Goal: Contribute content: Contribute content

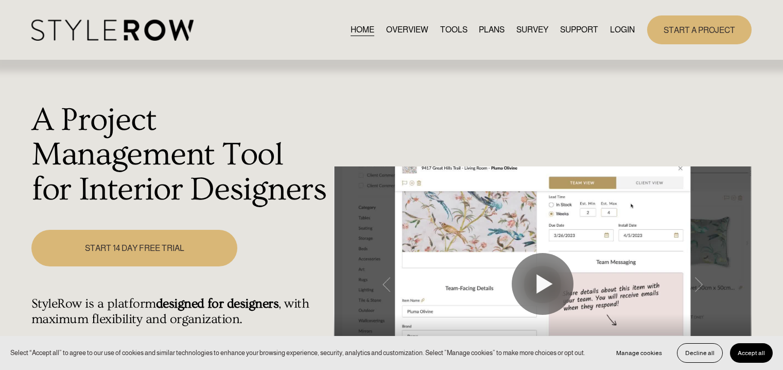
click at [618, 30] on link "LOGIN" at bounding box center [622, 30] width 25 height 14
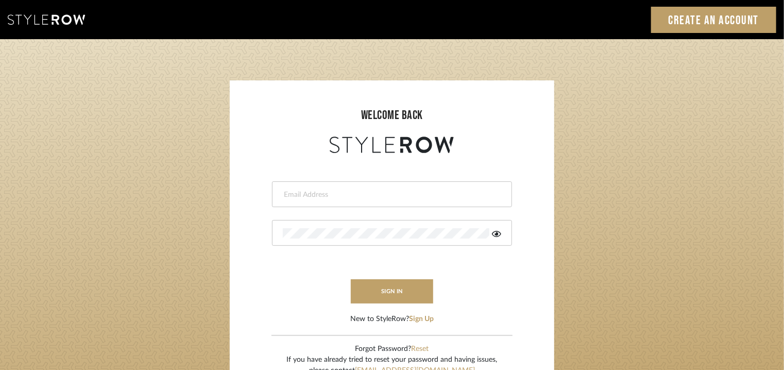
click at [351, 187] on div at bounding box center [392, 194] width 240 height 26
click at [302, 192] on input "email" at bounding box center [391, 194] width 216 height 10
type input "tehseen@mancini-design.com"
click at [335, 220] on div at bounding box center [392, 233] width 240 height 26
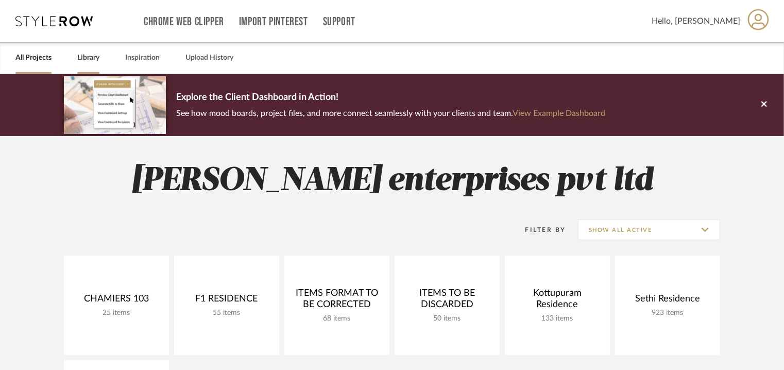
click at [84, 57] on link "Library" at bounding box center [88, 58] width 22 height 14
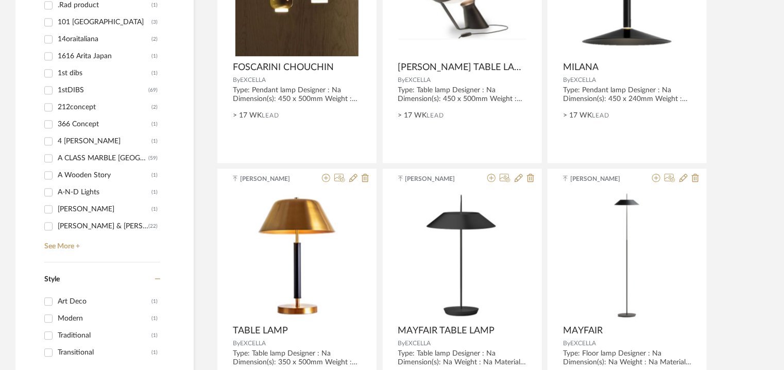
scroll to position [1184, 0]
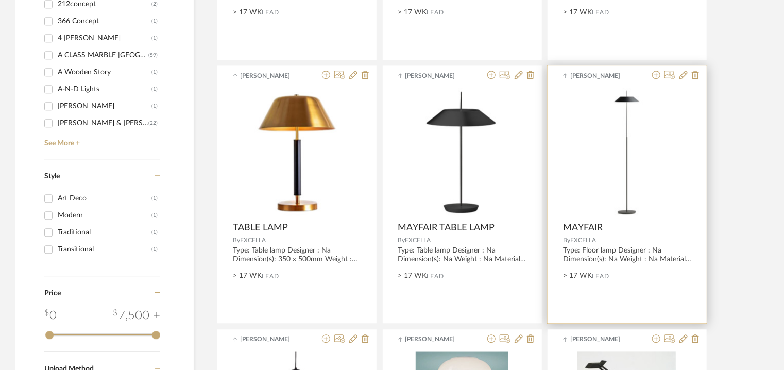
click at [591, 224] on span "MAYFAIR" at bounding box center [583, 227] width 40 height 11
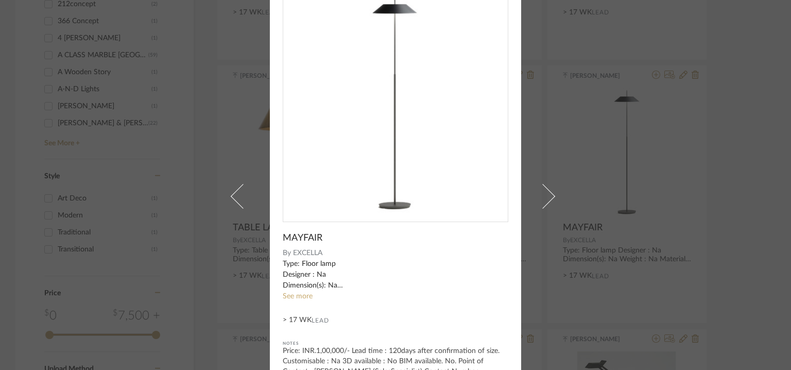
scroll to position [0, 0]
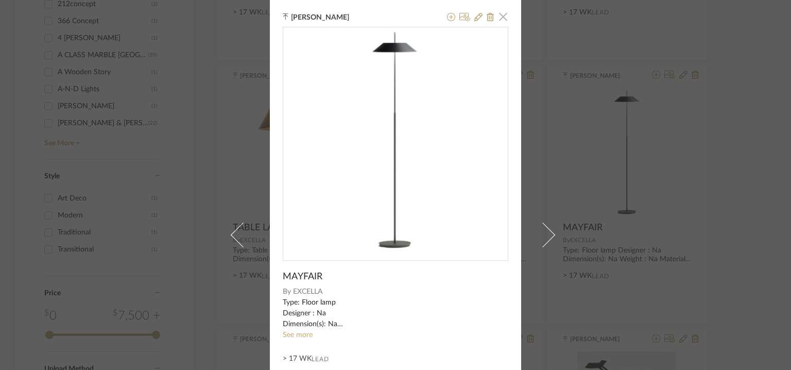
click at [503, 17] on span "button" at bounding box center [503, 16] width 21 height 21
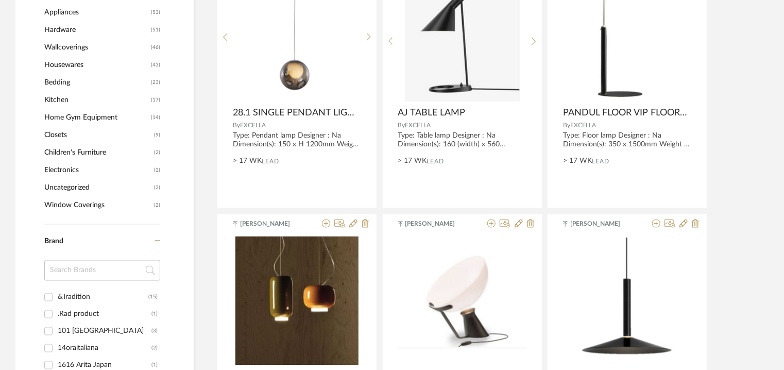
scroll to position [721, 0]
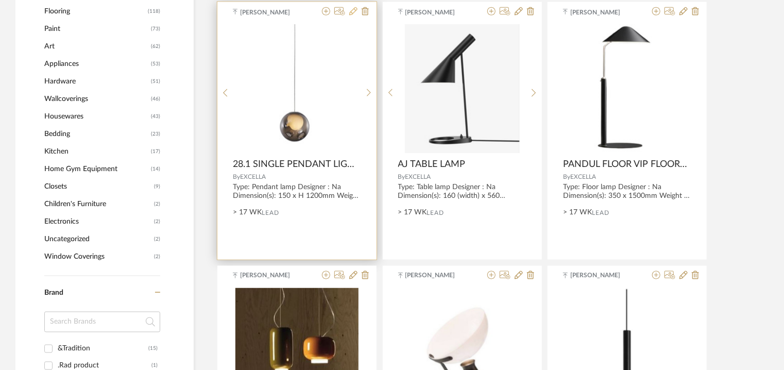
click at [354, 10] on icon at bounding box center [353, 11] width 8 height 8
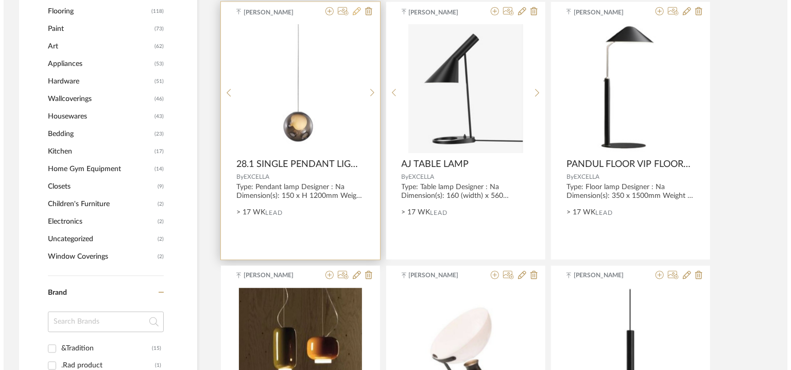
scroll to position [0, 0]
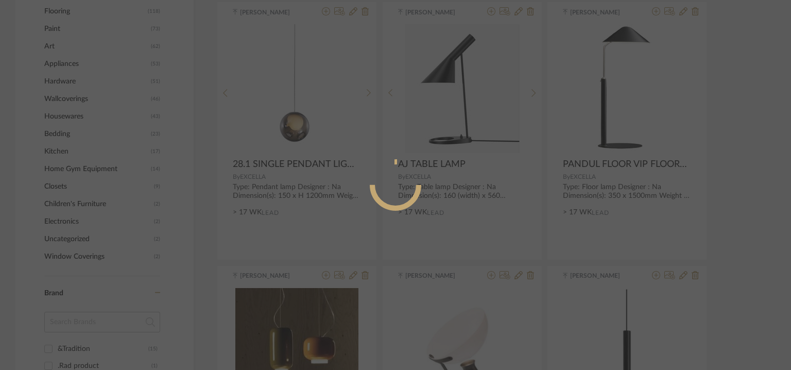
radio input "true"
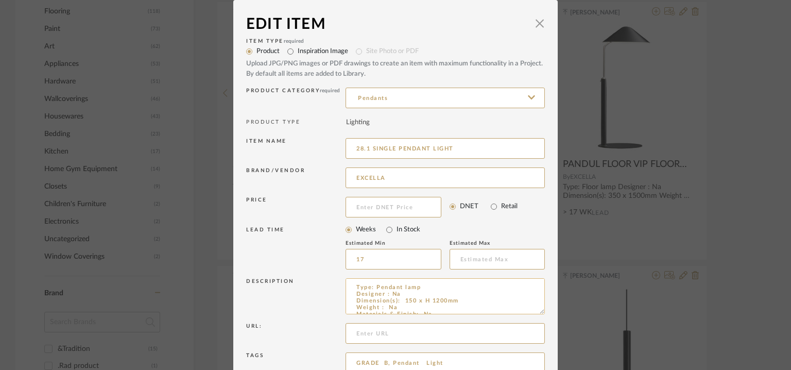
drag, startPoint x: 400, startPoint y: 299, endPoint x: 465, endPoint y: 304, distance: 65.6
click at [465, 304] on textarea "Type: Pendant lamp Designer : Na Dimension(s): 150 x H 1200mm Weight : Na Mater…" at bounding box center [444, 296] width 199 height 36
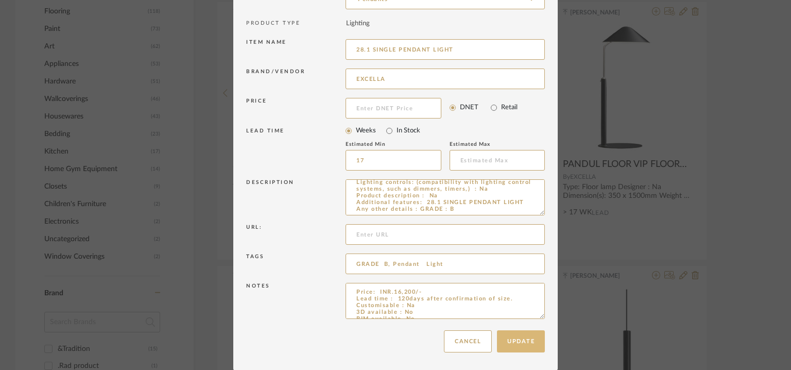
type textarea "Type: Pendant lamp Designer : Na Dimension(s): Na Weight : Na Materials & Finis…"
click at [519, 334] on button "Update" at bounding box center [521, 341] width 48 height 22
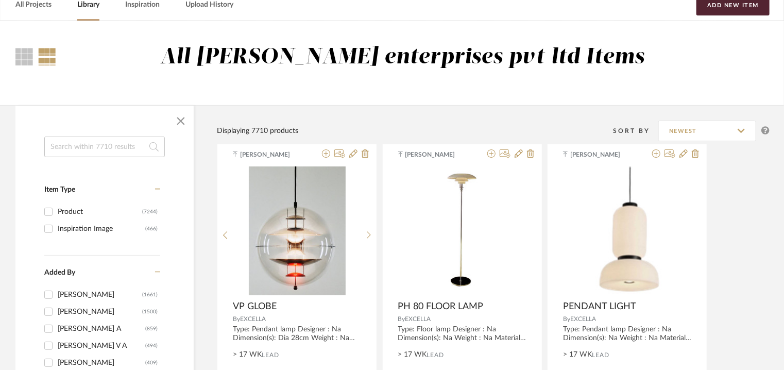
scroll to position [51, 0]
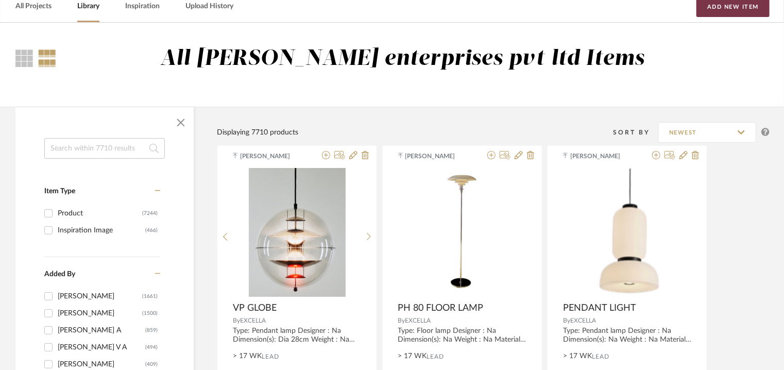
click at [721, 6] on button "Add New Item" at bounding box center [732, 6] width 73 height 21
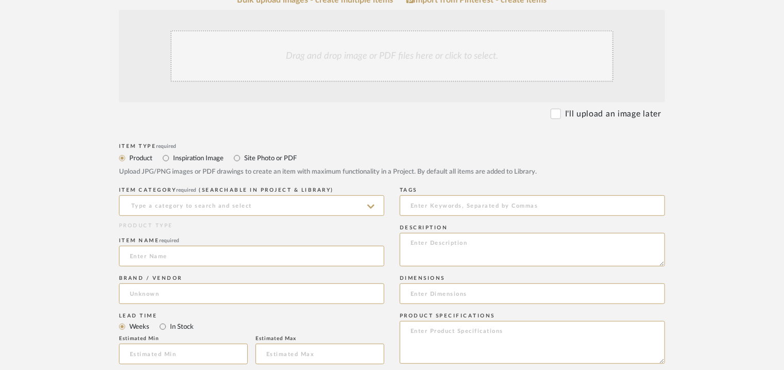
scroll to position [360, 0]
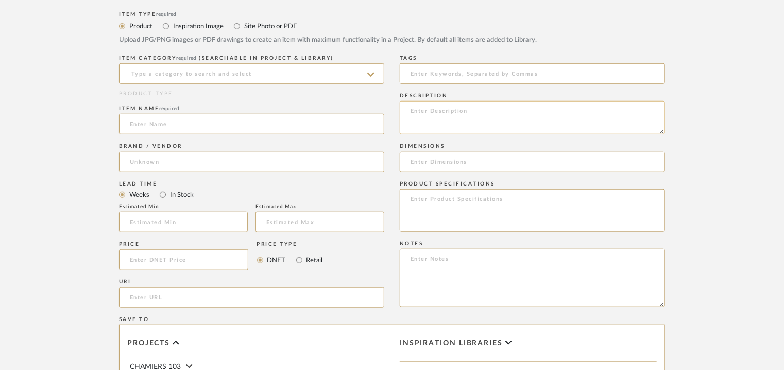
paste textarea "Type: Floor lamp Designer : Na Dimension(s): 150 x H1200mm Weight : Na Material…"
type textarea "Type: Floor lamp Designer : Na Dimension(s): 150 x H1200mm Weight : Na Material…"
click at [184, 74] on input at bounding box center [251, 73] width 265 height 21
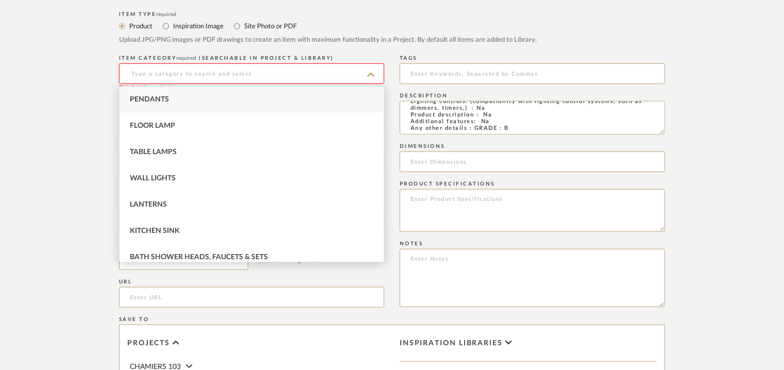
click at [180, 101] on div "Pendants" at bounding box center [251, 99] width 264 height 26
type input "Pendants"
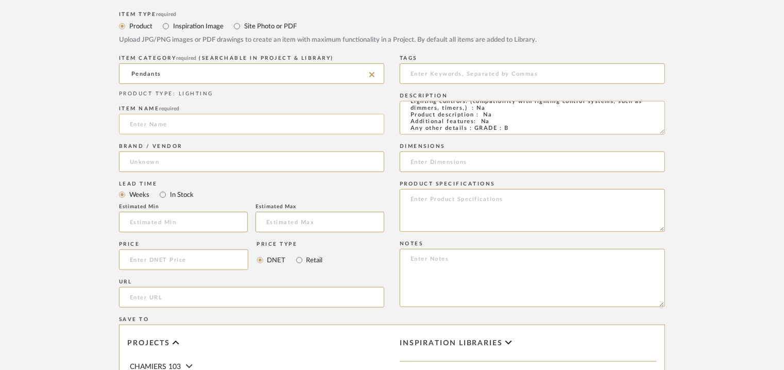
click at [169, 122] on input at bounding box center [251, 124] width 265 height 21
type input "p"
click at [130, 128] on input "PRNDANT LIGHT" at bounding box center [251, 124] width 265 height 21
type input "PENDANT LIGHT"
click at [165, 157] on input at bounding box center [251, 161] width 265 height 21
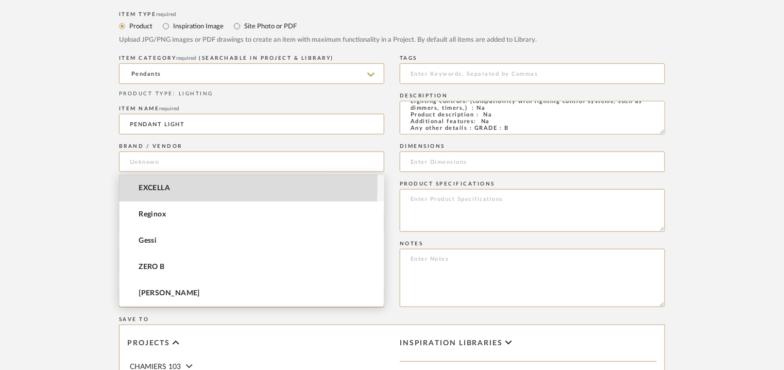
click at [154, 186] on span "EXCELLA" at bounding box center [153, 188] width 31 height 9
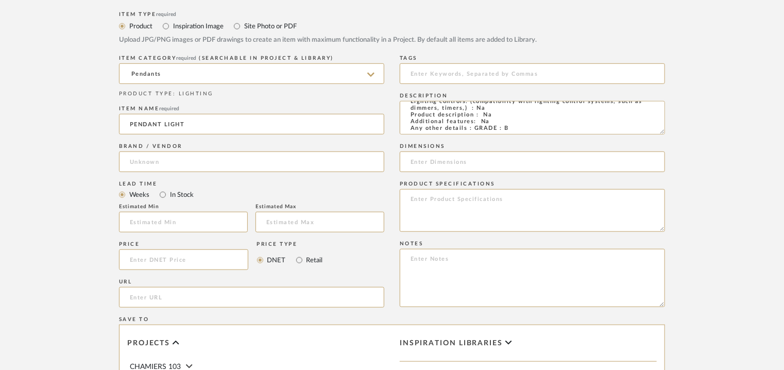
type input "EXCELLA"
click at [153, 216] on input at bounding box center [183, 222] width 129 height 21
type input "17"
click at [490, 75] on input at bounding box center [532, 73] width 265 height 21
type input "pendant light, GRADE B,"
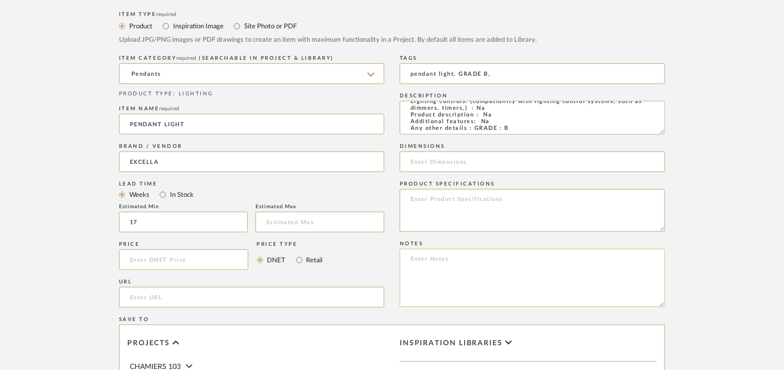
paste textarea "Price: INR.16,200/- Lead time : 120days after confirmation of size. Customisabl…"
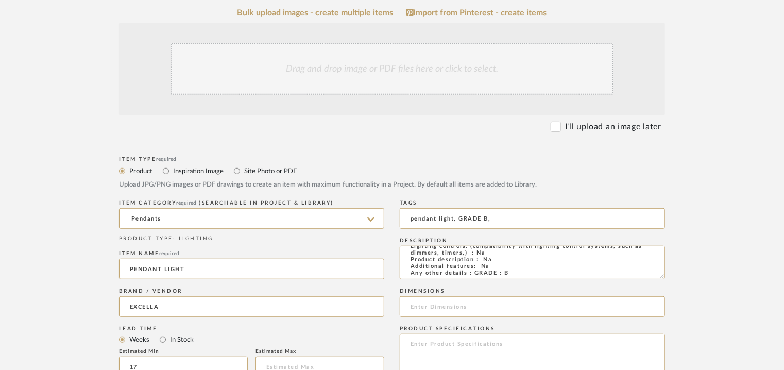
scroll to position [206, 0]
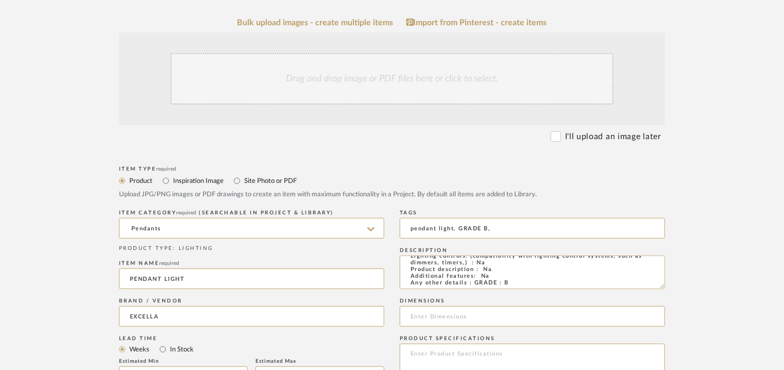
type textarea "Price: INR.16,200/- Lead time : 120days after confirmation of size. Customisabl…"
click at [322, 89] on div "Drag and drop image or PDF files here or click to select." at bounding box center [391, 78] width 443 height 51
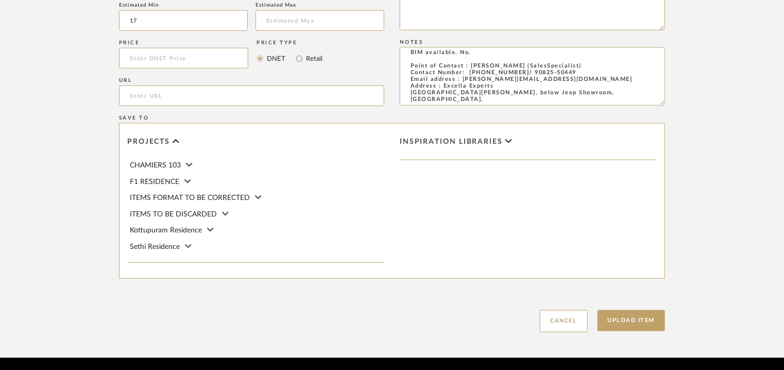
scroll to position [706, 0]
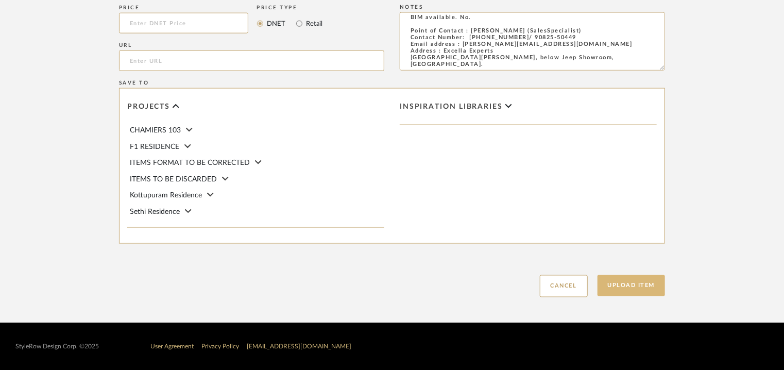
click at [632, 286] on button "Upload Item" at bounding box center [631, 285] width 68 height 21
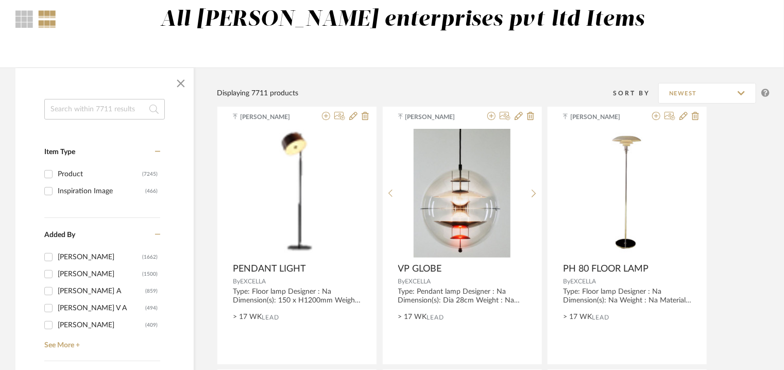
scroll to position [51, 0]
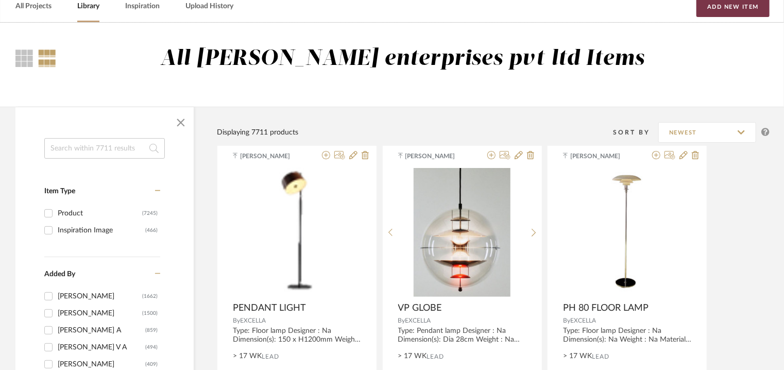
click at [702, 3] on button "Add New Item" at bounding box center [732, 6] width 73 height 21
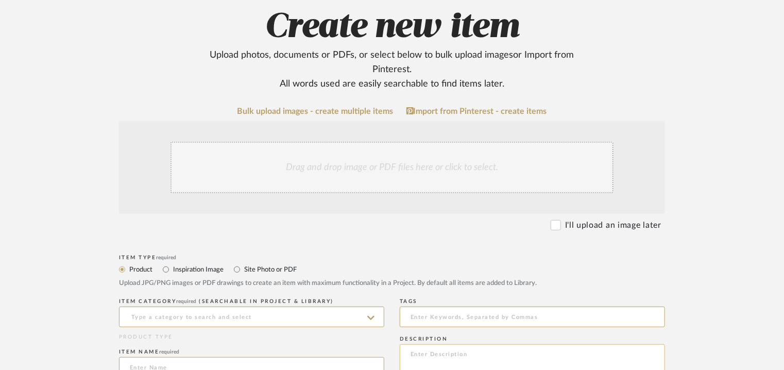
scroll to position [257, 0]
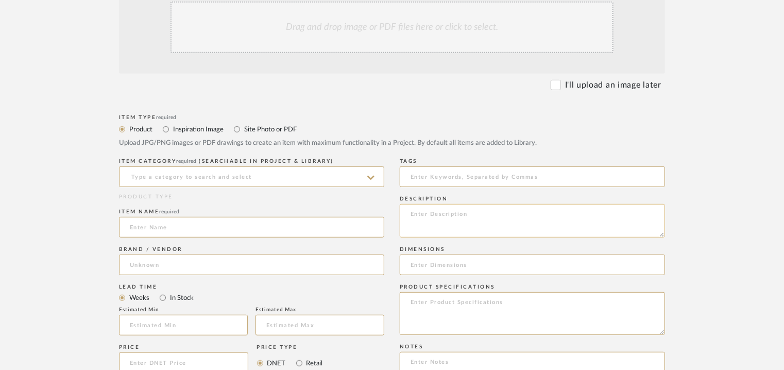
paste textarea "Type: Table lamp Designer : Na Dimension(s): 380 x 650mm Weight : Na Materials …"
type textarea "Type: Table lamp Designer : Na Dimension(s): 380 x 650mm Weight : Na Materials …"
click at [278, 179] on input at bounding box center [251, 176] width 265 height 21
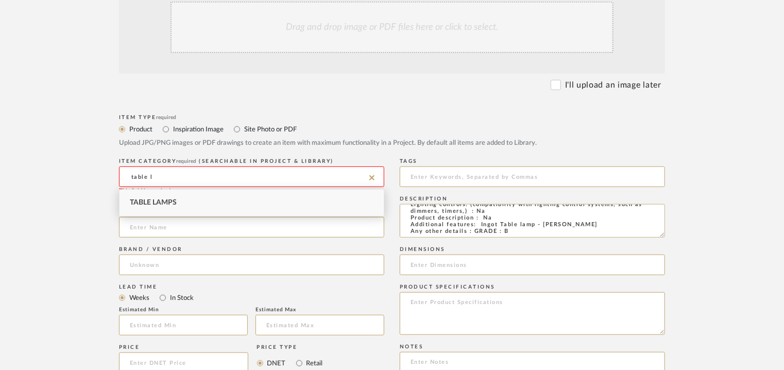
click at [144, 202] on span "Table Lamps" at bounding box center [153, 202] width 47 height 7
type input "Table Lamps"
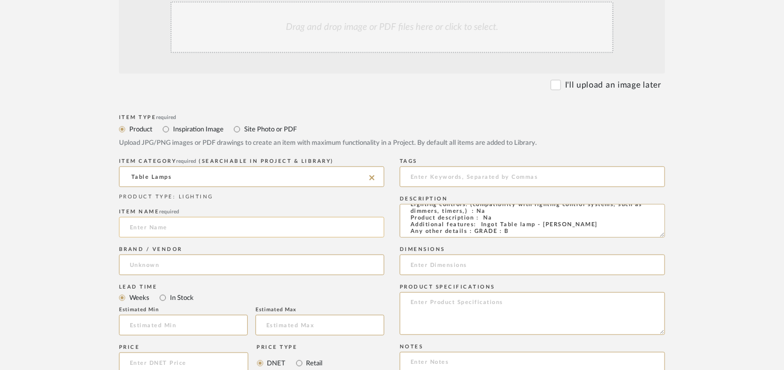
click at [141, 220] on input at bounding box center [251, 227] width 265 height 21
type input "INGOT TABLE LAMP"
click at [144, 270] on input at bounding box center [251, 264] width 265 height 21
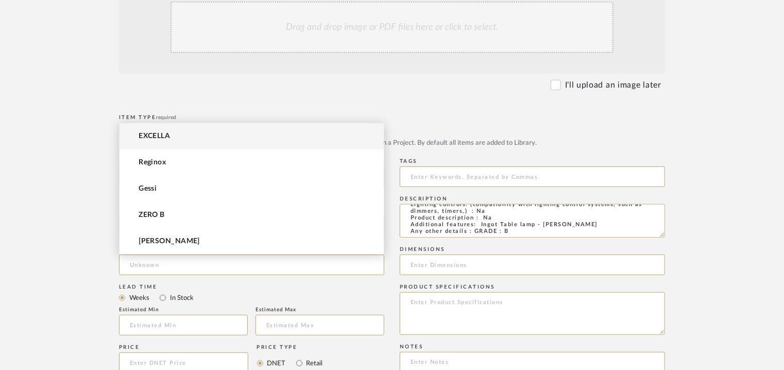
click at [161, 133] on span "EXCELLA" at bounding box center [153, 136] width 31 height 9
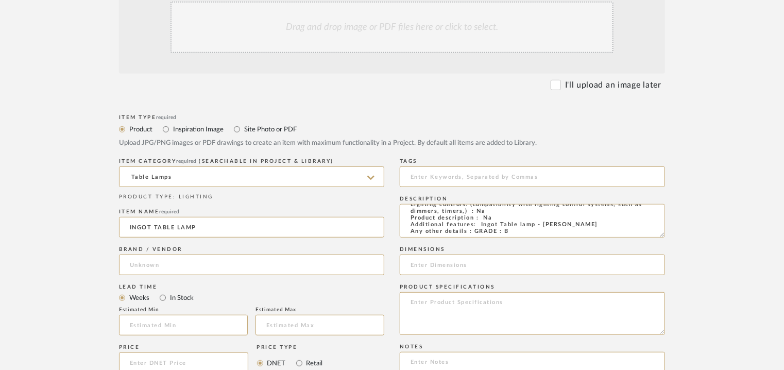
type input "EXCELLA"
click at [219, 323] on input "text" at bounding box center [183, 325] width 129 height 21
type input "17"
click at [435, 173] on input at bounding box center [532, 176] width 265 height 21
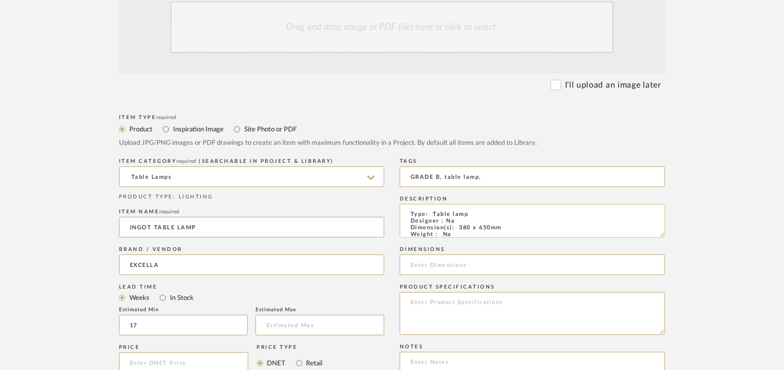
type input "GRADE B, table lamp,"
drag, startPoint x: 458, startPoint y: 227, endPoint x: 503, endPoint y: 226, distance: 44.8
click at [503, 226] on textarea "Type: Table lamp Designer : Na Dimension(s): 380 x 650mm Weight : Na Materials …" at bounding box center [532, 220] width 265 height 33
click at [454, 261] on input at bounding box center [532, 264] width 265 height 21
paste input "380 x 650mm"
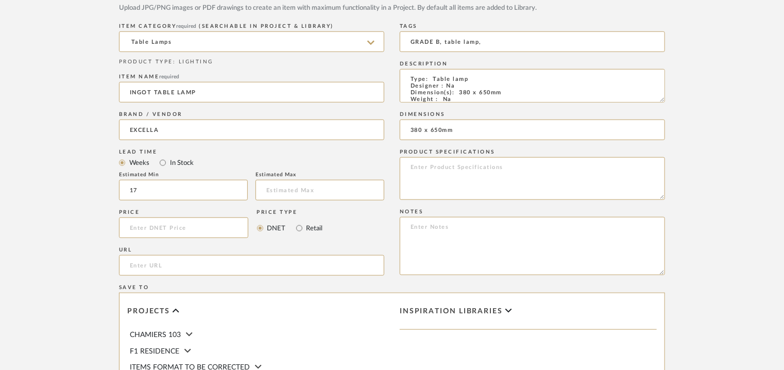
scroll to position [566, 0]
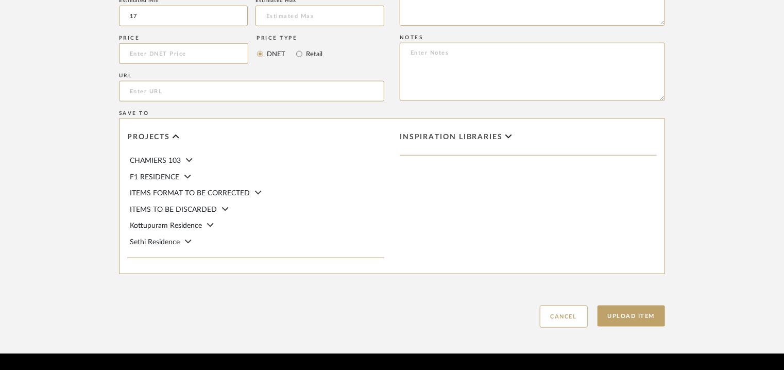
type input "380 x 650mm"
drag, startPoint x: 524, startPoint y: 1, endPoint x: 521, endPoint y: 41, distance: 40.2
click at [524, 1] on textarea at bounding box center [532, 4] width 265 height 43
paste textarea "Price: INR.15,750/- Lead time : 120days after confirmation of size. Customisabl…"
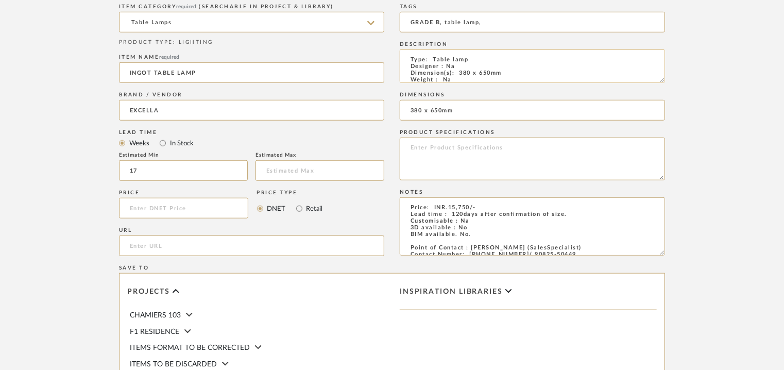
scroll to position [257, 0]
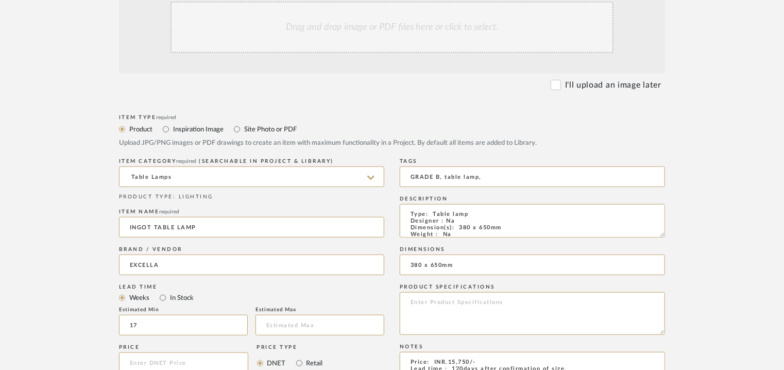
type textarea "Price: INR.15,750/- Lead time : 120days after confirmation of size. Customisabl…"
click at [330, 31] on div "Drag and drop image or PDF files here or click to select." at bounding box center [391, 27] width 443 height 51
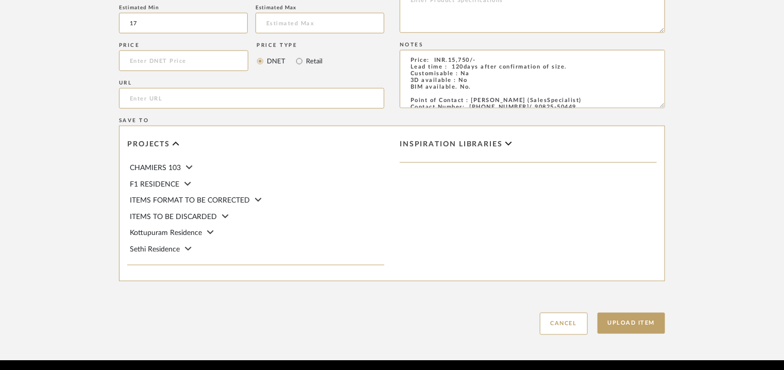
scroll to position [669, 0]
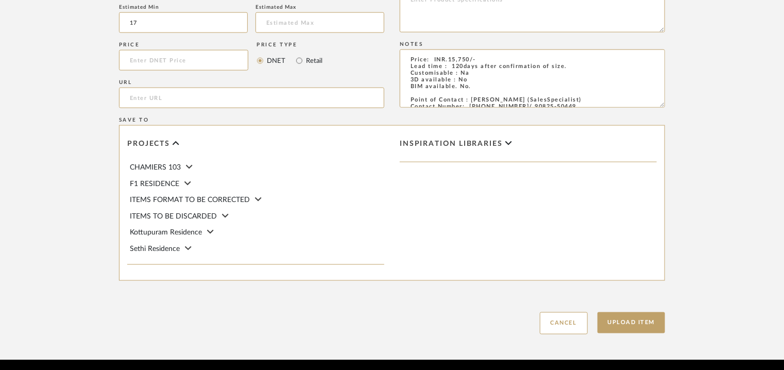
drag, startPoint x: 633, startPoint y: 323, endPoint x: 601, endPoint y: 340, distance: 35.7
click at [632, 323] on button "Upload Item" at bounding box center [631, 322] width 68 height 21
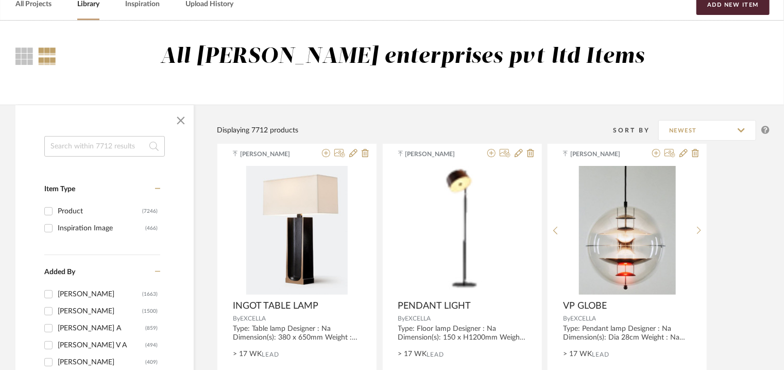
scroll to position [51, 0]
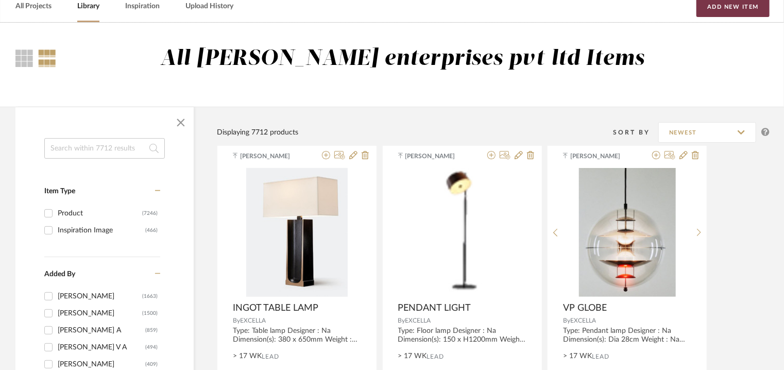
click at [733, 11] on button "Add New Item" at bounding box center [732, 6] width 73 height 21
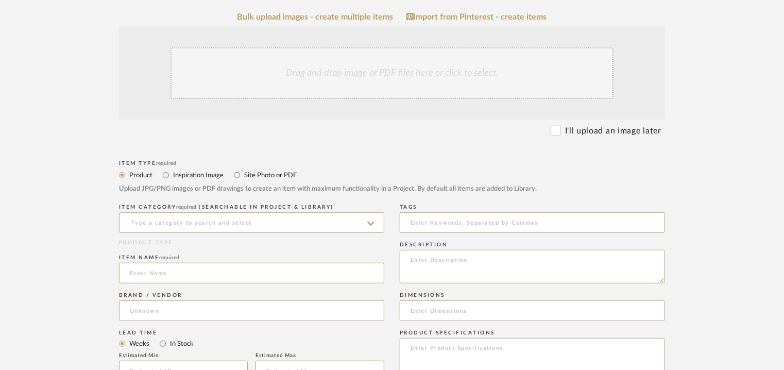
scroll to position [257, 0]
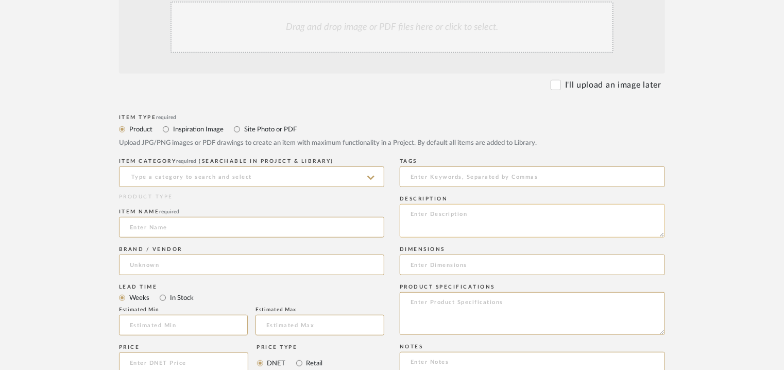
paste textarea "Type: Table lamp Designer : Na Dimension(s): 150 x H 170mm Weight : Na Material…"
type textarea "Type: Table lamp Designer : Na Dimension(s): 150 x H 170mm Weight : Na Material…"
click at [282, 171] on input at bounding box center [251, 176] width 265 height 21
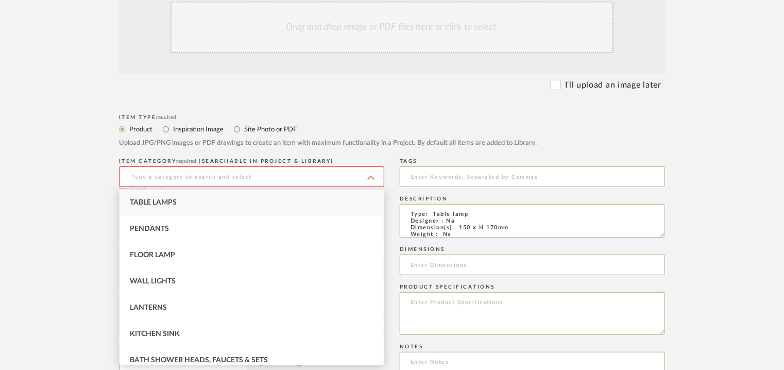
click at [177, 204] on div "Table Lamps" at bounding box center [251, 202] width 264 height 26
type input "Table Lamps"
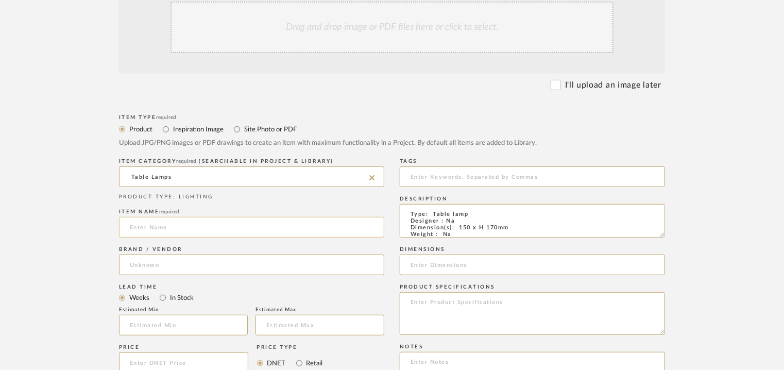
click at [159, 227] on input at bounding box center [251, 227] width 265 height 21
type input "b"
type input "BOULE TABLE LAMP"
click at [192, 259] on input at bounding box center [251, 264] width 265 height 21
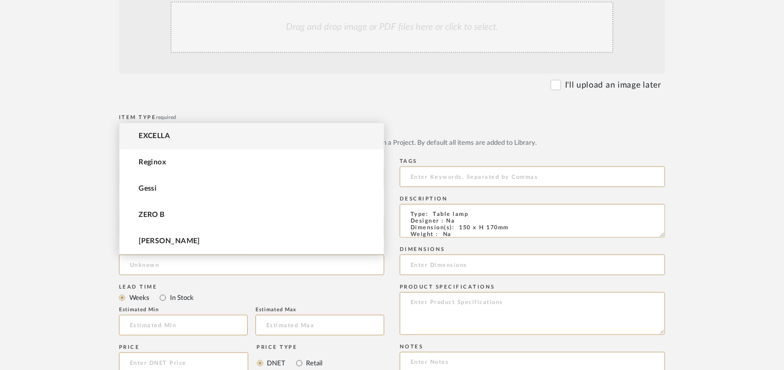
click at [168, 136] on span "EXCELLA" at bounding box center [153, 136] width 31 height 9
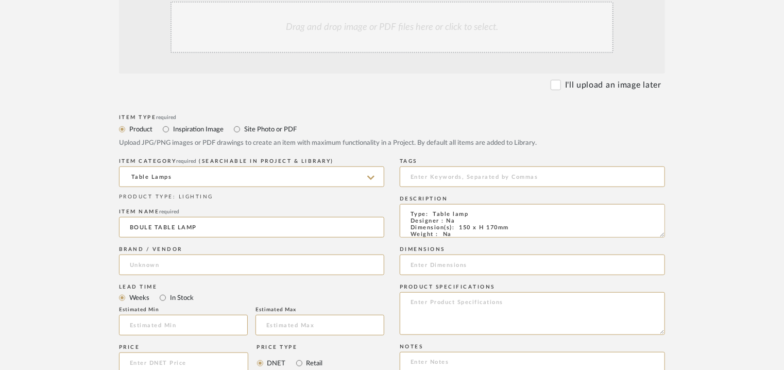
type input "EXCELLA"
click at [192, 328] on input "text" at bounding box center [183, 325] width 129 height 21
type input "17"
click at [445, 178] on input at bounding box center [532, 176] width 265 height 21
type input "table lamp, GRADE B,"
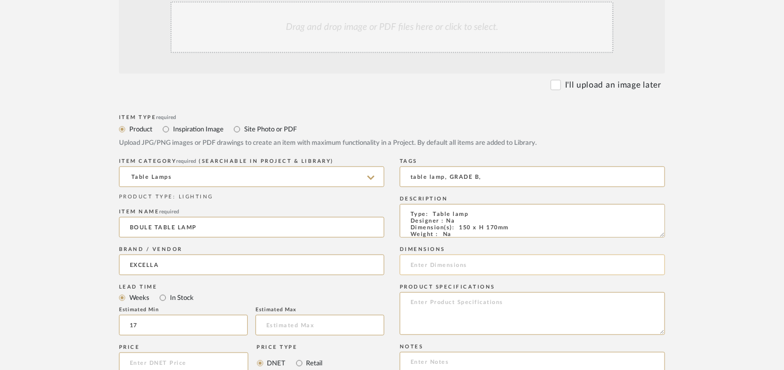
drag, startPoint x: 440, startPoint y: 262, endPoint x: 451, endPoint y: 265, distance: 10.6
click at [447, 263] on input at bounding box center [532, 264] width 265 height 21
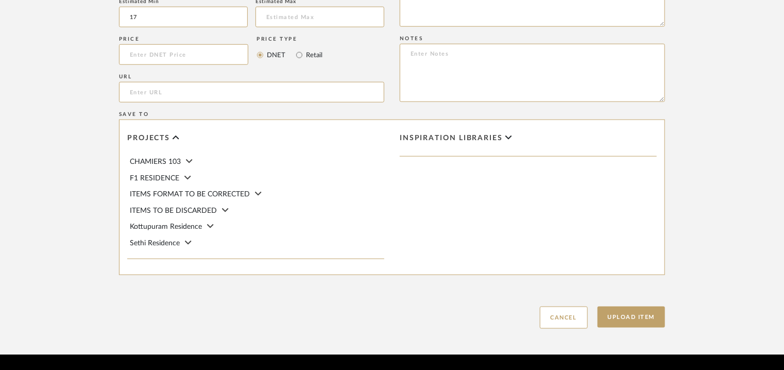
scroll to position [566, 0]
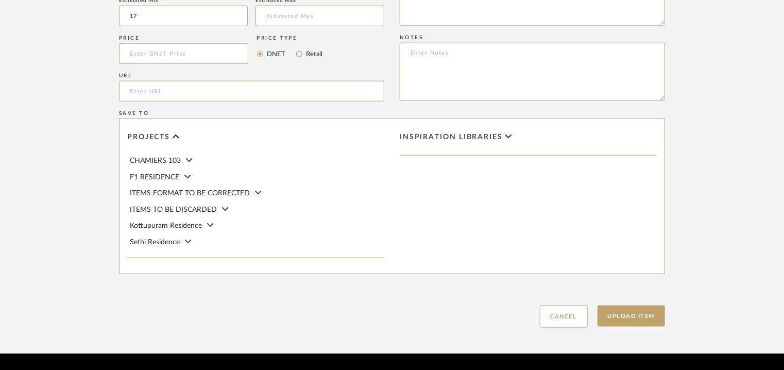
type input "150 x H 170mm"
paste textarea "Price: INR.15,300/- Lead time : 120days after confirmation of size. Customisabl…"
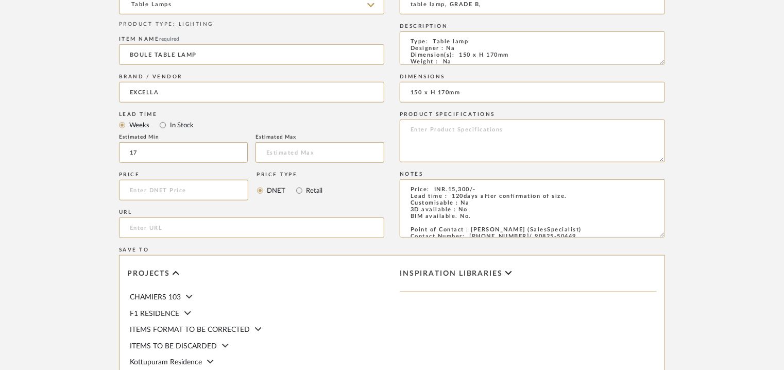
scroll to position [257, 0]
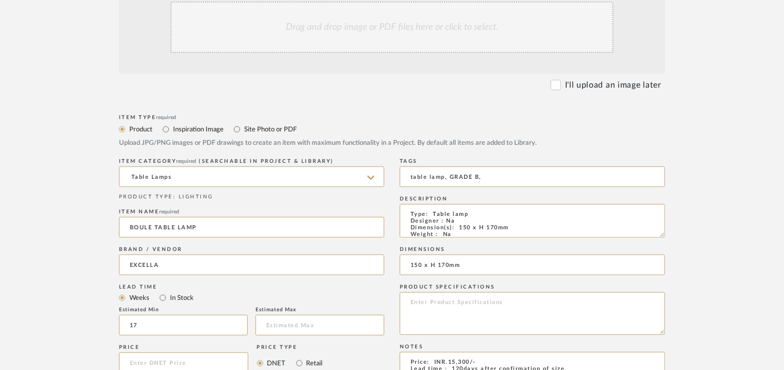
type textarea "Price: INR.15,300/- Lead time : 120days after confirmation of size. Customisabl…"
click at [375, 25] on div "Drag and drop image or PDF files here or click to select." at bounding box center [391, 27] width 443 height 51
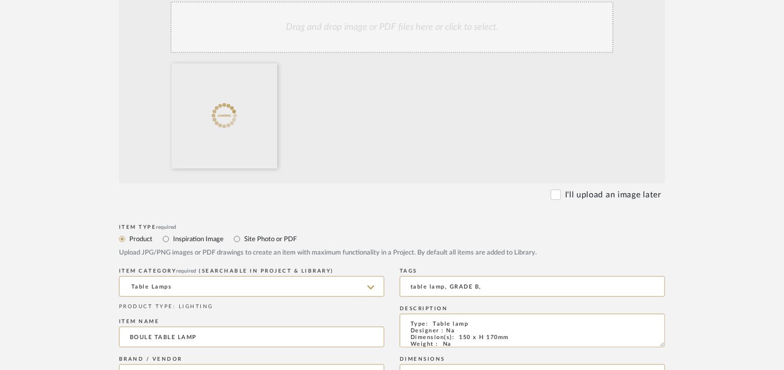
click at [406, 41] on div "Drag and drop image or PDF files here or click to select." at bounding box center [391, 27] width 443 height 51
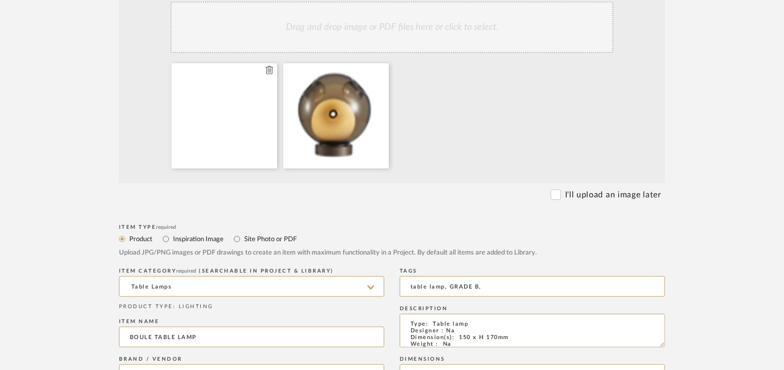
click at [270, 68] on icon at bounding box center [269, 70] width 7 height 8
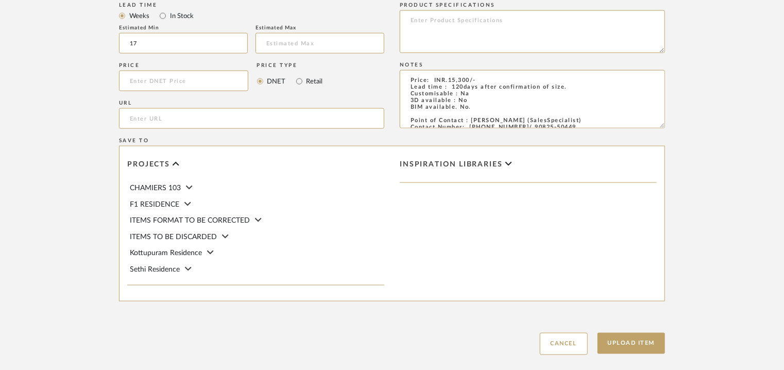
scroll to position [706, 0]
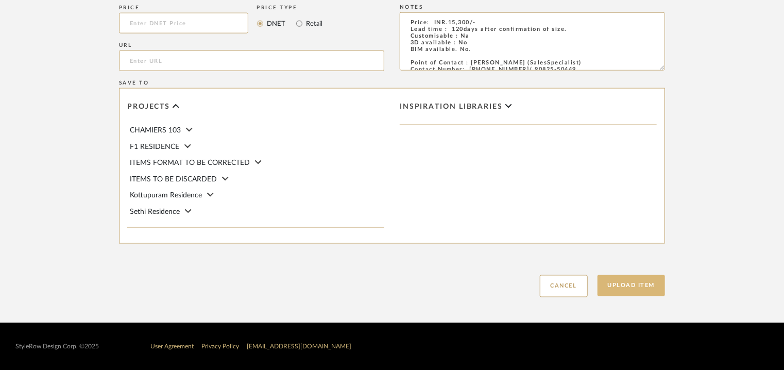
click at [659, 279] on button "Upload Item" at bounding box center [631, 285] width 68 height 21
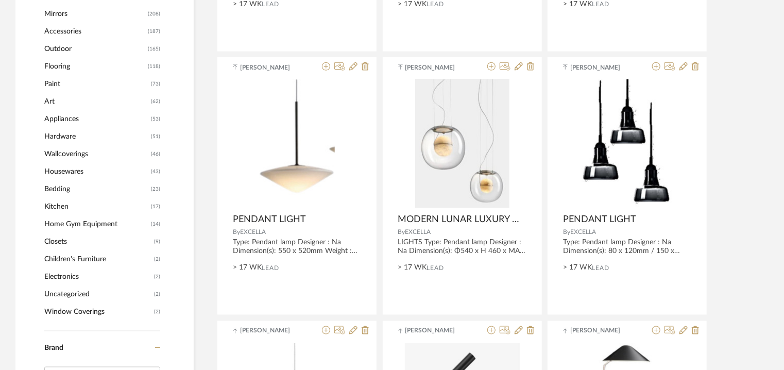
scroll to position [669, 0]
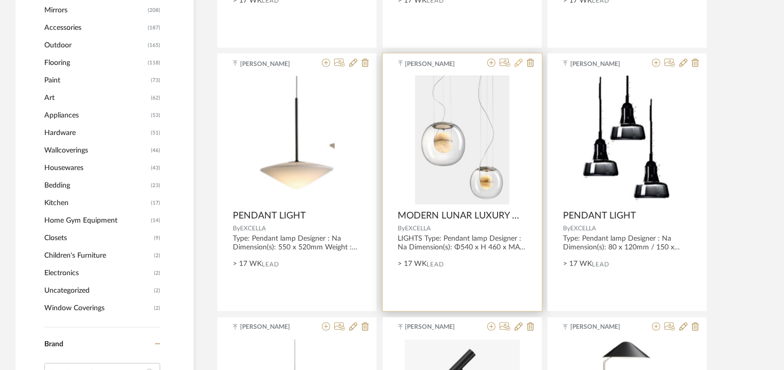
click at [518, 63] on icon at bounding box center [518, 63] width 8 height 8
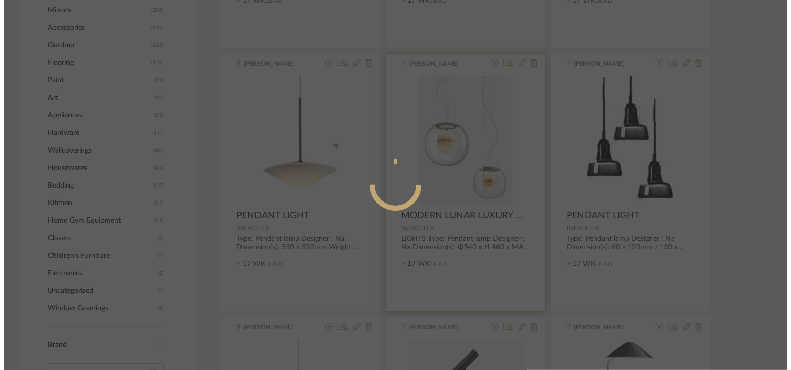
scroll to position [0, 0]
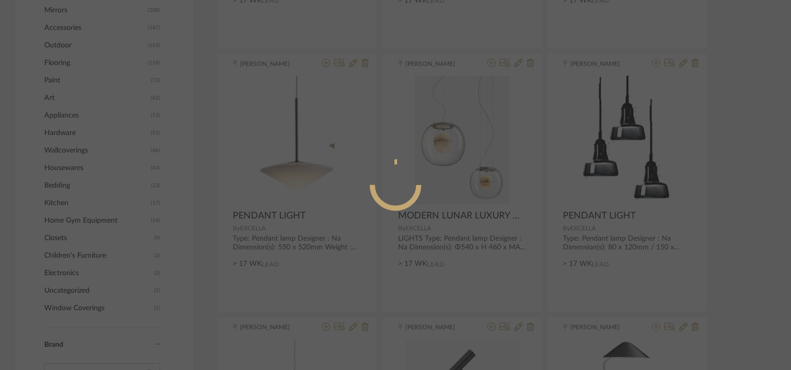
radio input "true"
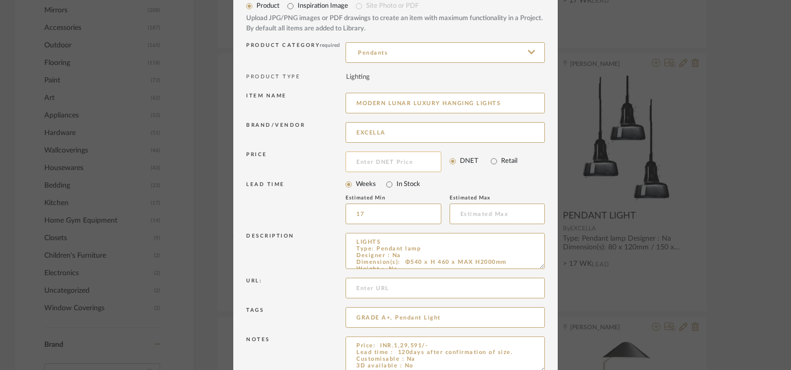
scroll to position [99, 0]
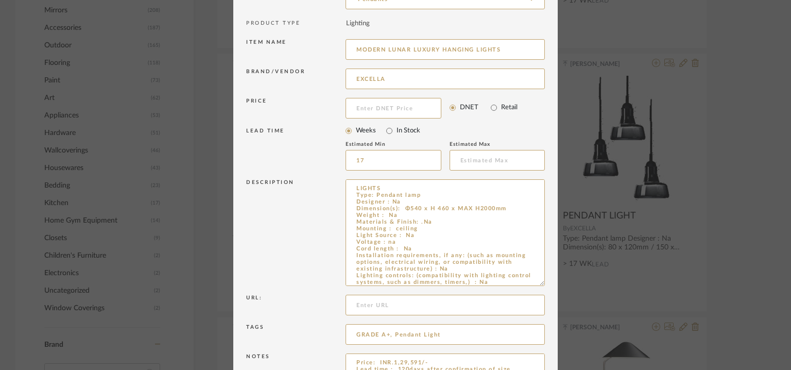
drag, startPoint x: 538, startPoint y: 213, endPoint x: 560, endPoint y: 288, distance: 78.0
click at [560, 285] on div "Edit Item × Item Type required Product Inspiration Image Site Photo or PDF Uplo…" at bounding box center [395, 185] width 791 height 370
click at [516, 209] on textarea "LIGHTS Type: Pendant lamp Designer : Na Dimension(s): Φ540 x H 460 x MAX H2000m…" at bounding box center [444, 233] width 199 height 108
paste textarea "Φ350*H305*MAX H2000"
click at [371, 215] on textarea "LIGHTS Type: Pendant lamp Designer : Na Dimension(s): Φ540 x H 460 x MAX H2000m…" at bounding box center [444, 233] width 199 height 108
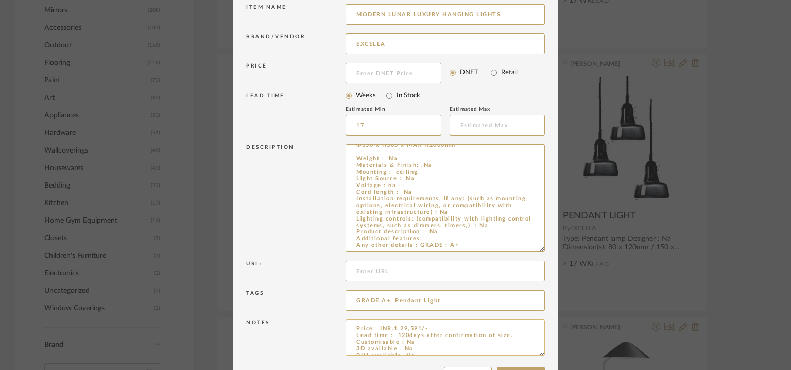
scroll to position [171, 0]
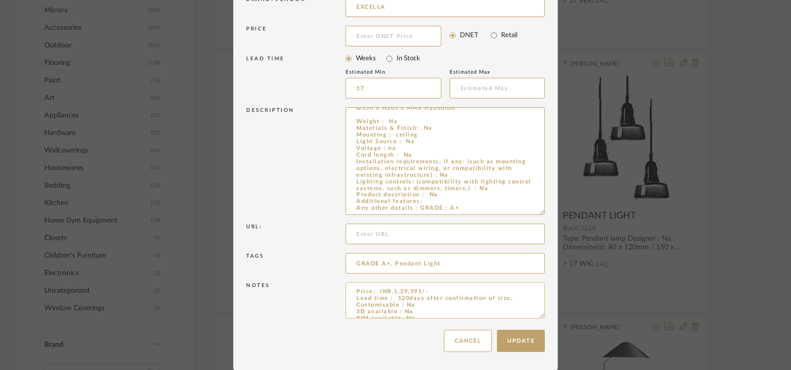
type textarea "LIGHTS Type: Pendant lamp Designer : Na Dimension(s): Φ540 x H 460 x MAX H2000m…"
click at [449, 289] on textarea "Price: INR.1,29,591/- Lead time : 120days after confirmation of size. Customisa…" at bounding box center [444, 300] width 199 height 36
click at [432, 298] on textarea "Price: INR.1,29,591/- INR. Lead time : 120days after confirmation of size. Cust…" at bounding box center [444, 300] width 199 height 36
paste textarea "Φ350*H305*MAX H2000"
click at [367, 298] on textarea "Price: INR.1,29,591/- INR. Φ350*H305*MAX H2000 Lead time : 120days after confir…" at bounding box center [444, 300] width 199 height 36
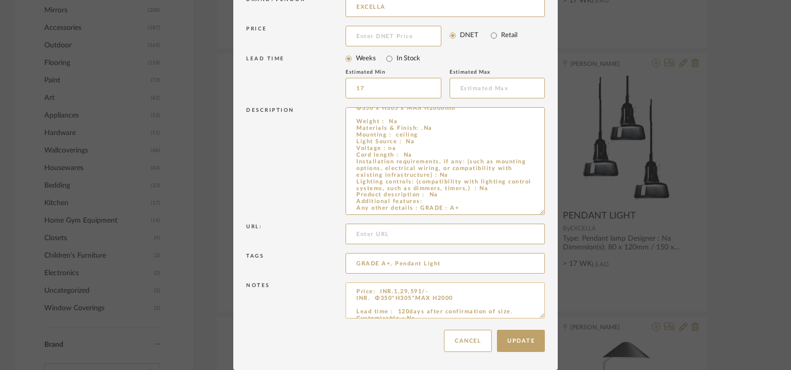
paste textarea "45570"
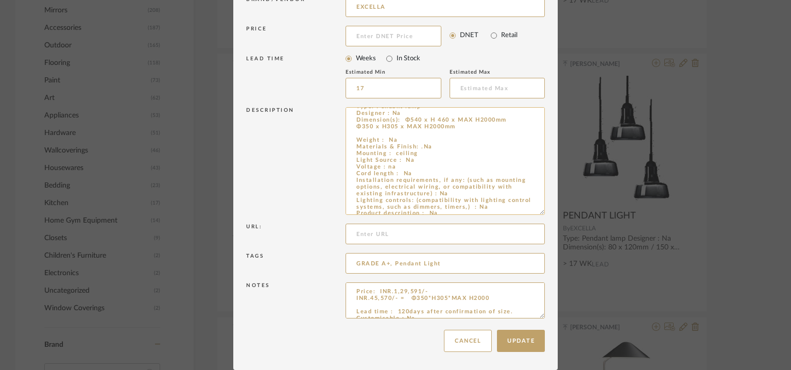
scroll to position [0, 0]
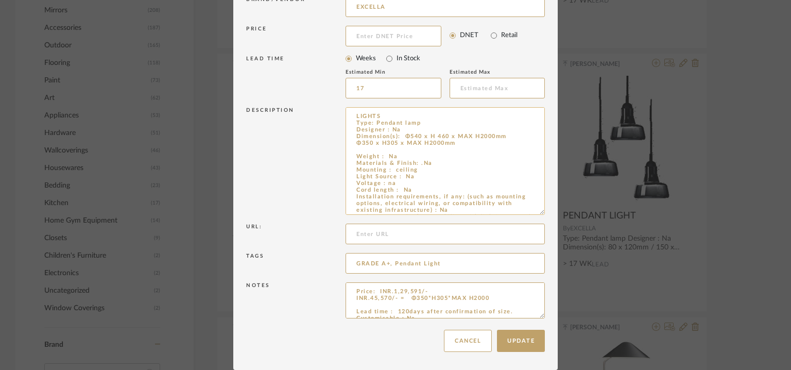
drag, startPoint x: 514, startPoint y: 137, endPoint x: 396, endPoint y: 136, distance: 117.9
click at [396, 136] on textarea "LIGHTS Type: Pendant lamp Designer : Na Dimension(s): Φ540 x H 460 x MAX H2000m…" at bounding box center [444, 161] width 199 height 108
click at [435, 293] on textarea "Price: INR.1,29,591/- INR.45,570/- = Φ350*H305*MAX H2000 Lead time : 120days af…" at bounding box center [444, 300] width 199 height 36
paste textarea "Φ540 x H 460 x MAX H2000mm"
drag, startPoint x: 371, startPoint y: 291, endPoint x: 393, endPoint y: 323, distance: 38.8
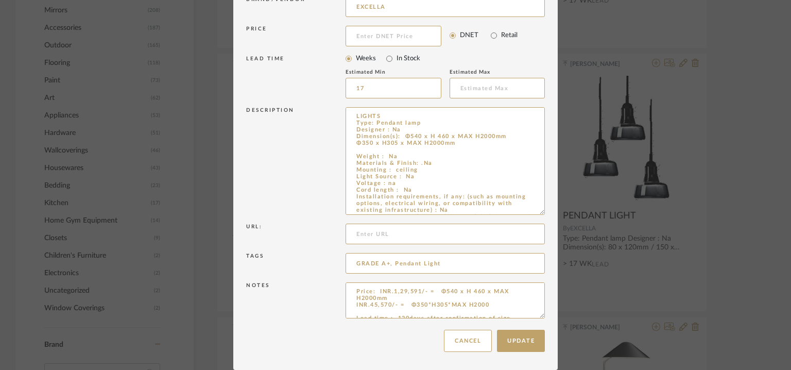
click at [372, 297] on textarea "Price: INR.1,29,591/- = Φ540 x H 460 x MAX H2000mm INR.45,570/- = Φ350*H305*MAX…" at bounding box center [444, 300] width 199 height 36
click at [390, 299] on textarea "Price: INR.1,29,591/- = Φ540 x H 460 x MAX H2000mm INR.45,570/- = Φ350*H305*MAX…" at bounding box center [444, 300] width 199 height 36
click at [372, 291] on textarea "Price: INR.1,29,591/- = Φ540 x H 460 x MAX H2000mm INR.45,570/- = Φ350*H305*MAX…" at bounding box center [444, 300] width 199 height 36
type textarea "Price : INR.1,29,591/- = Φ540 x H 460 x MAX H2000mm INR.45,570/- = Φ350 x H305 …"
click at [529, 341] on button "Update" at bounding box center [521, 341] width 48 height 22
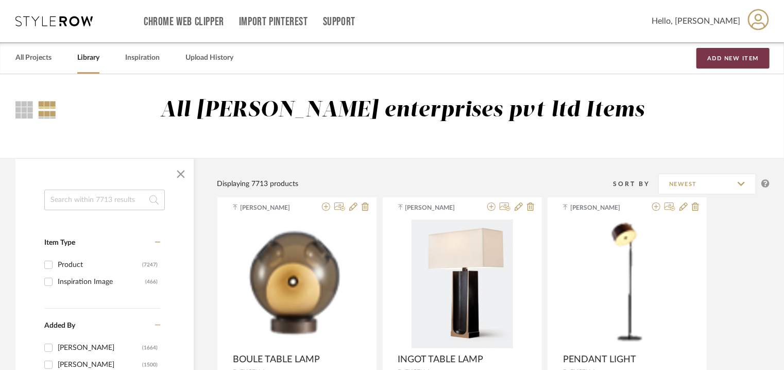
click at [743, 56] on button "Add New Item" at bounding box center [732, 58] width 73 height 21
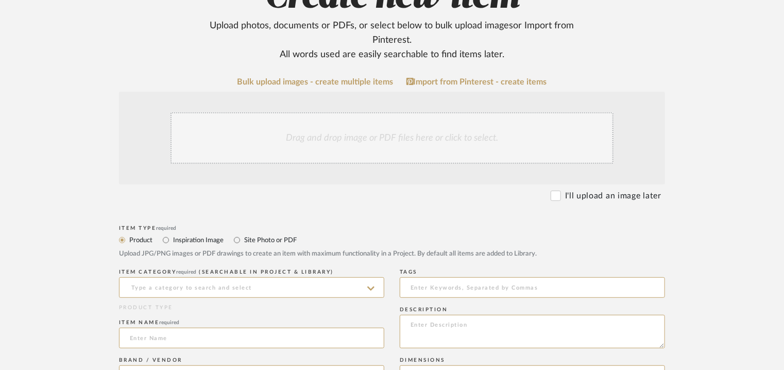
scroll to position [154, 0]
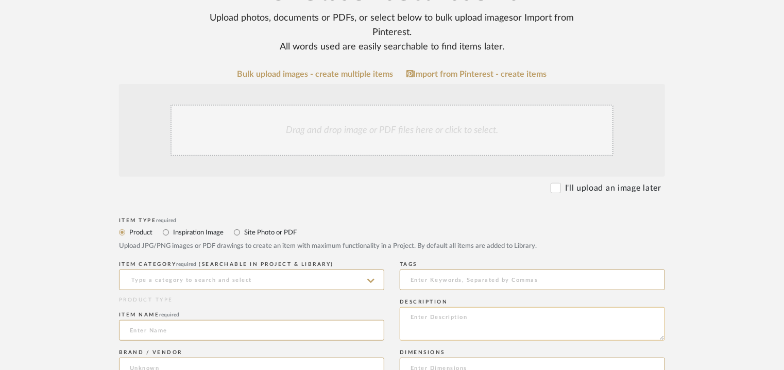
paste textarea "Type: Table lamp Designer : Na Dimension(s): 250 x 300mm Weight : Na Materials …"
type textarea "Type: Table lamp Designer : Na Dimension(s): 250 x 300mm Weight : Na Materials …"
click at [232, 274] on input at bounding box center [251, 279] width 265 height 21
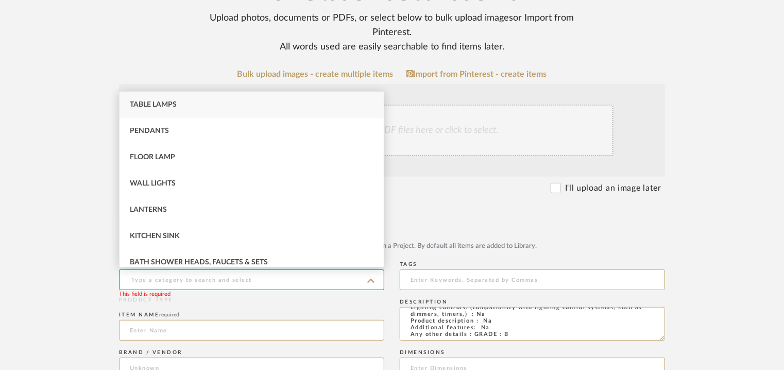
click at [184, 107] on div "Table Lamps" at bounding box center [251, 105] width 264 height 26
type input "Table Lamps"
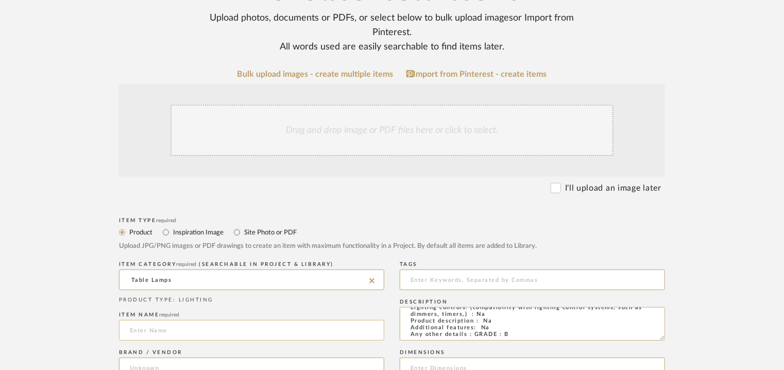
click at [171, 328] on input at bounding box center [251, 330] width 265 height 21
drag, startPoint x: 155, startPoint y: 327, endPoint x: 70, endPoint y: 328, distance: 85.5
click at [160, 332] on input "TABLE LMAP" at bounding box center [251, 330] width 265 height 21
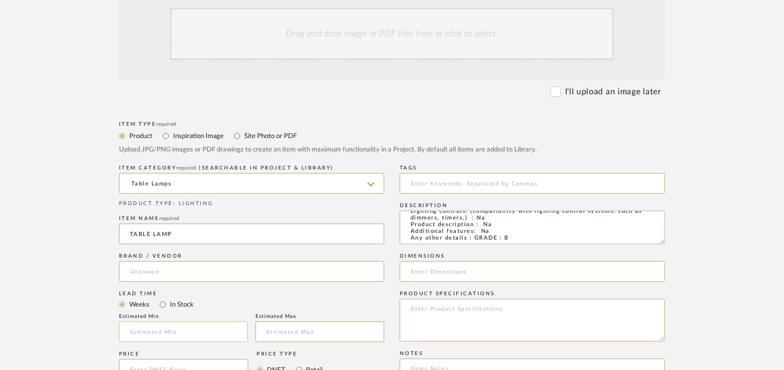
scroll to position [257, 0]
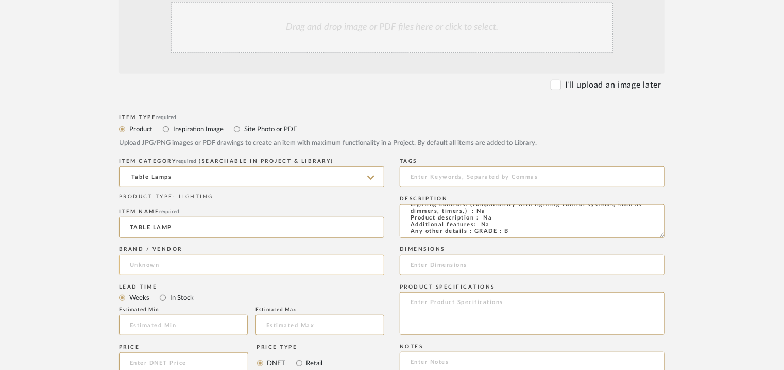
type input "TABLE LAMP"
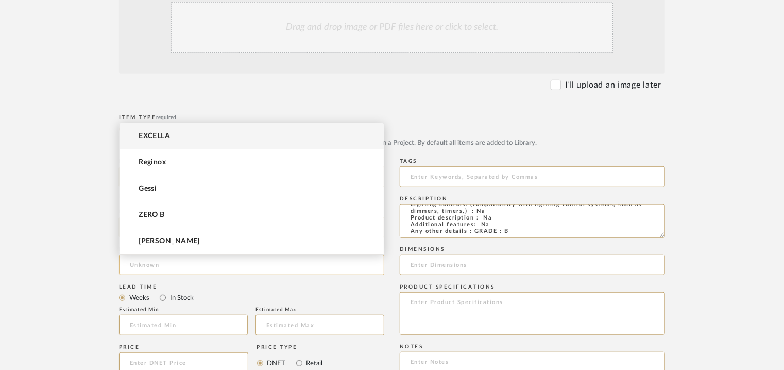
click at [184, 269] on input at bounding box center [251, 264] width 265 height 21
click at [185, 132] on mat-option "EXCELLA" at bounding box center [251, 136] width 264 height 26
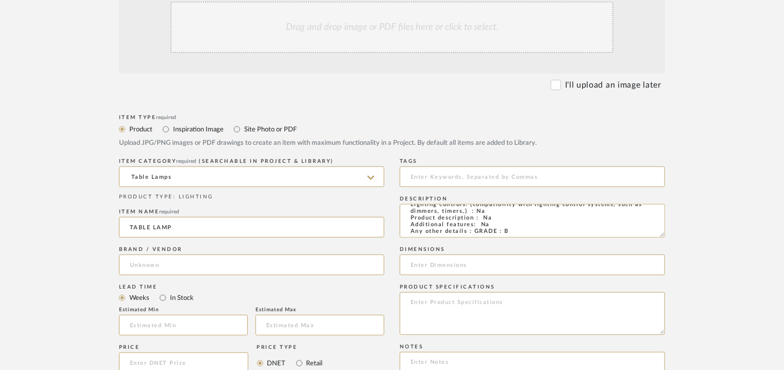
type input "EXCELLA"
drag, startPoint x: 159, startPoint y: 327, endPoint x: 151, endPoint y: 324, distance: 7.8
click at [159, 327] on input at bounding box center [183, 325] width 129 height 21
type input "17"
click at [439, 176] on input at bounding box center [532, 176] width 265 height 21
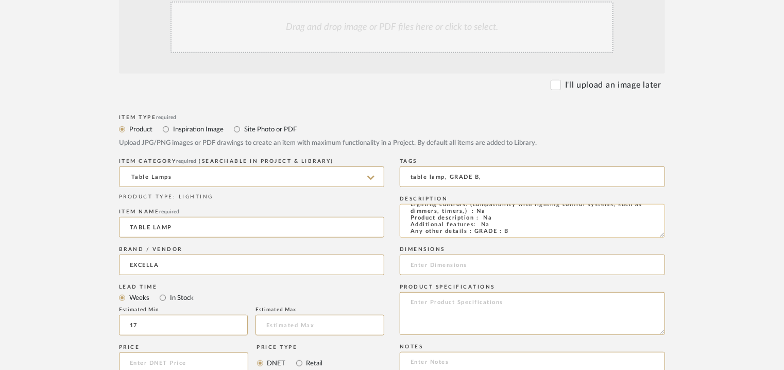
scroll to position [0, 0]
type input "table lamp, GRADE B,"
click at [444, 264] on input at bounding box center [532, 264] width 265 height 21
type input "250 x 300mm"
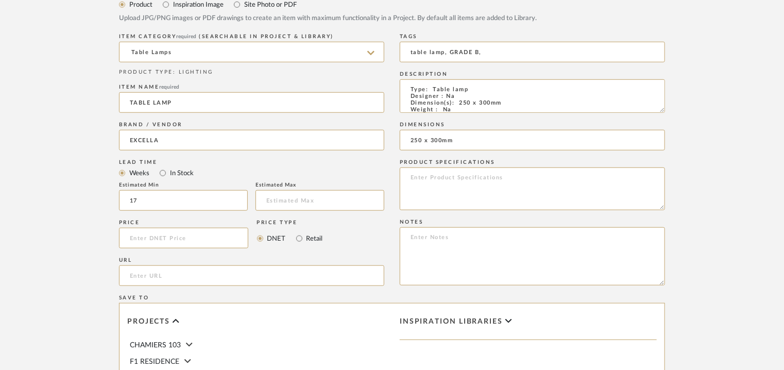
scroll to position [412, 0]
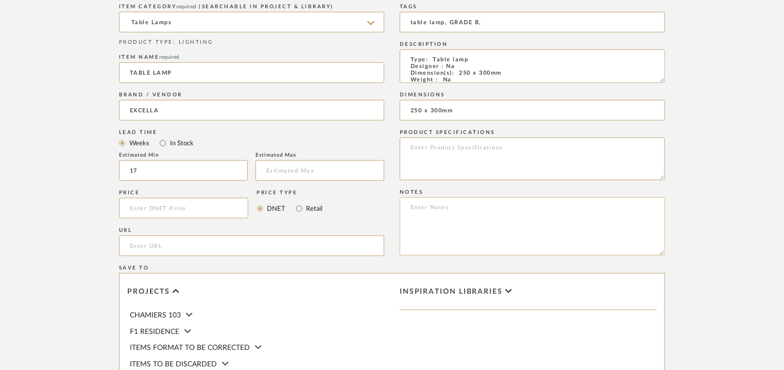
paste textarea "Price: INR.16,200/- Lead time : 120days after confirmation of size. Customisabl…"
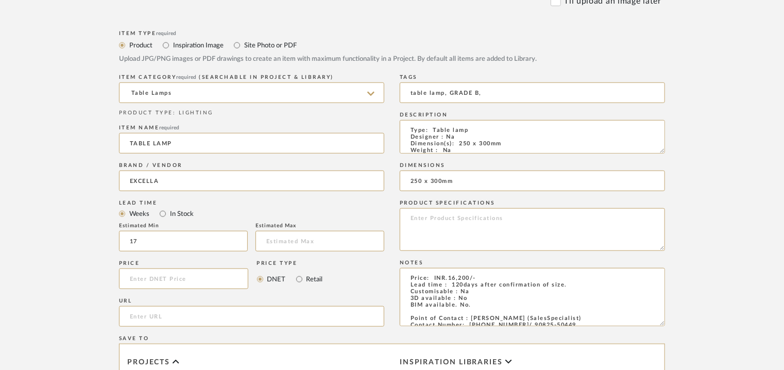
scroll to position [206, 0]
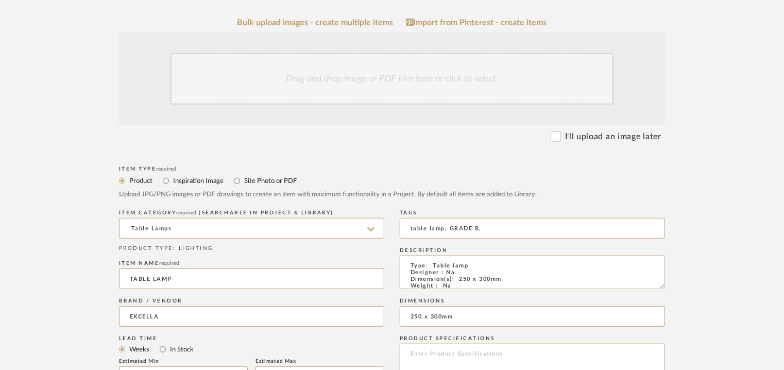
type textarea "Price: INR.16,200/- Lead time : 120days after confirmation of size. Customisabl…"
click at [298, 90] on div "Drag and drop image or PDF files here or click to select." at bounding box center [391, 78] width 443 height 51
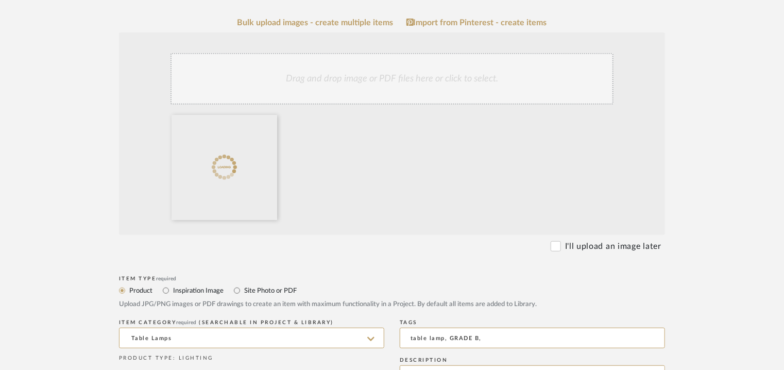
click at [372, 80] on div "Drag and drop image or PDF files here or click to select." at bounding box center [391, 78] width 443 height 51
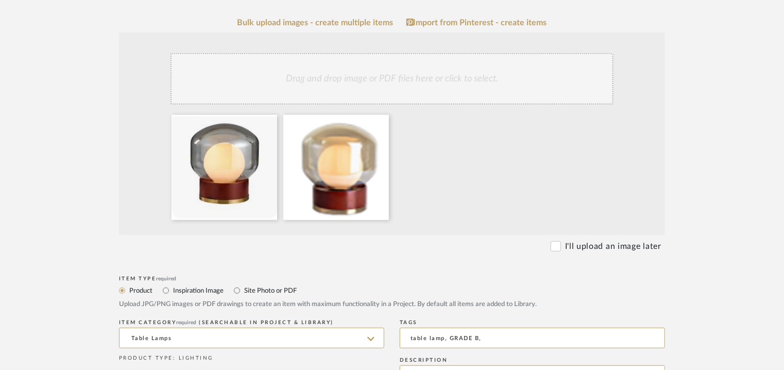
click at [363, 83] on div "Drag and drop image or PDF files here or click to select." at bounding box center [391, 78] width 443 height 51
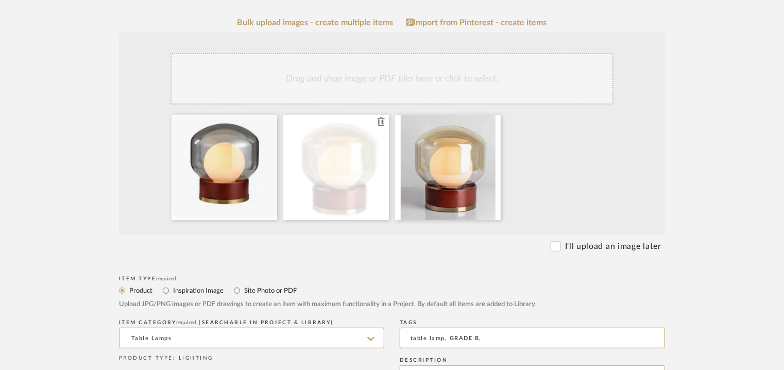
click at [378, 120] on icon at bounding box center [380, 121] width 7 height 8
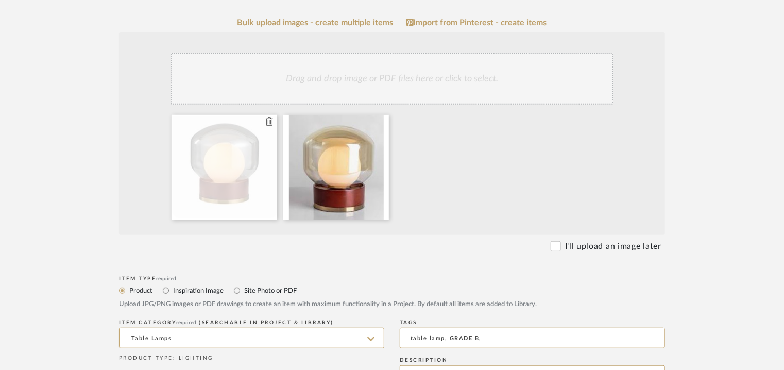
click at [269, 118] on icon at bounding box center [269, 121] width 7 height 8
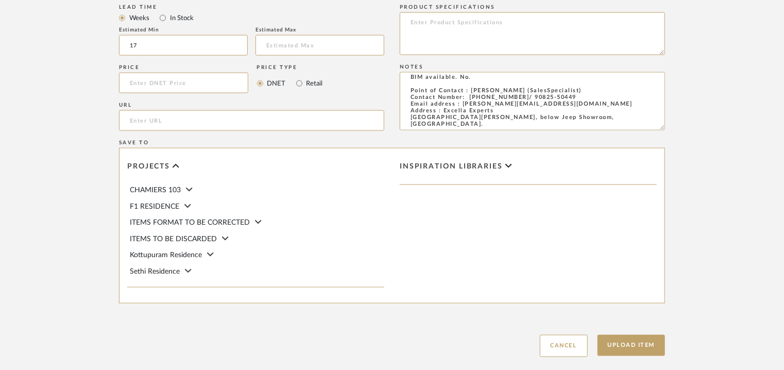
scroll to position [706, 0]
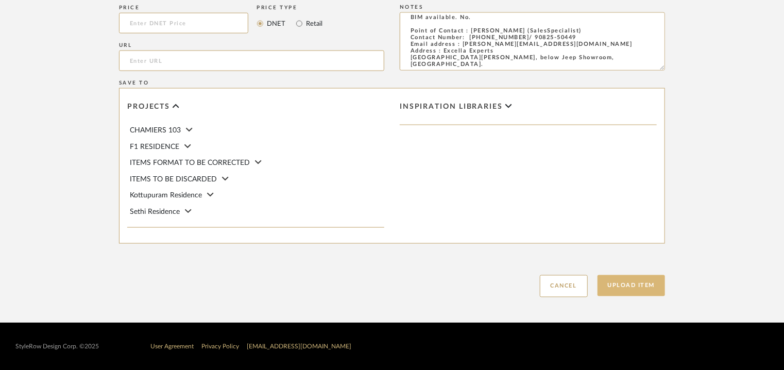
click at [638, 281] on button "Upload Item" at bounding box center [631, 285] width 68 height 21
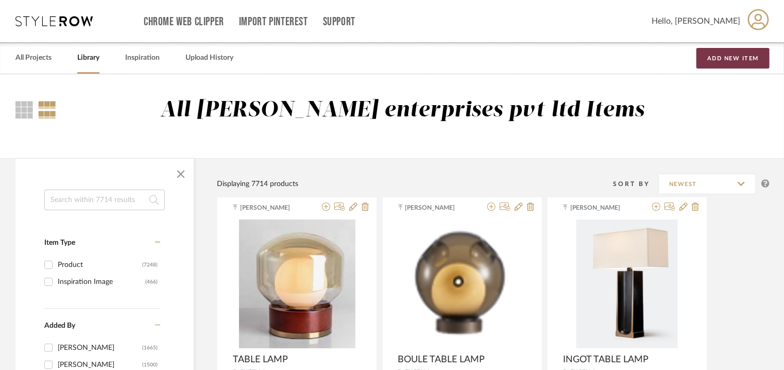
click at [726, 58] on button "Add New Item" at bounding box center [732, 58] width 73 height 21
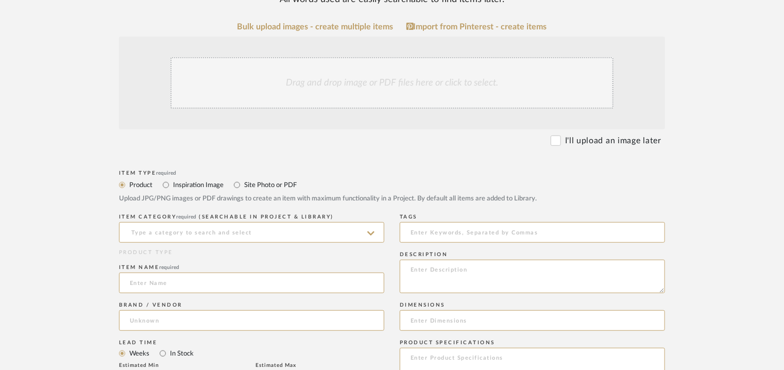
scroll to position [206, 0]
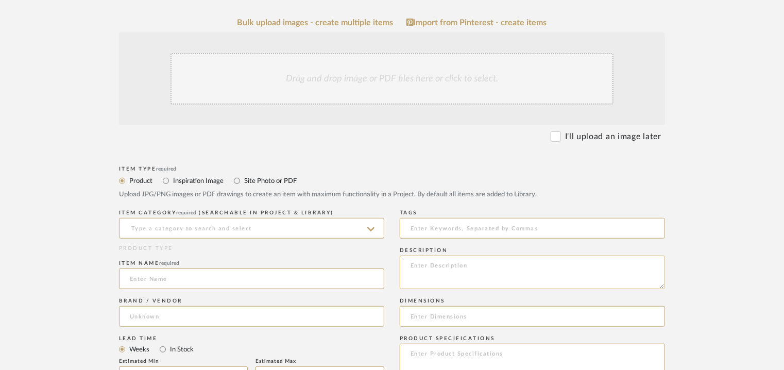
paste textarea "Type: Pendant lamp Designer : Na Dimension(s): 130 x H420mm Weight : Na Materia…"
type textarea "Type: Pendant lamp Designer : Na Dimension(s): 130 x H420mm Weight : Na Materia…"
click at [257, 226] on input at bounding box center [251, 228] width 265 height 21
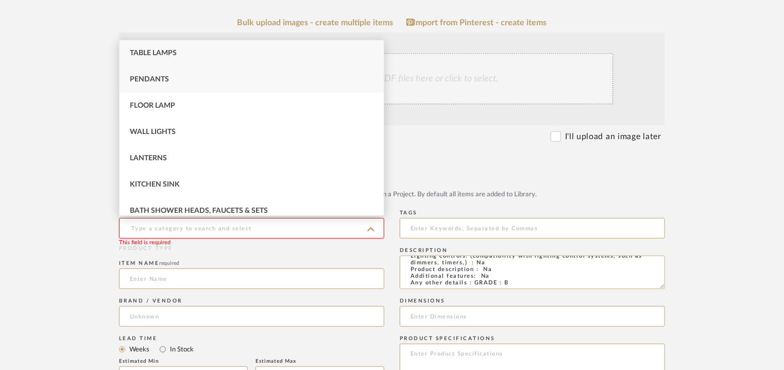
click at [192, 73] on div "Pendants" at bounding box center [251, 79] width 264 height 26
type input "Pendants"
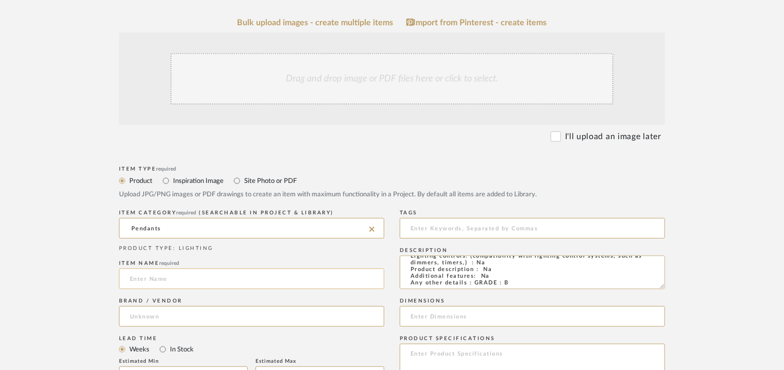
click at [170, 281] on input at bounding box center [251, 278] width 265 height 21
drag, startPoint x: 167, startPoint y: 280, endPoint x: 177, endPoint y: 271, distance: 13.2
click at [167, 278] on input at bounding box center [251, 278] width 265 height 21
type input "PENDANT LIGHT"
click at [141, 322] on input at bounding box center [251, 316] width 265 height 21
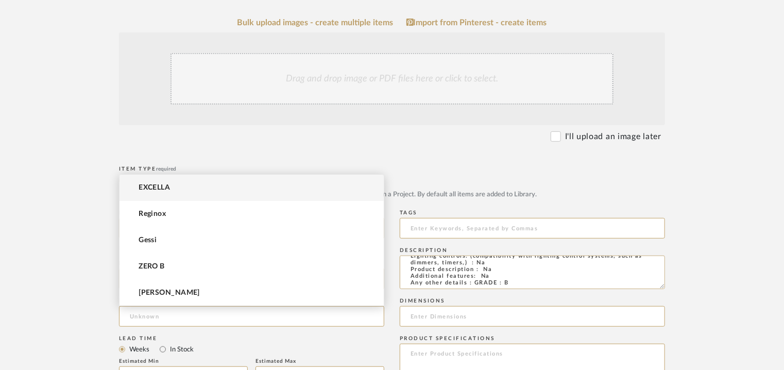
click at [195, 188] on mat-option "EXCELLA" at bounding box center [251, 188] width 264 height 26
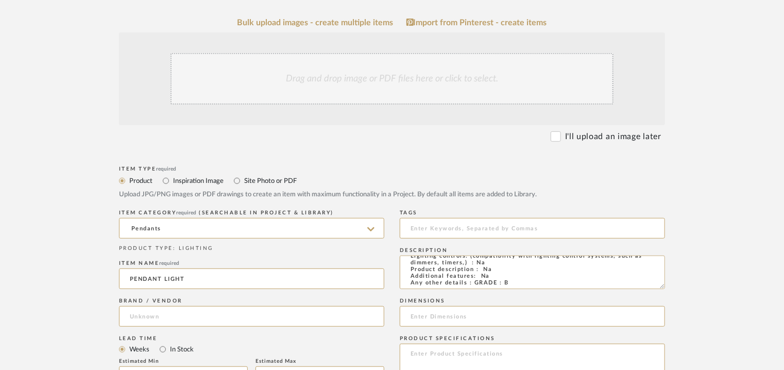
type input "EXCELLA"
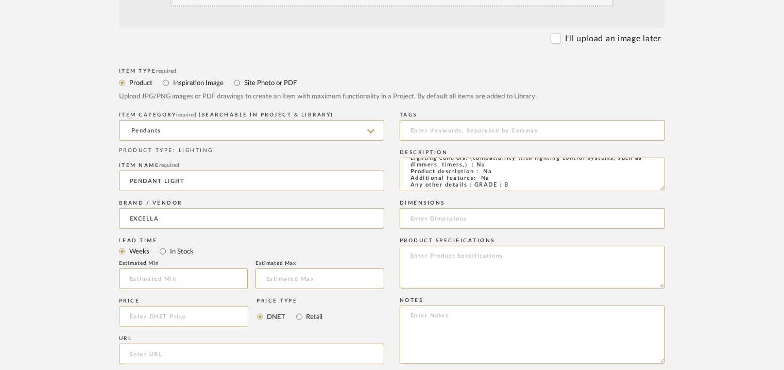
scroll to position [309, 0]
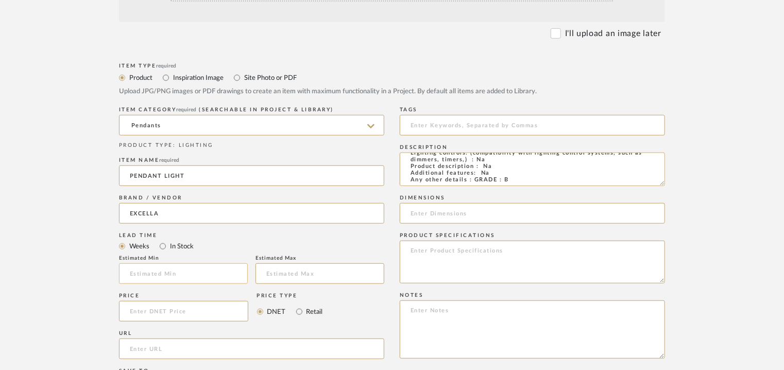
click at [216, 273] on input at bounding box center [183, 273] width 129 height 21
type input "17"
click at [435, 134] on input at bounding box center [532, 125] width 265 height 21
type input "pendant light, GRADE B,"
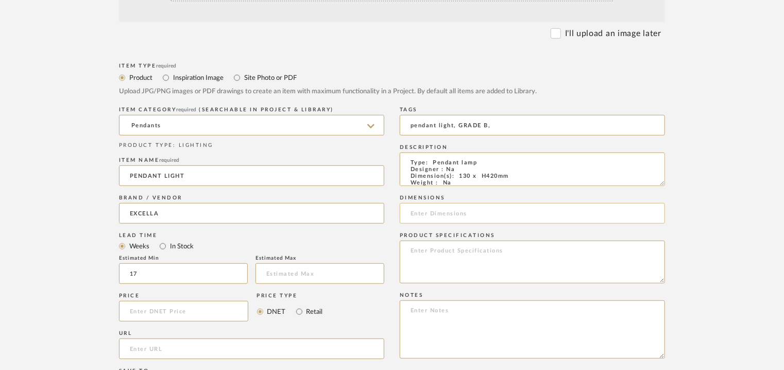
click at [453, 216] on input at bounding box center [532, 213] width 265 height 21
type input "130 x 420mm"
click at [434, 313] on textarea at bounding box center [532, 329] width 265 height 58
paste textarea "Price: INR.47,250/- Lead time : 120days after confirmation of size. Customisabl…"
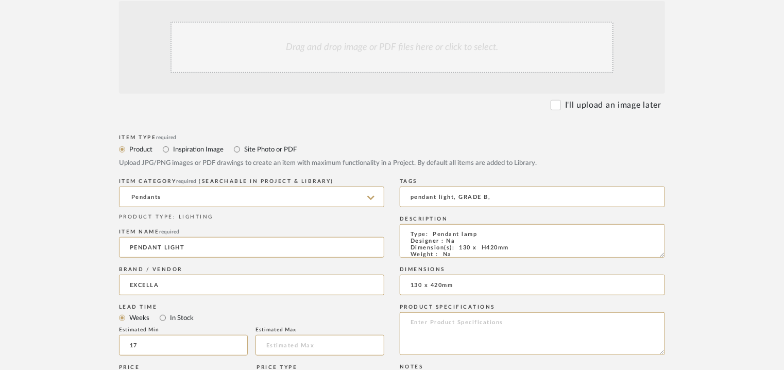
scroll to position [103, 0]
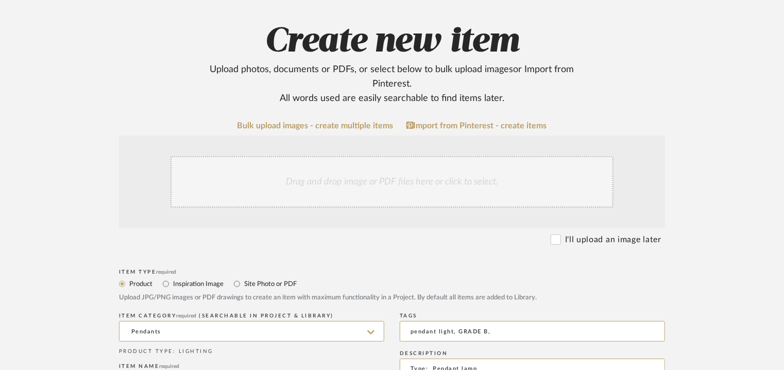
type textarea "Price: INR.47,250/- Lead time : 120days after confirmation of size. Customisabl…"
click at [354, 187] on div "Drag and drop image or PDF files here or click to select." at bounding box center [391, 181] width 443 height 51
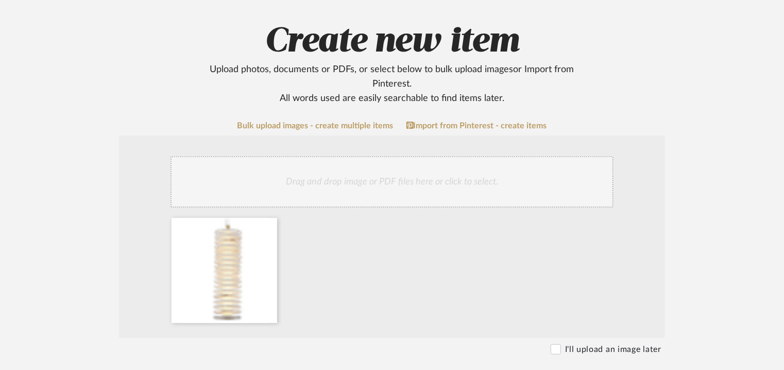
click at [408, 176] on div "Drag and drop image or PDF files here or click to select." at bounding box center [391, 181] width 443 height 51
click at [369, 180] on div "Drag and drop image or PDF files here or click to select." at bounding box center [391, 181] width 443 height 51
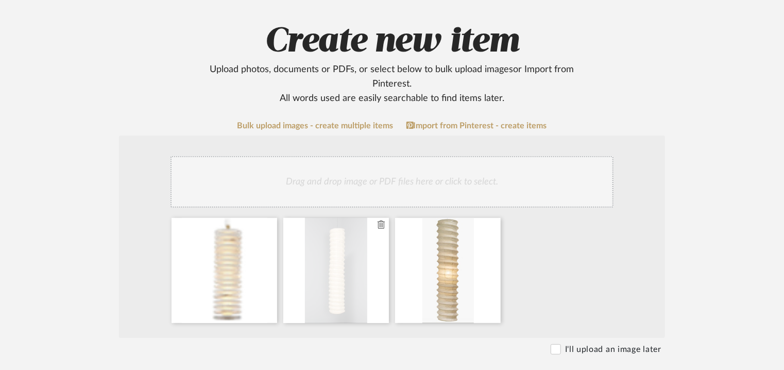
click at [381, 226] on icon at bounding box center [380, 224] width 7 height 8
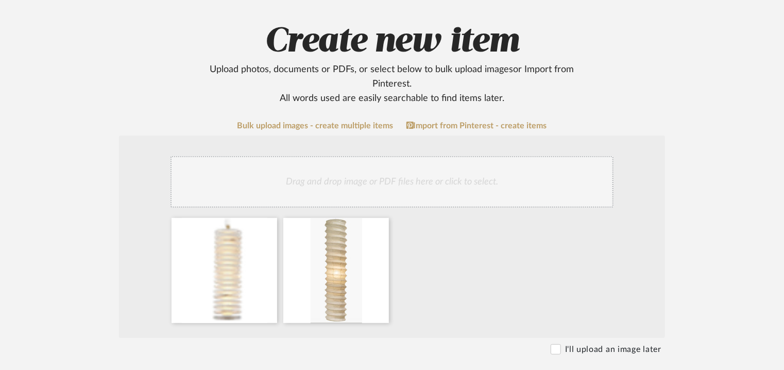
click at [0, 0] on icon at bounding box center [0, 0] width 0 height 0
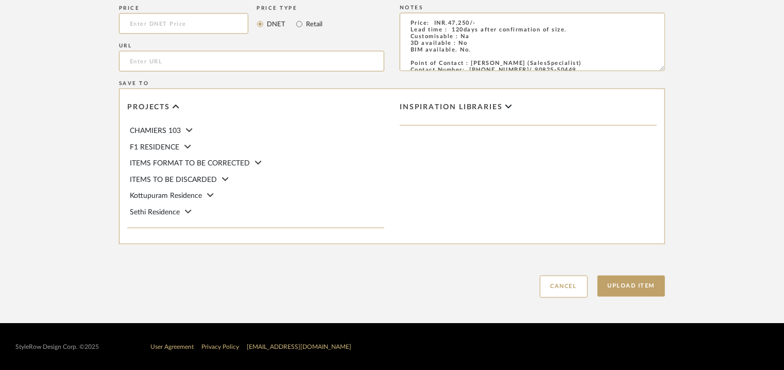
scroll to position [706, 0]
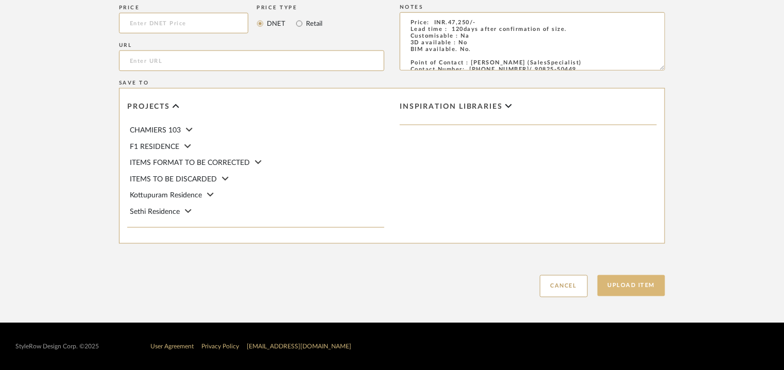
click at [610, 281] on button "Upload Item" at bounding box center [631, 285] width 68 height 21
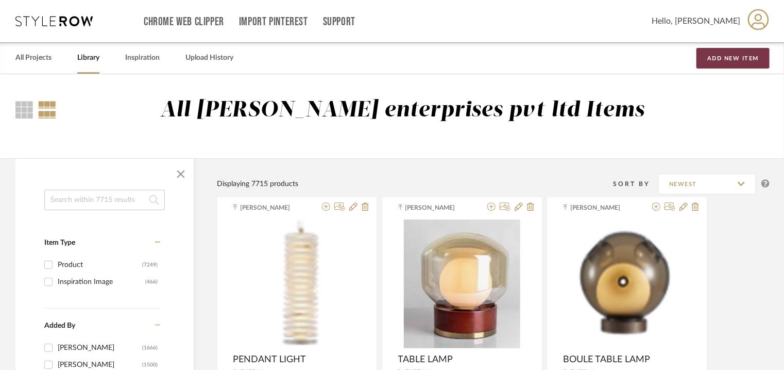
click at [746, 61] on button "Add New Item" at bounding box center [732, 58] width 73 height 21
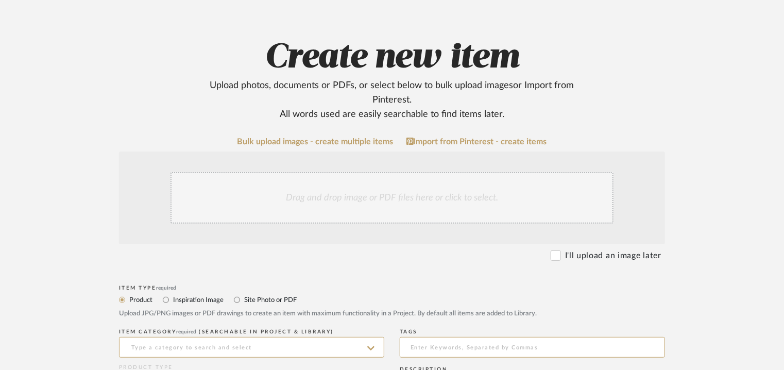
scroll to position [257, 0]
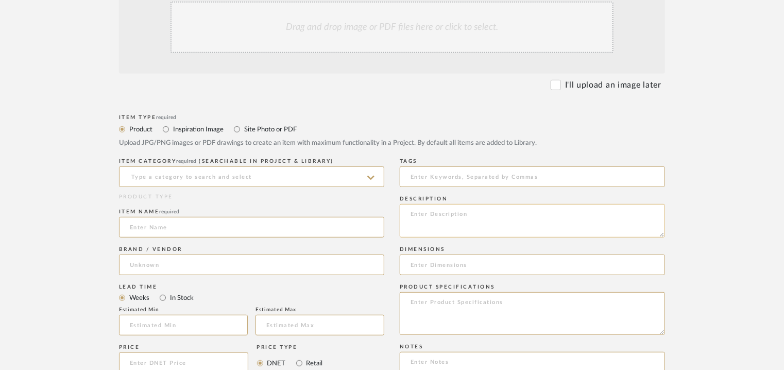
paste textarea "Type: Pendant lamp Designer : Na Dimension(s): Na Weight : Na Materials & Finis…"
type textarea "Type: Pendant lamp Designer : Na Dimension(s): Na Weight : Na Materials & Finis…"
click at [189, 173] on input at bounding box center [251, 176] width 265 height 21
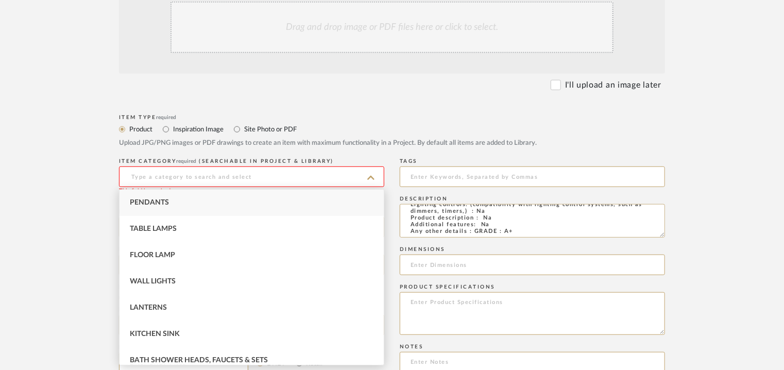
click at [155, 204] on span "Pendants" at bounding box center [149, 202] width 39 height 7
type input "Pendants"
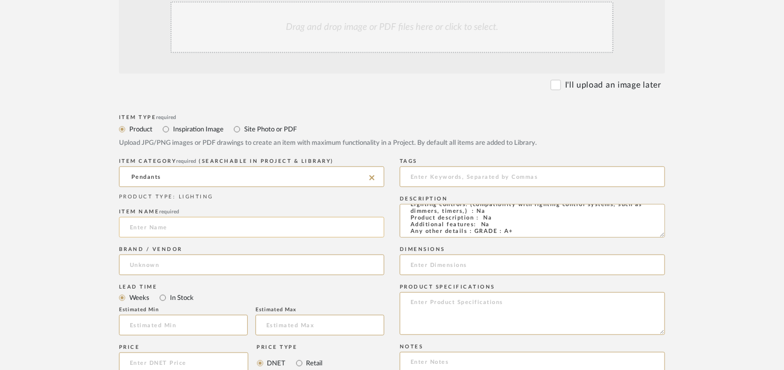
click at [145, 227] on input at bounding box center [251, 227] width 265 height 21
type input "r"
type input "RITUALS"
click at [486, 225] on textarea "Type: Pendant lamp Designer : Na Dimension(s): Na Weight : Na Materials & Finis…" at bounding box center [532, 220] width 265 height 33
click at [484, 225] on textarea "Type: Pendant lamp Designer : Na Dimension(s): Na Weight : Na Materials & Finis…" at bounding box center [532, 220] width 265 height 33
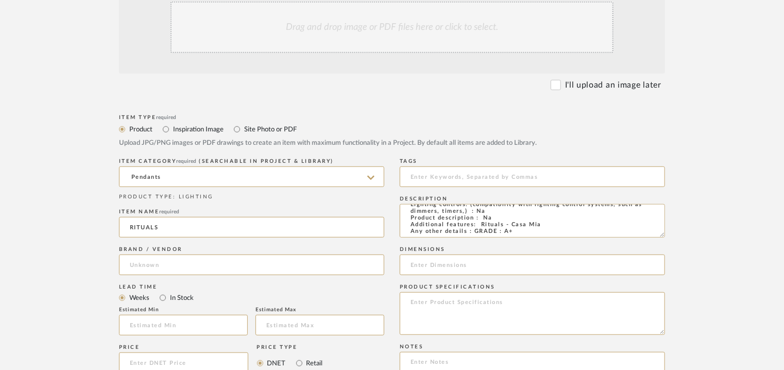
scroll to position [0, 0]
drag, startPoint x: 660, startPoint y: 235, endPoint x: 696, endPoint y: 349, distance: 119.4
click at [696, 349] on form "Bulk upload images - create multiple items Import from Pinterest - create items…" at bounding box center [392, 302] width 656 height 670
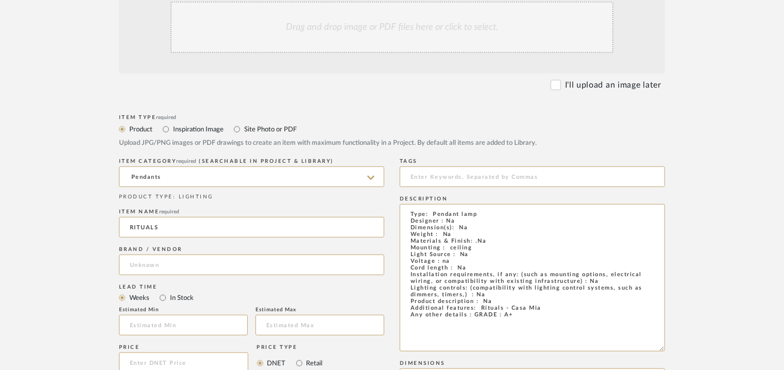
drag, startPoint x: 445, startPoint y: 264, endPoint x: 388, endPoint y: 190, distance: 93.3
paste textarea "utuals by [PERSON_NAME]+[PERSON_NAME] Any other details : GRADE : A+"
type textarea "Type: Pendant lamp Designer : Na Dimension(s): Na Weight : Na Materials & Finis…"
click at [154, 268] on input at bounding box center [251, 264] width 265 height 21
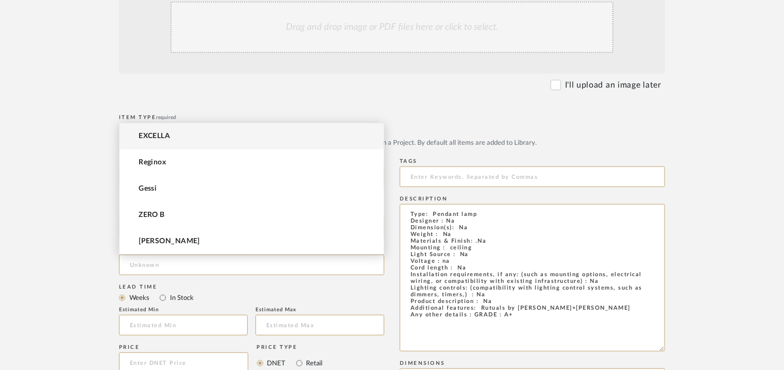
click at [155, 138] on span "EXCELLA" at bounding box center [153, 136] width 31 height 9
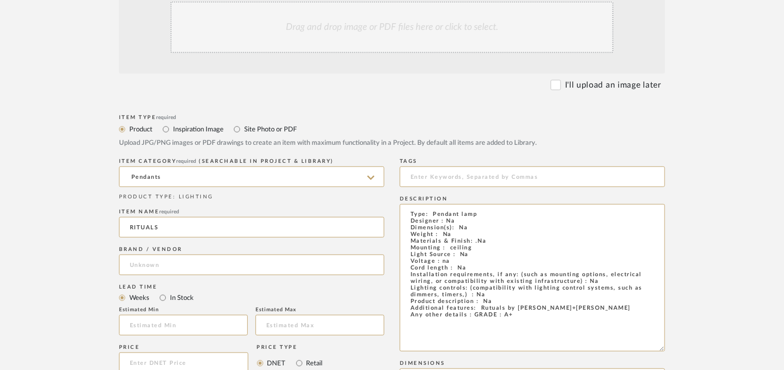
type input "EXCELLA"
click at [159, 327] on input "text" at bounding box center [183, 325] width 129 height 21
type input "17"
click at [435, 174] on input at bounding box center [532, 176] width 265 height 21
type input "P"
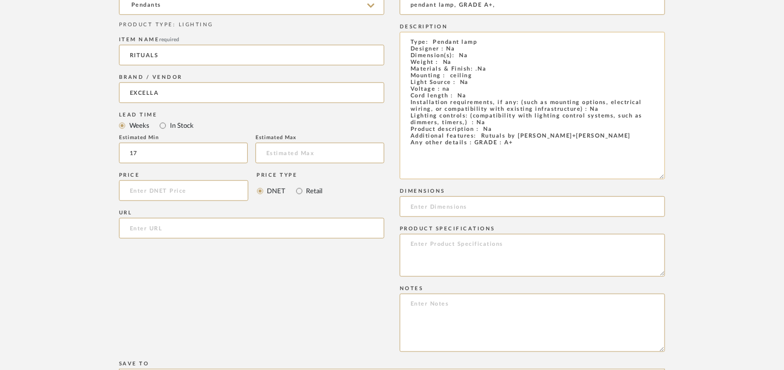
scroll to position [412, 0]
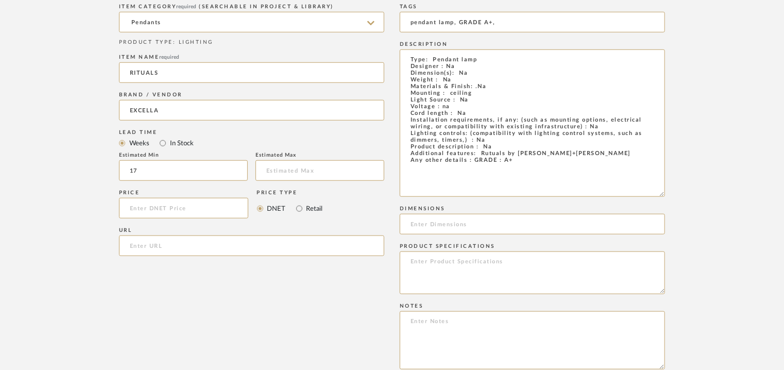
type input "pendant lamp, GRADE A+,"
click at [423, 322] on textarea at bounding box center [532, 340] width 265 height 58
paste textarea "Price: INR.1,20,000/- Lead time : 120days after confirmation of size. Customisa…"
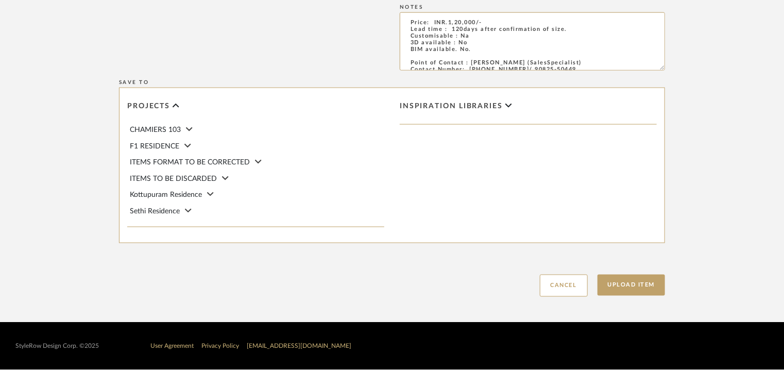
scroll to position [556, 0]
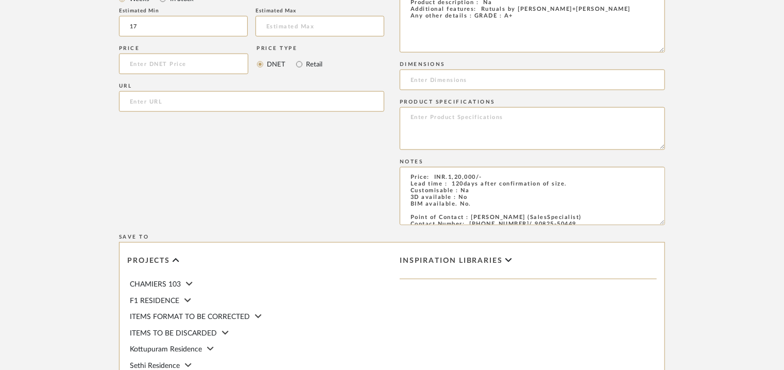
type textarea "Price: INR.1,20,000/- Lead time : 120days after confirmation of size. Customisa…"
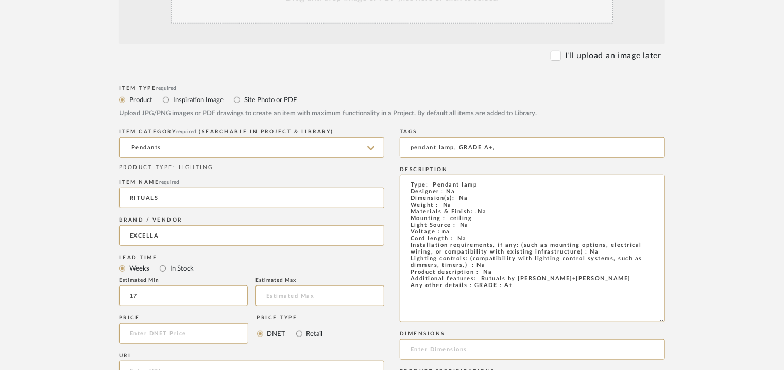
scroll to position [247, 0]
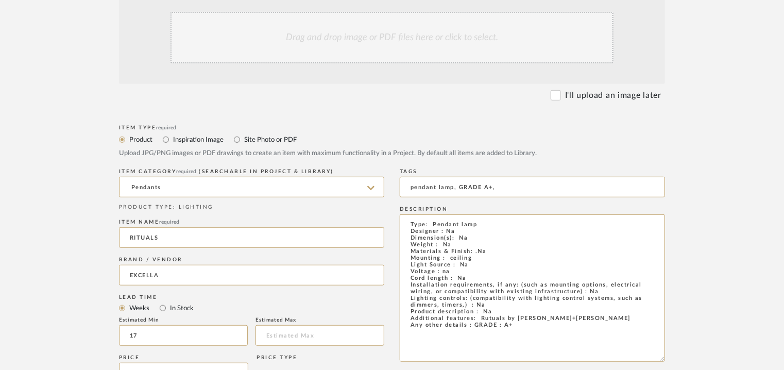
click at [356, 40] on div "Drag and drop image or PDF files here or click to select." at bounding box center [391, 37] width 443 height 51
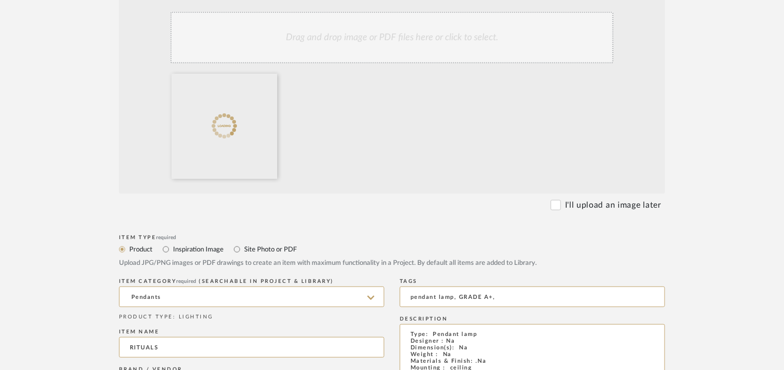
click at [319, 34] on div "Drag and drop image or PDF files here or click to select." at bounding box center [391, 37] width 443 height 51
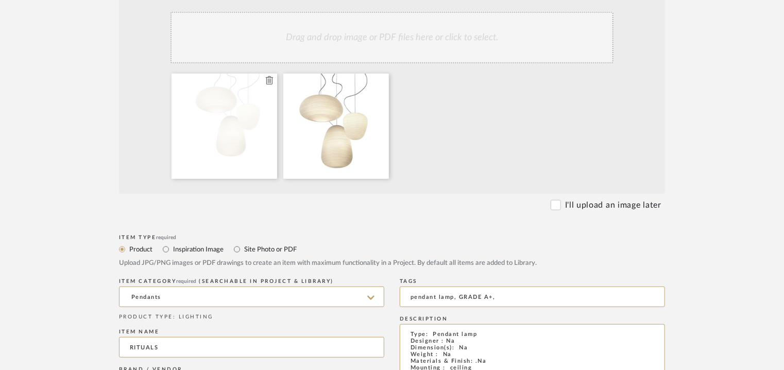
click at [269, 80] on icon at bounding box center [269, 80] width 7 height 8
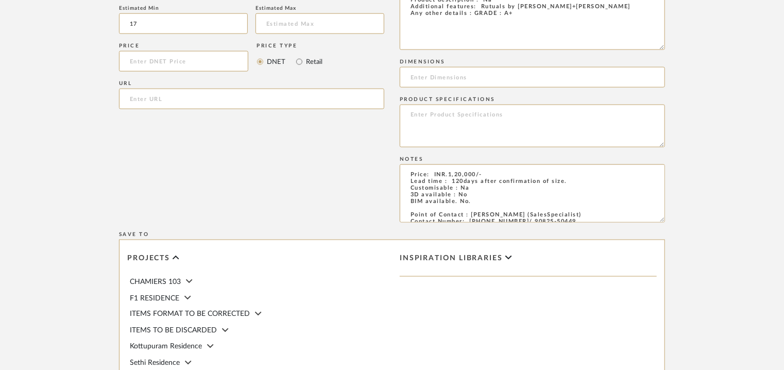
scroll to position [762, 0]
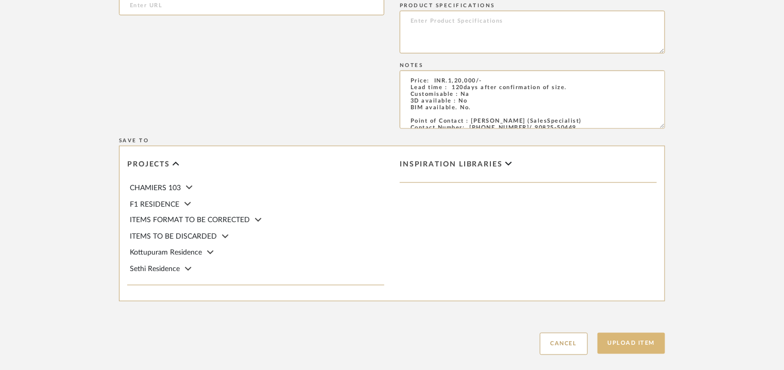
click at [629, 342] on button "Upload Item" at bounding box center [631, 343] width 68 height 21
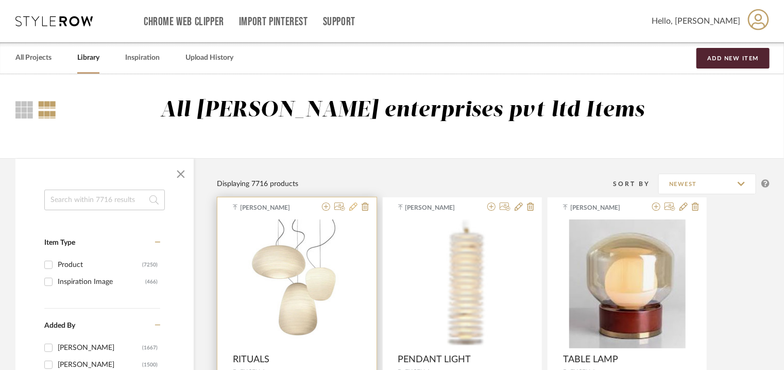
click at [354, 206] on icon at bounding box center [353, 206] width 8 height 8
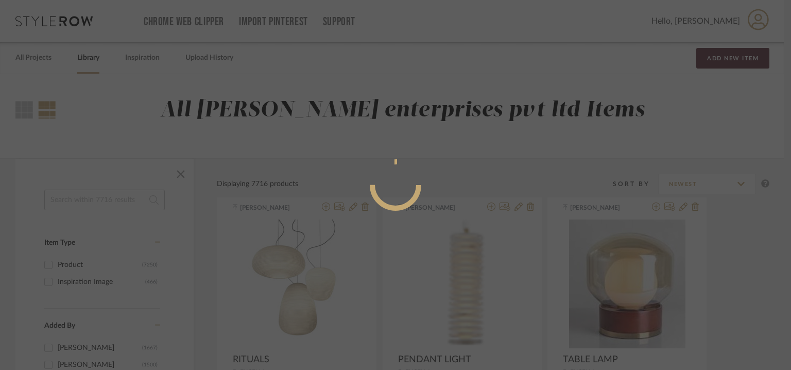
radio input "true"
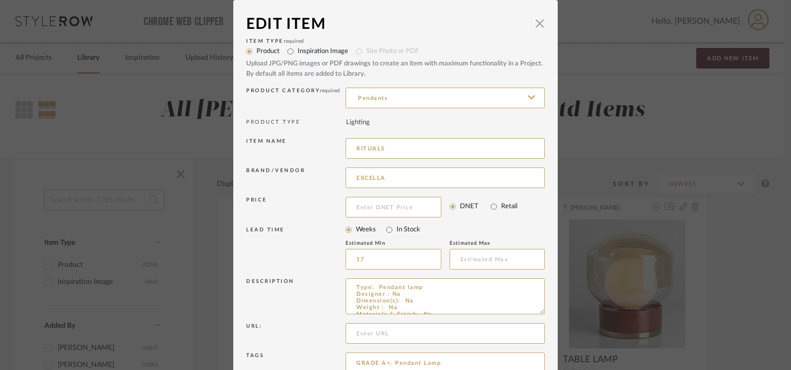
scroll to position [99, 0]
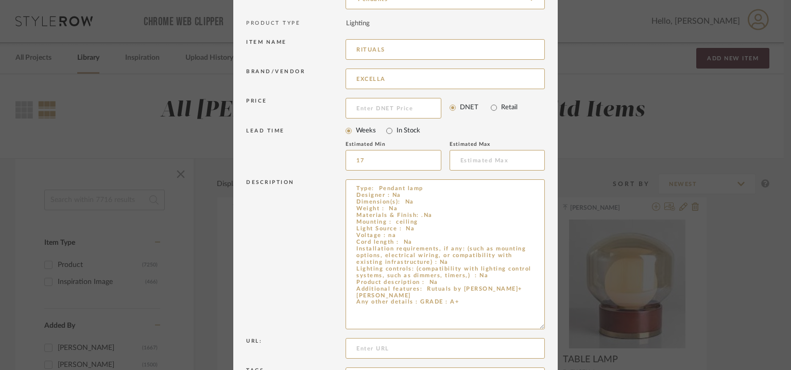
drag, startPoint x: 533, startPoint y: 213, endPoint x: 570, endPoint y: 326, distance: 119.2
click at [570, 326] on div "Edit Item × Item Type required Product Inspiration Image Site Photo or PDF Uplo…" at bounding box center [395, 185] width 791 height 370
click at [428, 290] on textarea "Type: Pendant lamp Designer : Na Dimension(s): Na Weight : Na Materials & Finis…" at bounding box center [444, 254] width 199 height 150
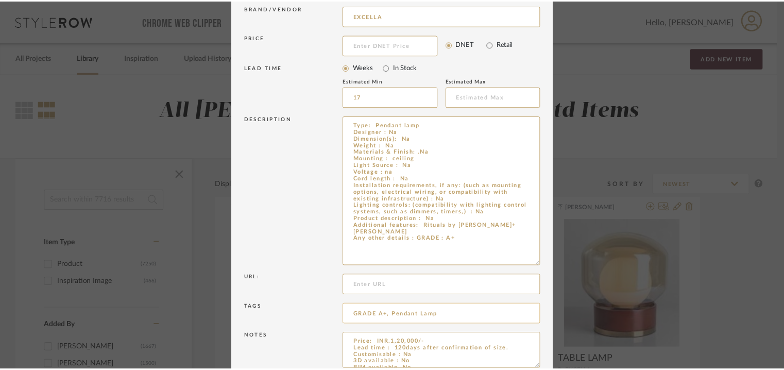
scroll to position [213, 0]
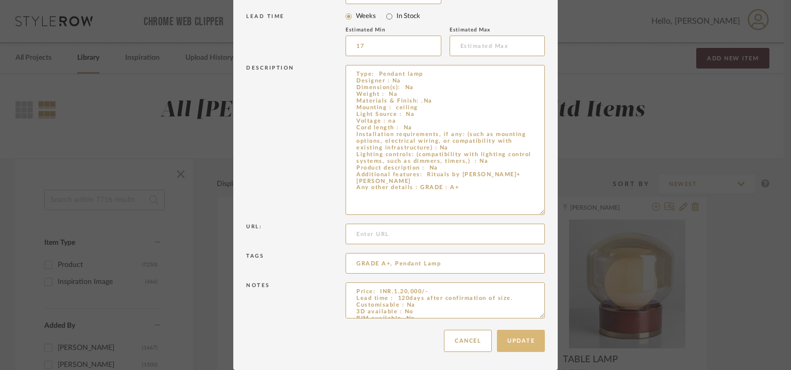
type textarea "Type: Pendant lamp Designer : Na Dimension(s): Na Weight : Na Materials & Finis…"
click at [517, 345] on button "Update" at bounding box center [521, 341] width 48 height 22
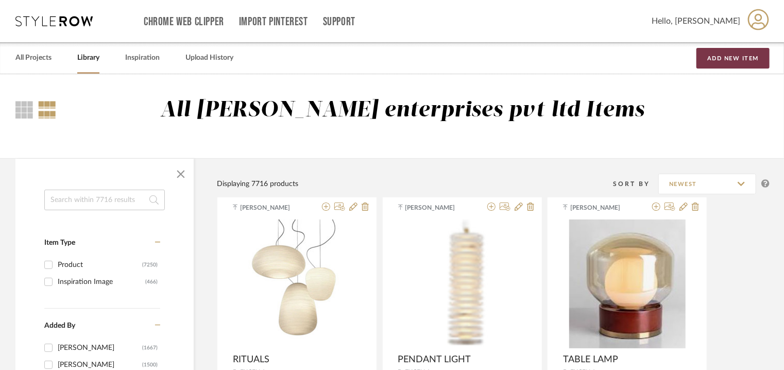
click at [739, 54] on button "Add New Item" at bounding box center [732, 58] width 73 height 21
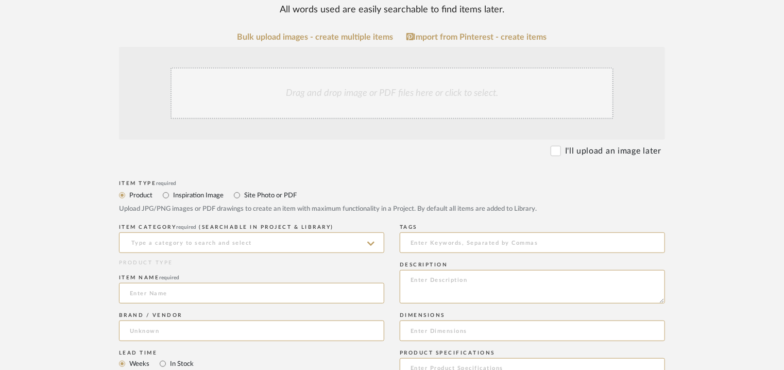
scroll to position [206, 0]
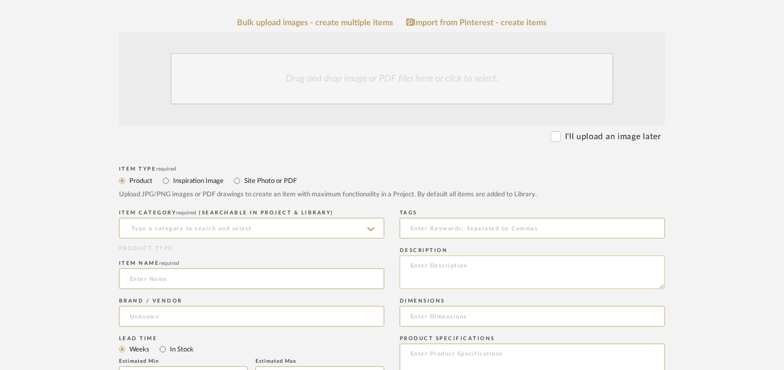
paste textarea "Type: Floor lamp Designer : Na Dimension(s): 1550 x 1700mm Weight : Na Material…"
type textarea "Type: Floor lamp Designer : Na Dimension(s): 1550 x 1700mm Weight : Na Material…"
click at [445, 234] on input at bounding box center [532, 228] width 265 height 21
type input "F"
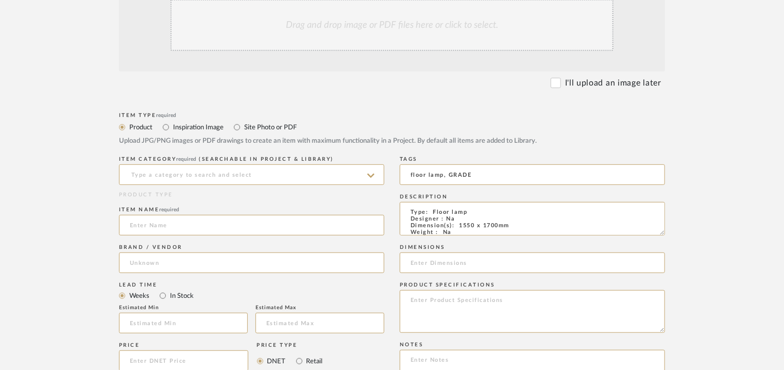
scroll to position [463, 0]
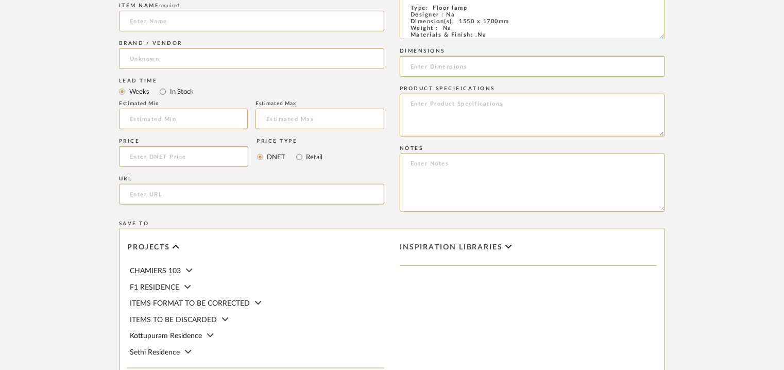
drag, startPoint x: 663, startPoint y: 27, endPoint x: 721, endPoint y: 227, distance: 208.1
click at [719, 226] on form "Bulk upload images - create multiple items Import from Pinterest - create items…" at bounding box center [392, 99] width 656 height 677
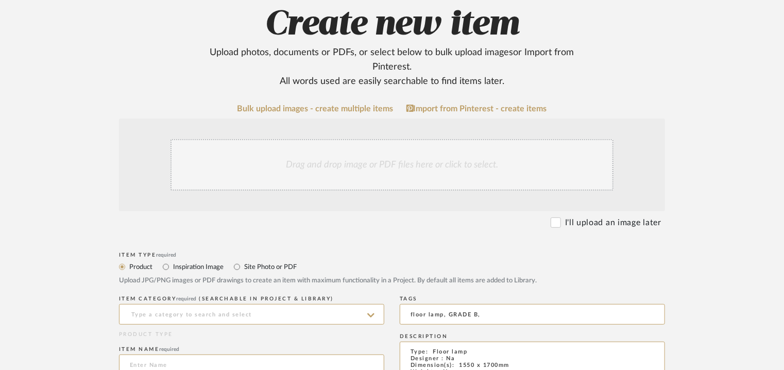
scroll to position [103, 0]
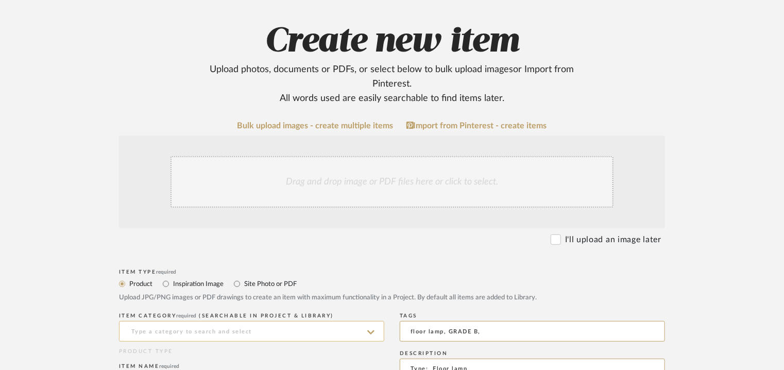
type input "floor lamp, GRADE B,"
click at [215, 338] on input at bounding box center [251, 331] width 265 height 21
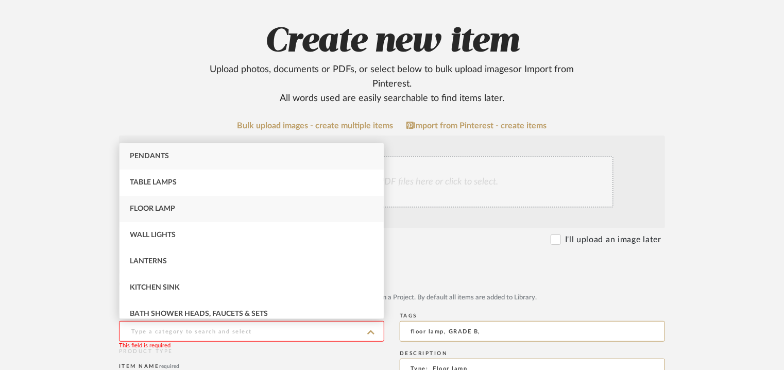
click at [180, 204] on div "Floor Lamp" at bounding box center [251, 209] width 264 height 26
type input "Floor Lamp"
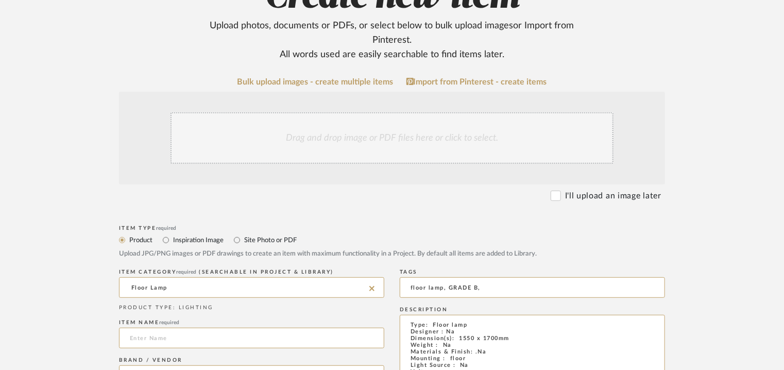
scroll to position [257, 0]
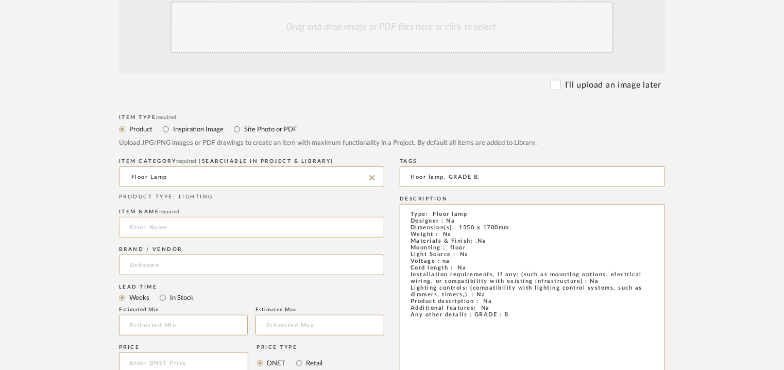
click at [188, 222] on input at bounding box center [251, 227] width 265 height 21
type input "f"
type input "FLOOR LAMP"
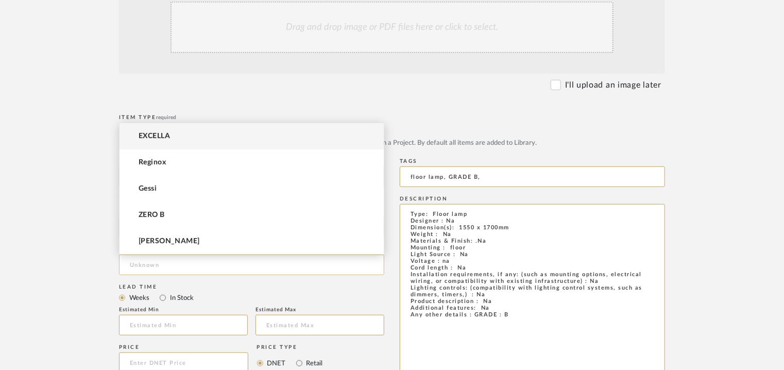
click at [135, 265] on input at bounding box center [251, 264] width 265 height 21
click at [172, 131] on mat-option "EXCELLA" at bounding box center [251, 136] width 264 height 26
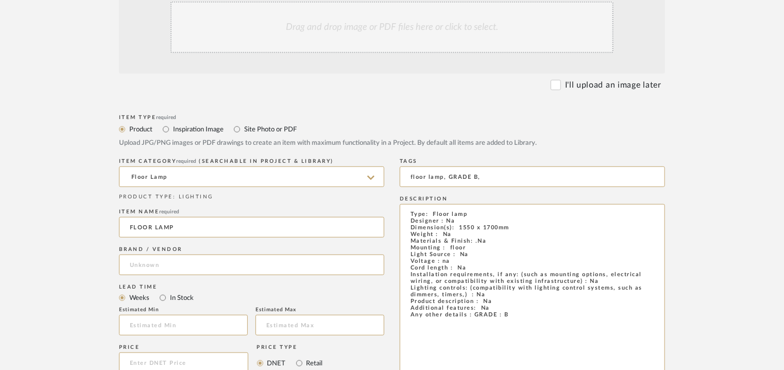
type input "EXCELLA"
click at [186, 319] on input at bounding box center [183, 325] width 129 height 21
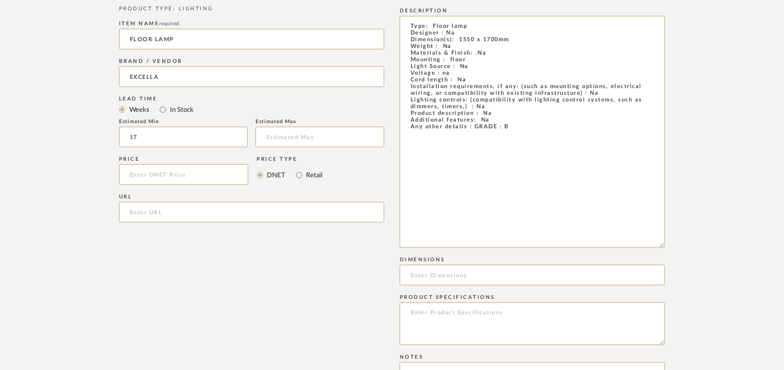
scroll to position [463, 0]
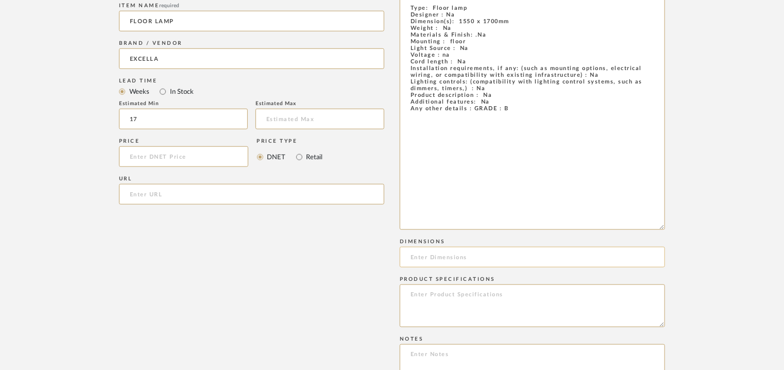
type input "17"
click at [465, 258] on input at bounding box center [532, 257] width 265 height 21
type input "1550 x 1700mm"
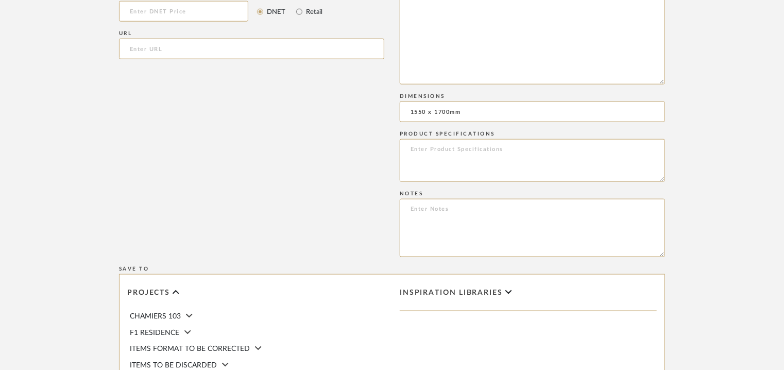
scroll to position [618, 0]
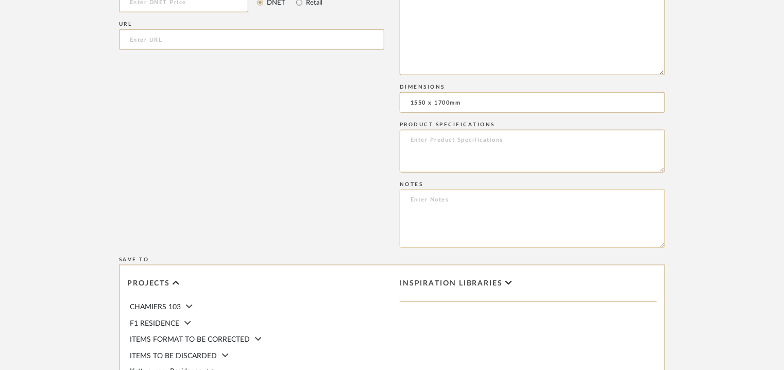
paste textarea "Price: INR.24,750/- Lead time : 120days after confirmation of size. Customisabl…"
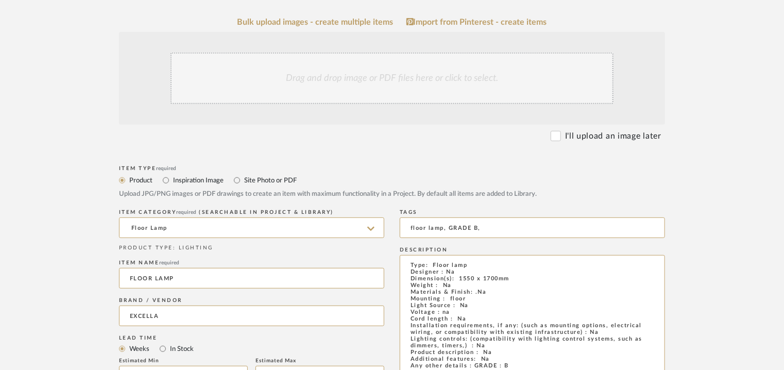
scroll to position [206, 0]
type textarea "Price: INR.24,750/- Lead time : 120days after confirmation of size. Customisabl…"
click at [364, 78] on div "Drag and drop image or PDF files here or click to select." at bounding box center [391, 78] width 443 height 51
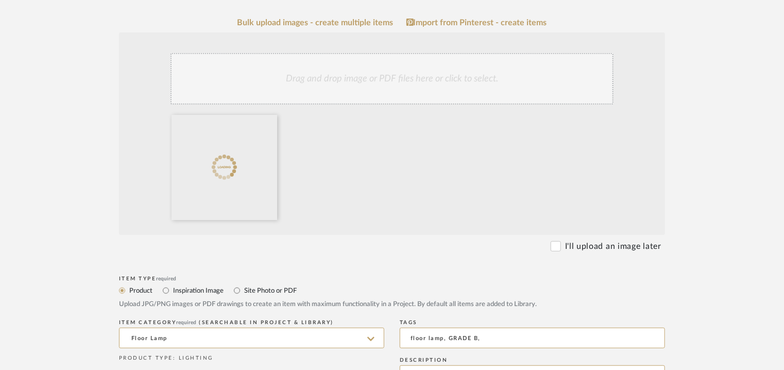
click at [286, 81] on div "Drag and drop image or PDF files here or click to select." at bounding box center [391, 78] width 443 height 51
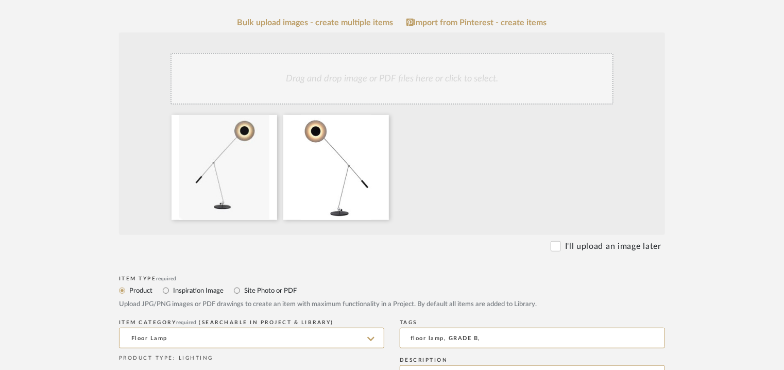
click at [535, 85] on div "Drag and drop image or PDF files here or click to select." at bounding box center [391, 78] width 443 height 51
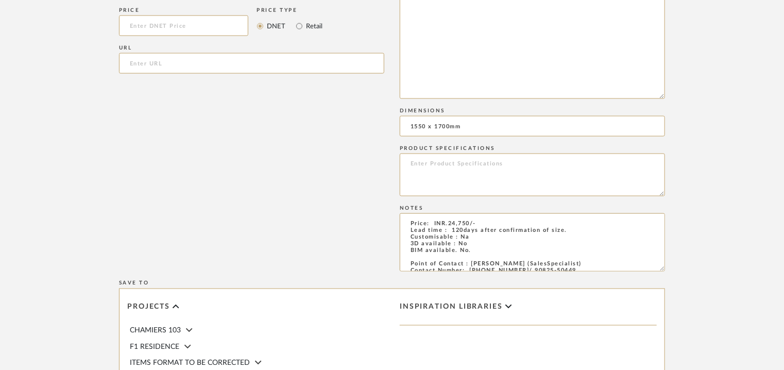
scroll to position [824, 0]
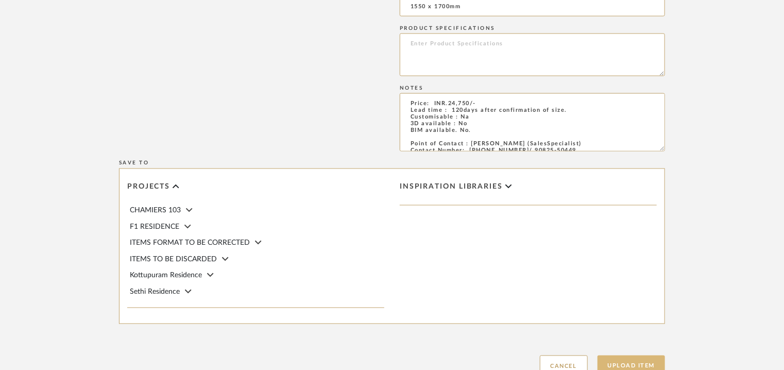
click at [632, 363] on button "Upload Item" at bounding box center [631, 365] width 68 height 21
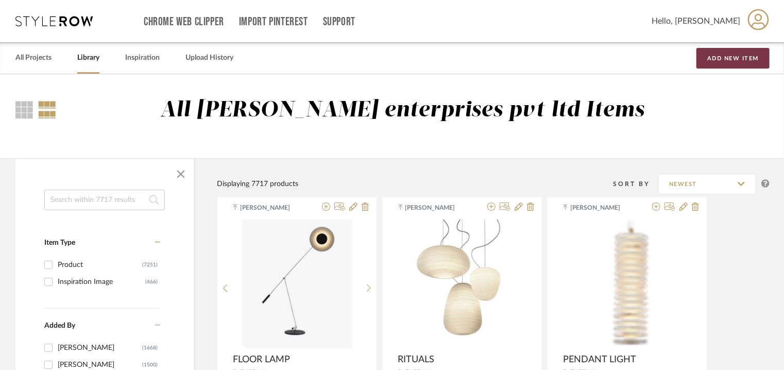
click at [738, 60] on button "Add New Item" at bounding box center [732, 58] width 73 height 21
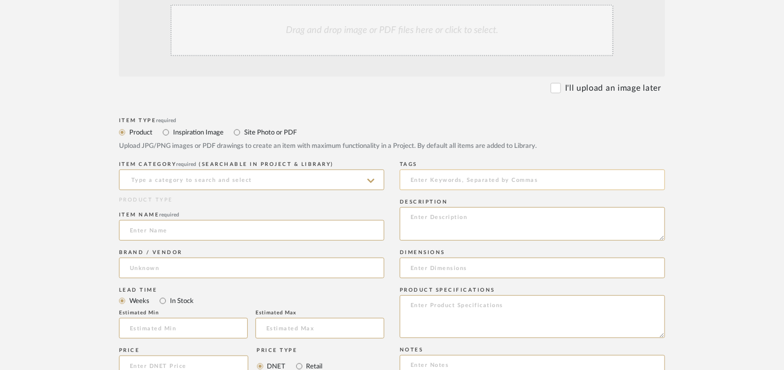
scroll to position [257, 0]
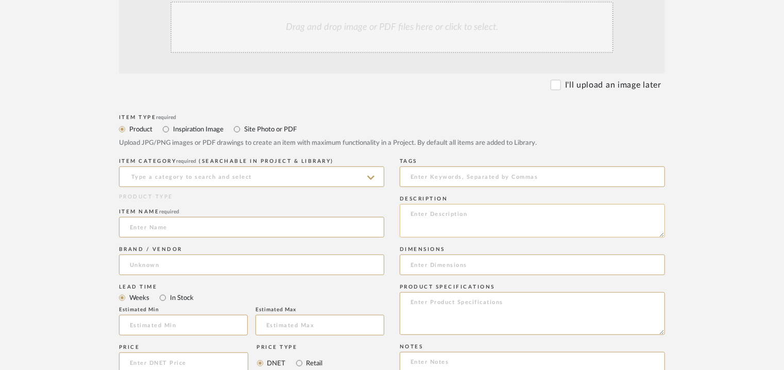
paste textarea "Type: Ceiling lamp Designer : Na Dimension(s): 1210 x 1210 x 930mm Weight : Na …"
type textarea "Type: Ceiling lamp Designer : Na Dimension(s): 1210 x 1210 x 930mm Weight : Na …"
click at [266, 181] on input at bounding box center [251, 176] width 265 height 21
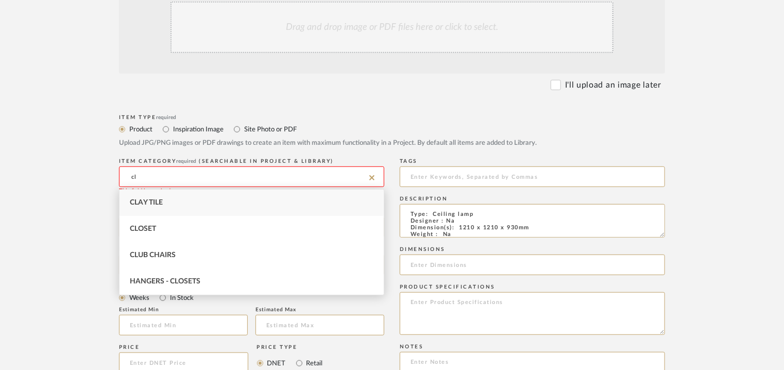
type input "c"
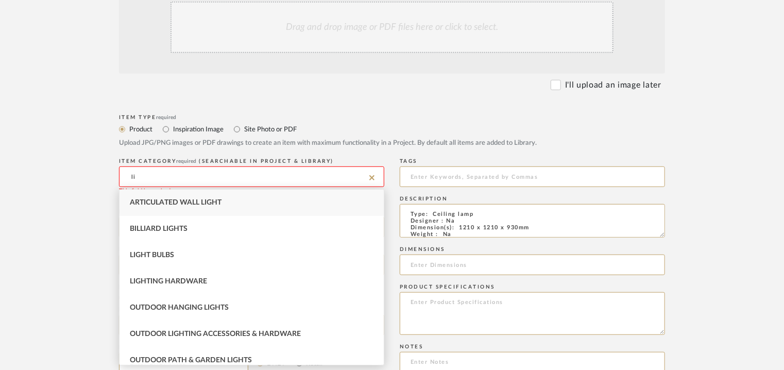
type input "l"
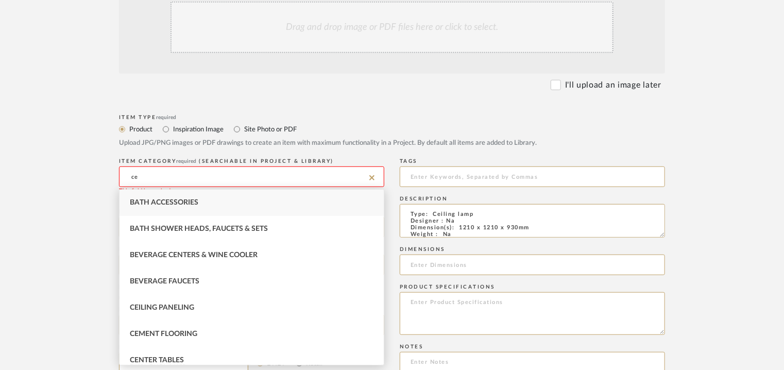
type input "c"
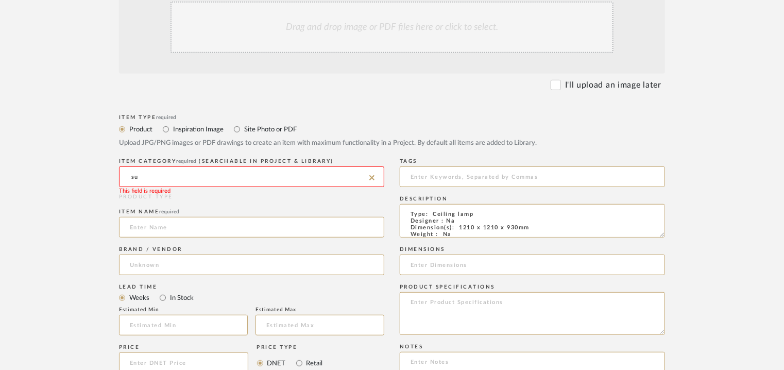
type input "s"
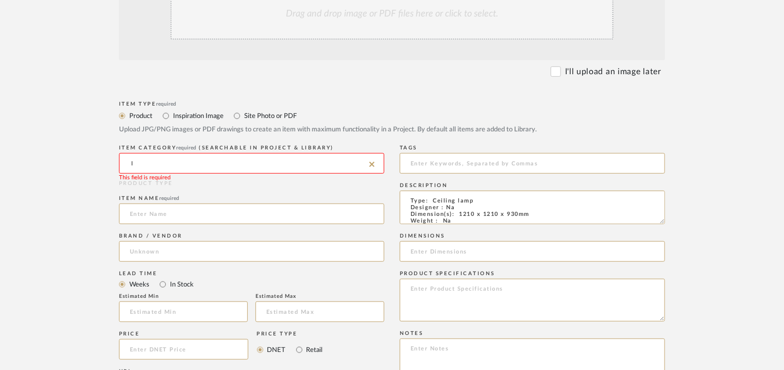
scroll to position [154, 0]
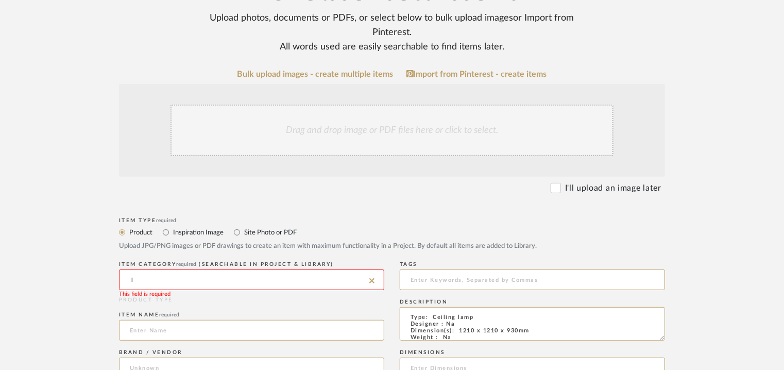
drag, startPoint x: 144, startPoint y: 282, endPoint x: 108, endPoint y: 281, distance: 36.6
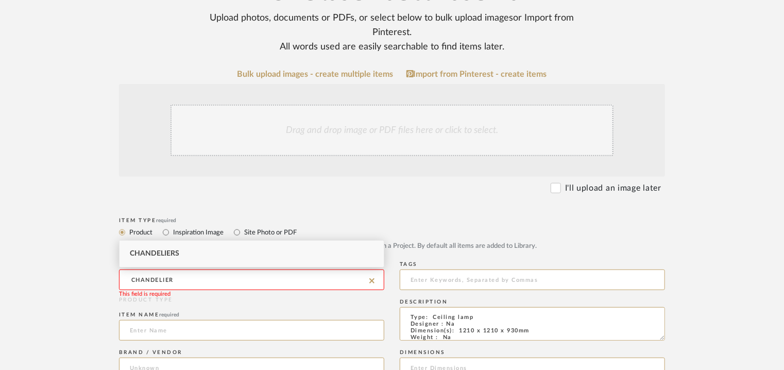
click at [154, 254] on span "Chandeliers" at bounding box center [154, 253] width 49 height 7
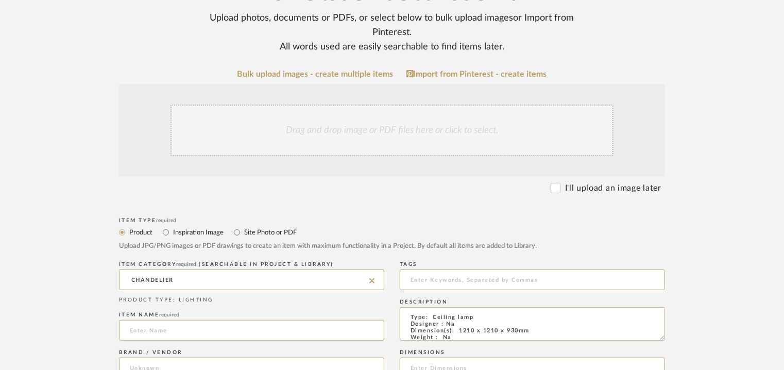
type input "Chandeliers"
click at [144, 326] on input at bounding box center [251, 330] width 265 height 21
paste input "Coordinates Ceiling"
click at [133, 330] on input "Coordinates Ceiling" at bounding box center [251, 330] width 265 height 21
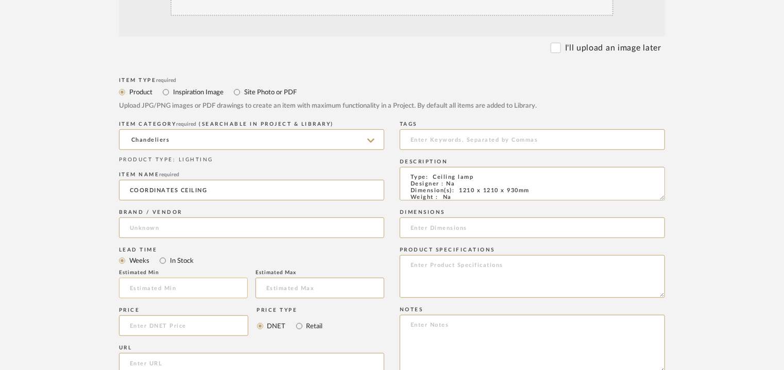
scroll to position [309, 0]
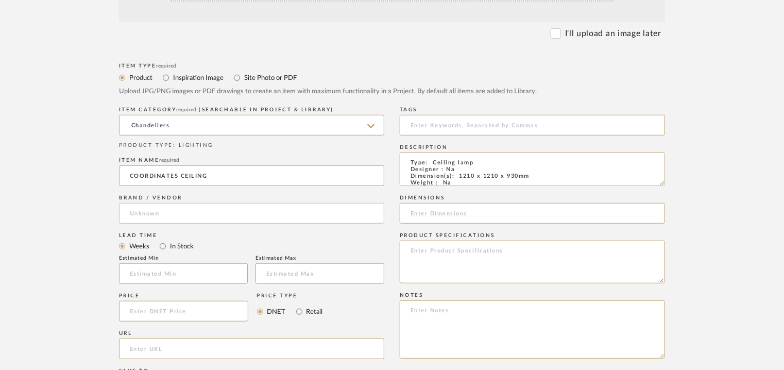
type input "COORDINATES CEILING"
click at [152, 211] on input at bounding box center [251, 213] width 265 height 21
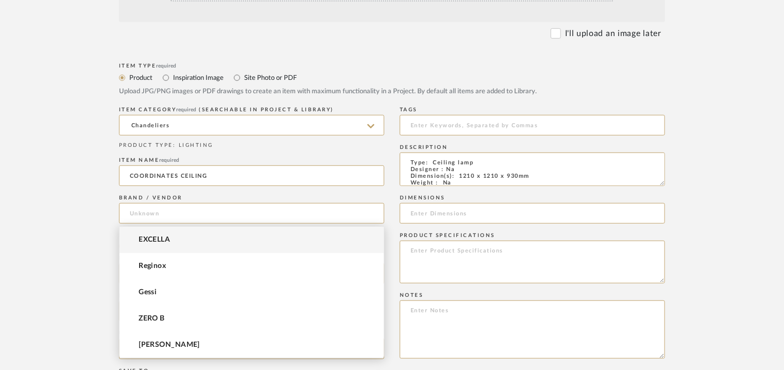
click at [155, 236] on span "EXCELLA" at bounding box center [153, 239] width 31 height 9
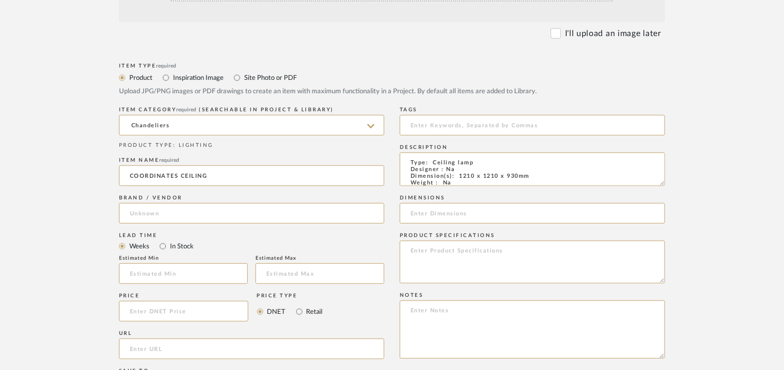
type input "EXCELLA"
click at [154, 273] on input at bounding box center [183, 273] width 129 height 21
type input "17"
click at [439, 125] on input at bounding box center [532, 125] width 265 height 21
type input "C"
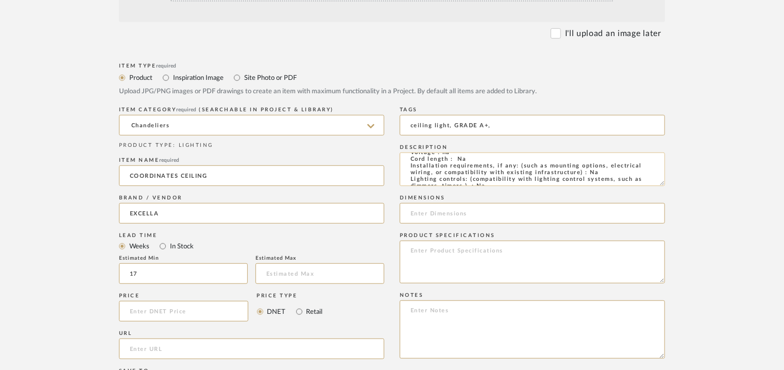
scroll to position [0, 0]
type input "ceiling light, GRADE A+,"
click at [407, 214] on input at bounding box center [532, 213] width 265 height 21
paste input "1210 x 1210 x 930mm"
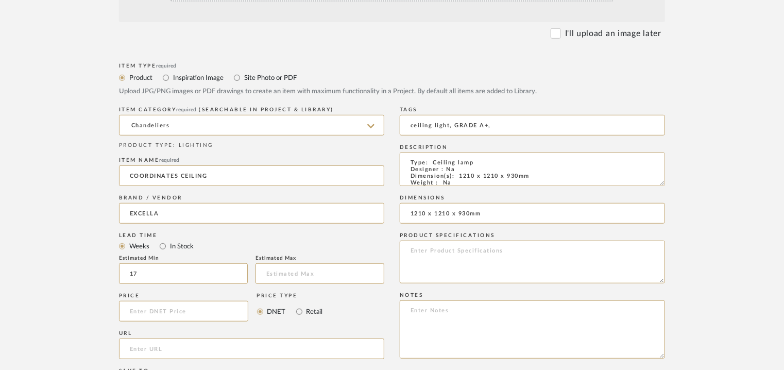
type input "1210 x 1210 x 930mm"
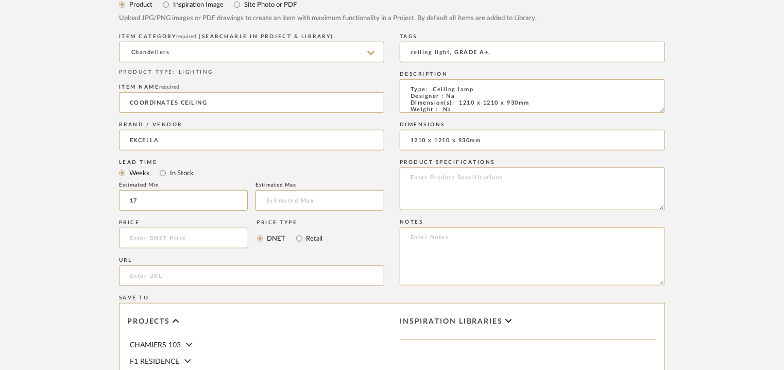
scroll to position [412, 0]
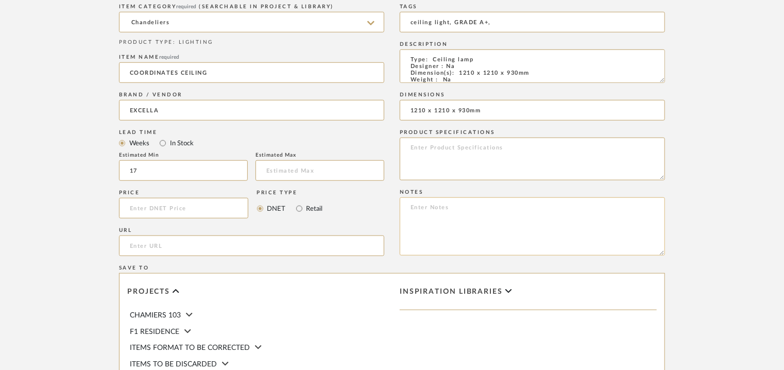
click at [437, 204] on textarea at bounding box center [532, 226] width 265 height 58
paste textarea "Price: INR.87,240/- Lead time : 120days after confirmation of size. Customisabl…"
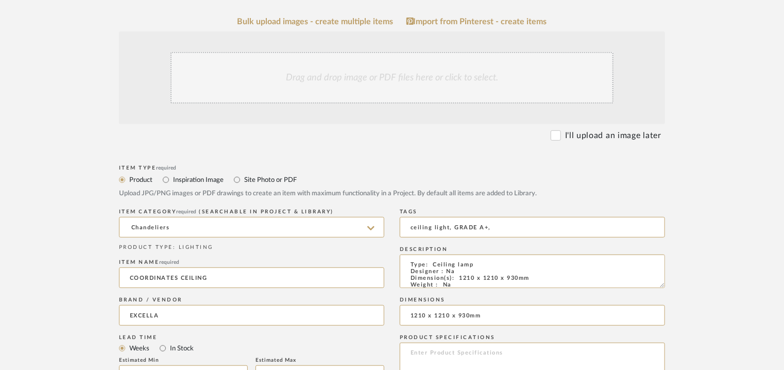
scroll to position [206, 0]
type textarea "Price: INR.87,240/- Lead time : 120days after confirmation of size. Customisabl…"
click at [380, 81] on div "Drag and drop image or PDF files here or click to select." at bounding box center [391, 78] width 443 height 51
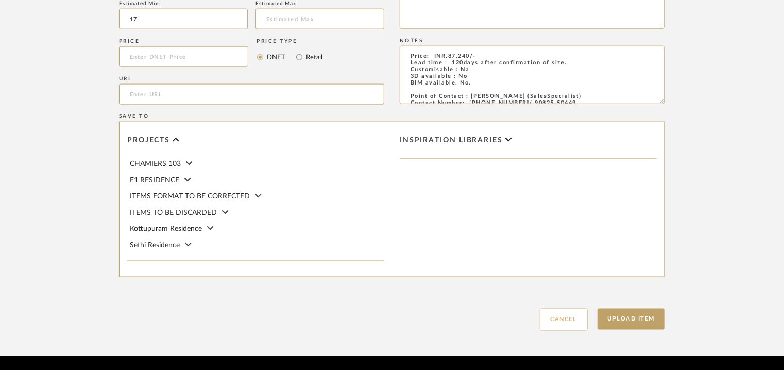
scroll to position [706, 0]
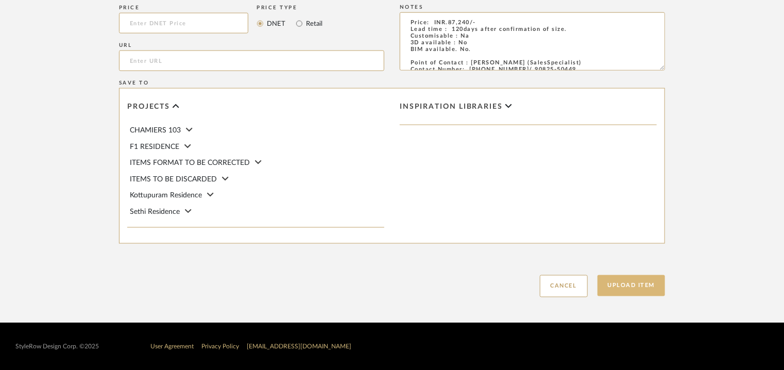
click at [628, 287] on button "Upload Item" at bounding box center [631, 285] width 68 height 21
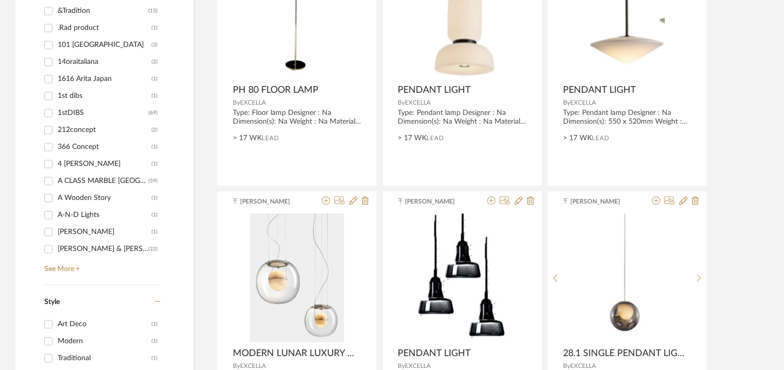
scroll to position [1184, 0]
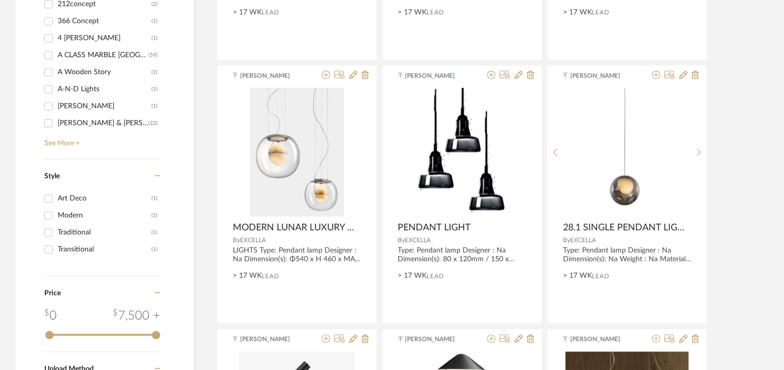
click at [62, 142] on link "See More +" at bounding box center [101, 139] width 118 height 16
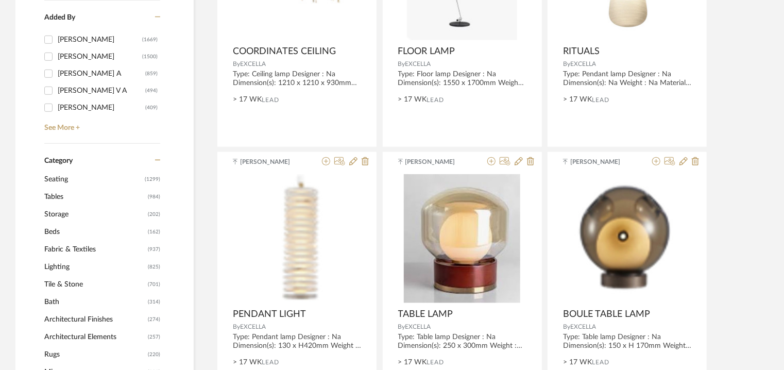
scroll to position [0, 0]
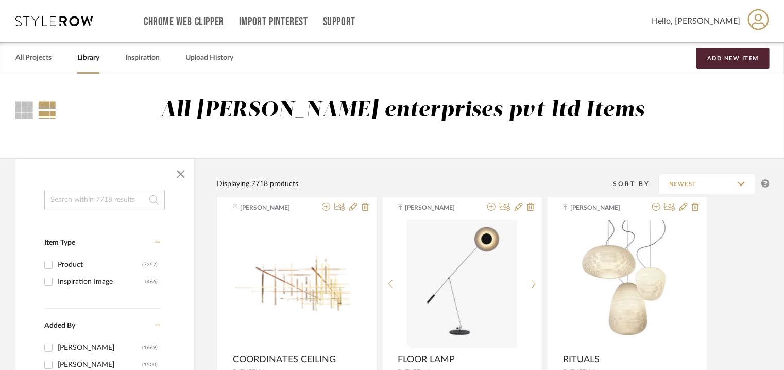
click at [132, 198] on input at bounding box center [104, 199] width 120 height 21
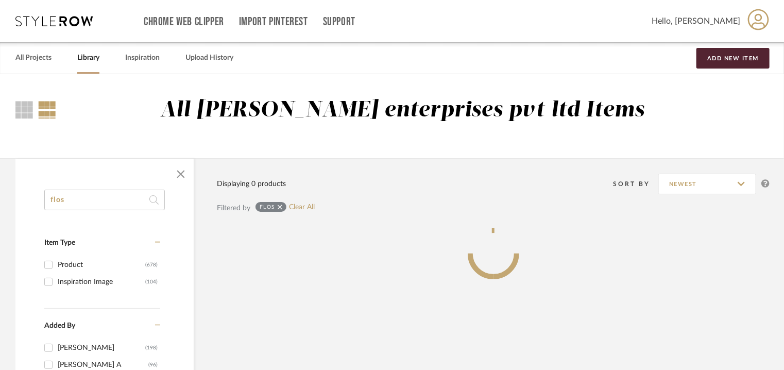
type input "flos"
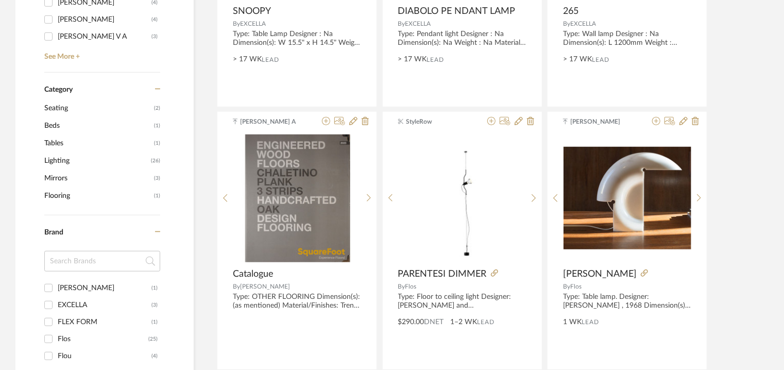
scroll to position [566, 0]
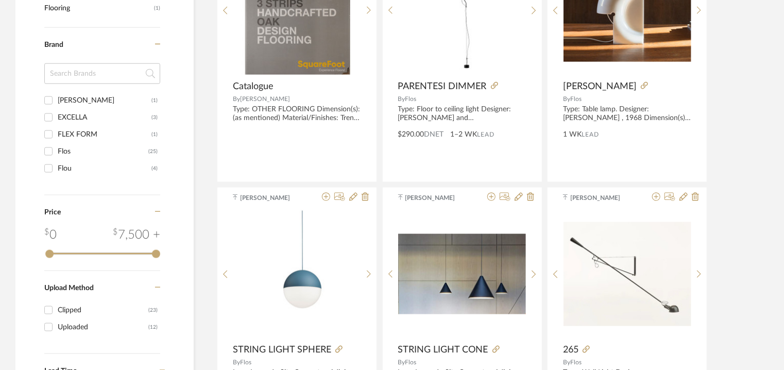
click at [54, 151] on input "Flos (25)" at bounding box center [48, 151] width 16 height 16
checkbox input "true"
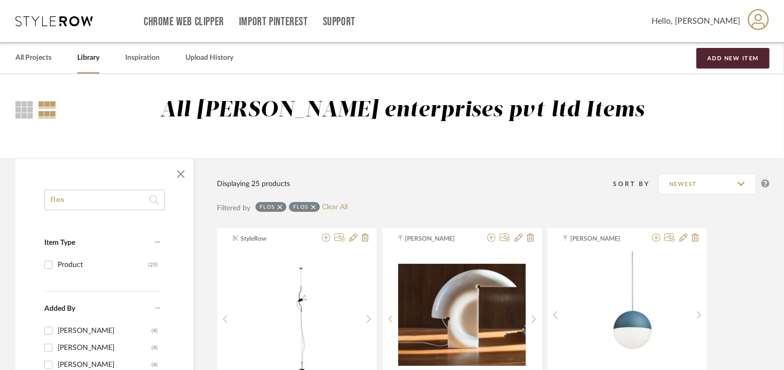
drag, startPoint x: 42, startPoint y: 198, endPoint x: 27, endPoint y: 196, distance: 15.6
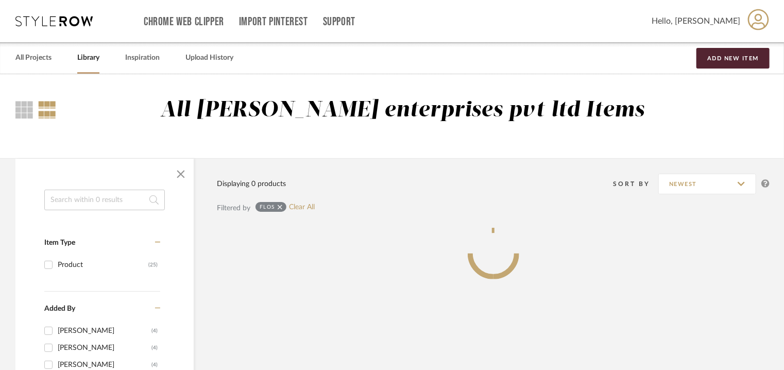
click at [279, 204] on icon at bounding box center [280, 206] width 5 height 7
checkbox input "false"
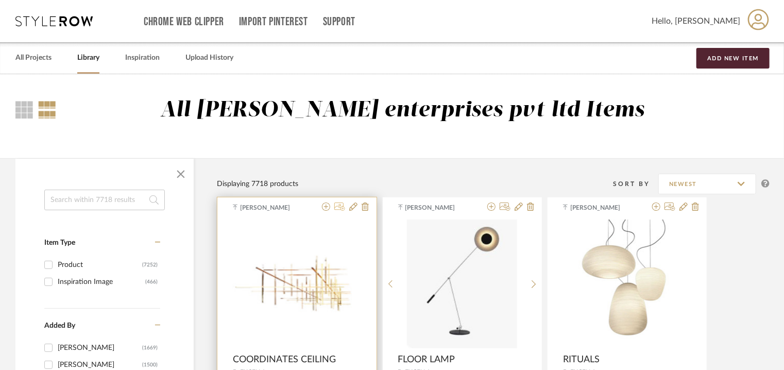
click at [341, 209] on icon at bounding box center [339, 206] width 11 height 8
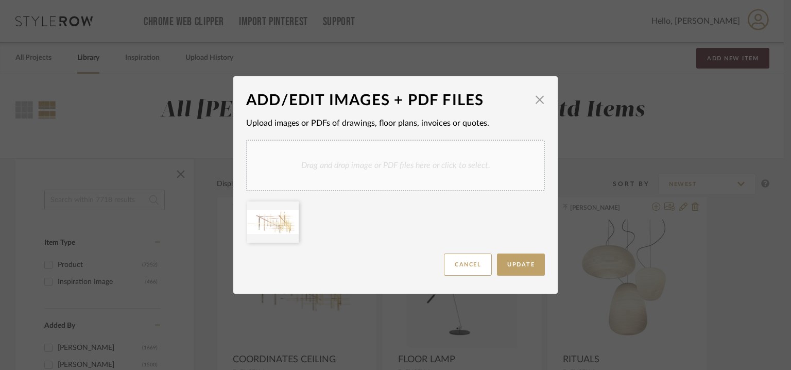
click at [372, 178] on div "Drag and drop image or PDF files here or click to select." at bounding box center [395, 165] width 299 height 51
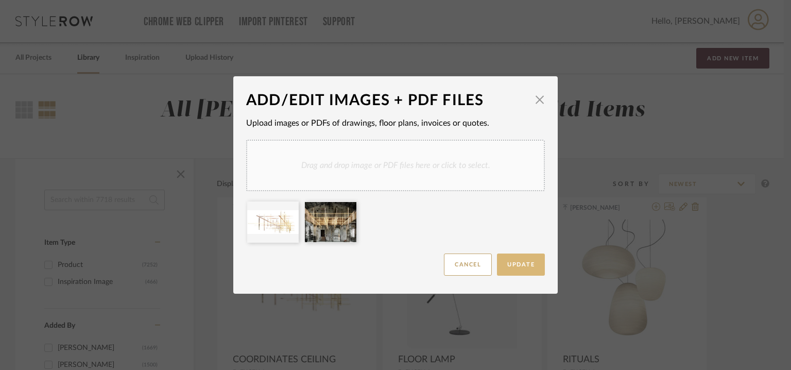
click at [523, 263] on span "Update" at bounding box center [520, 265] width 27 height 6
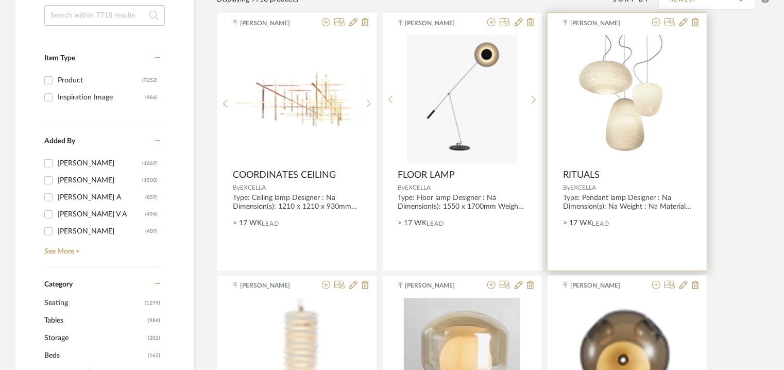
scroll to position [51, 0]
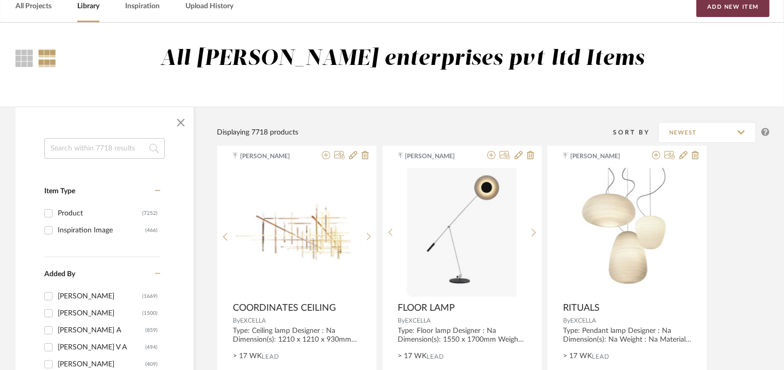
click at [727, 6] on button "Add New Item" at bounding box center [732, 6] width 73 height 21
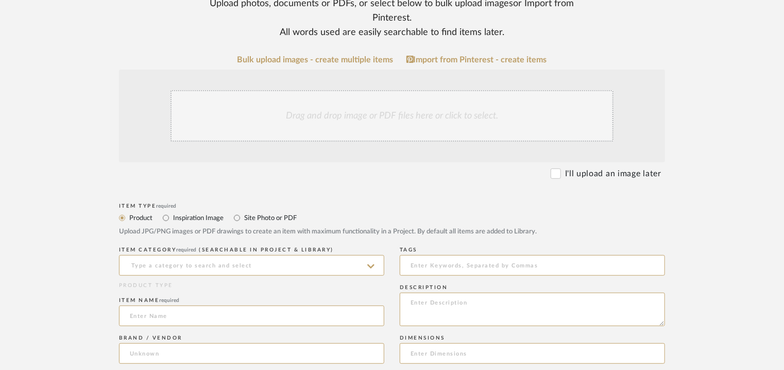
scroll to position [257, 0]
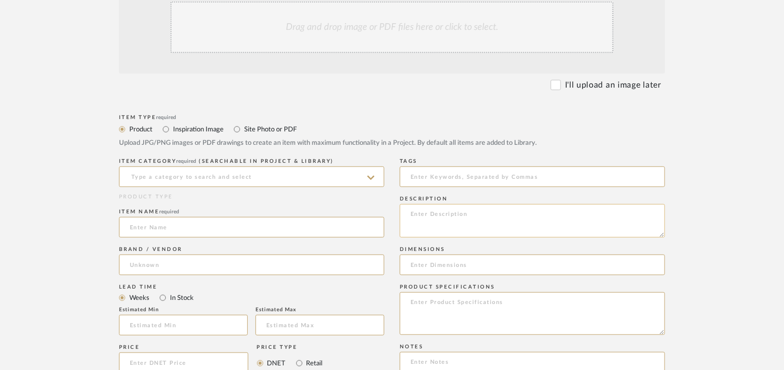
paste textarea "Type: Chandelier Designer : Na Dimension(s): 1000 x 1000 x 1000mm Weight : Na M…"
type textarea "Type: Chandelier Designer : Na Dimension(s): 1000 x 1000 x 1000mm Weight : Na M…"
click at [212, 174] on input at bounding box center [251, 176] width 265 height 21
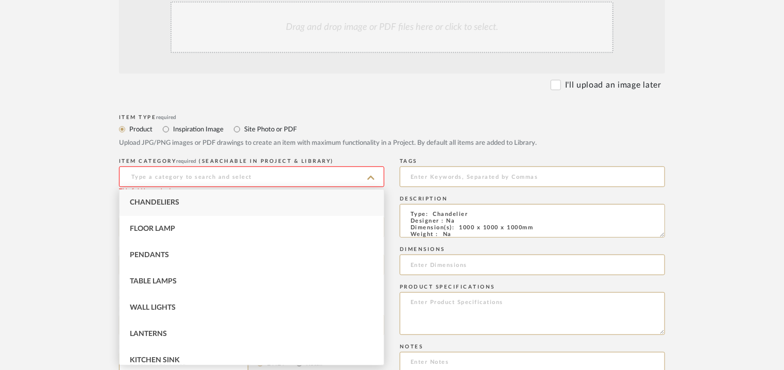
click at [177, 196] on div "Chandeliers" at bounding box center [251, 202] width 264 height 26
type input "Chandeliers"
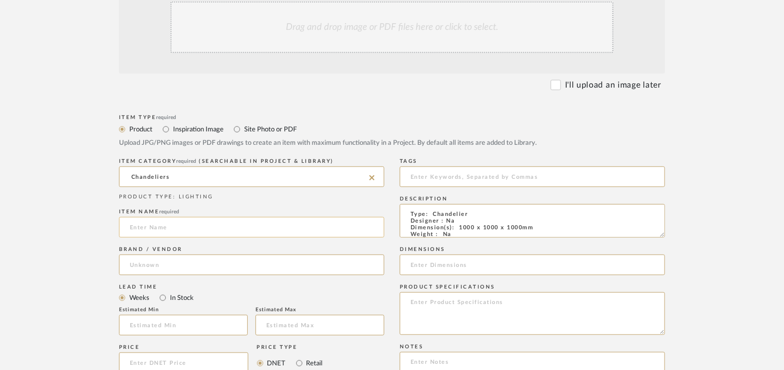
click at [150, 224] on input at bounding box center [251, 227] width 265 height 21
type input "CHANDELIER"
click at [140, 263] on input at bounding box center [251, 264] width 265 height 21
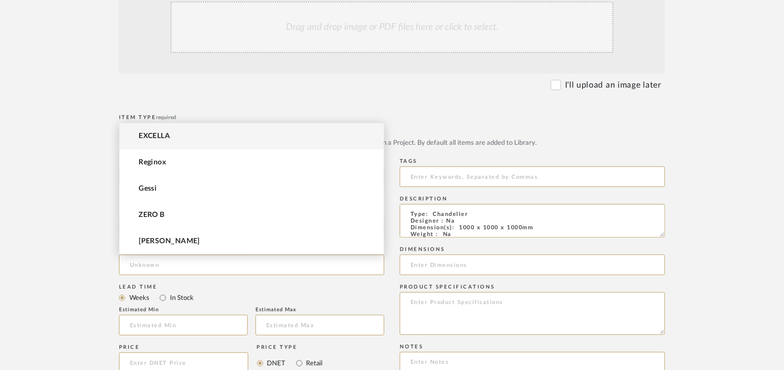
click at [194, 132] on mat-option "EXCELLA" at bounding box center [251, 136] width 264 height 26
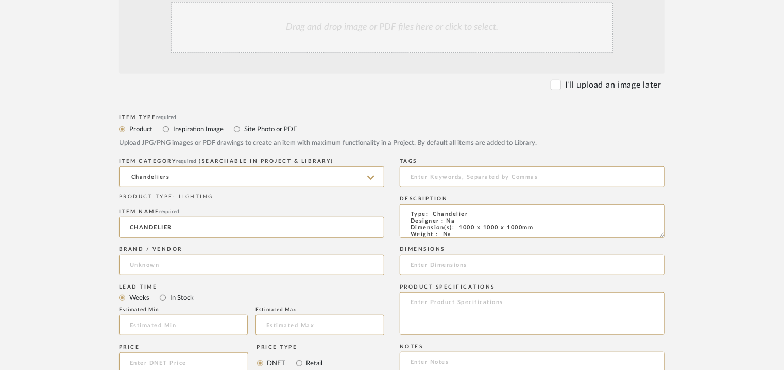
type input "EXCELLA"
click at [163, 320] on input at bounding box center [183, 325] width 129 height 21
type input "17"
click at [491, 178] on input at bounding box center [532, 176] width 265 height 21
type input "chandelier, GRADE B,"
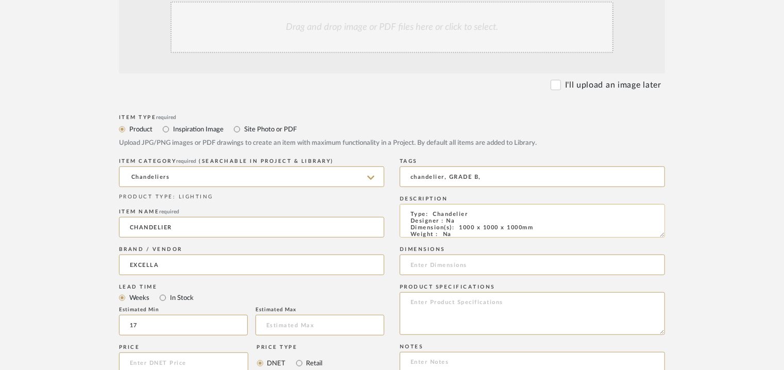
scroll to position [1, 0]
drag, startPoint x: 538, startPoint y: 231, endPoint x: 460, endPoint y: 227, distance: 77.3
click at [460, 227] on textarea "Type: Chandelier Designer : Na Dimension(s): 1000 x 1000 x 1000mm Weight : Na M…" at bounding box center [532, 220] width 265 height 33
click at [453, 264] on input at bounding box center [532, 264] width 265 height 21
paste input "1000 x 1000 x 1000mm"
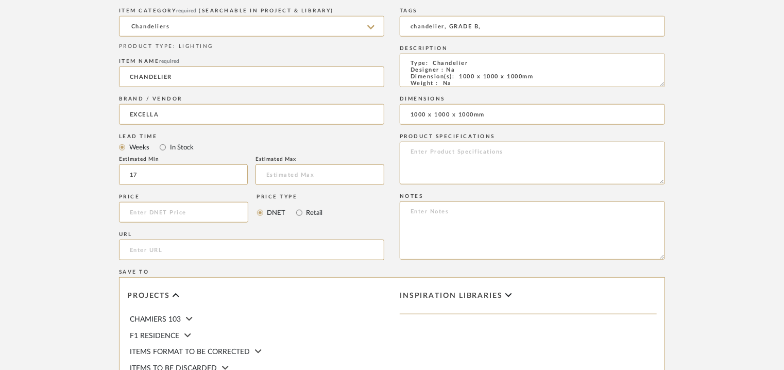
scroll to position [597, 0]
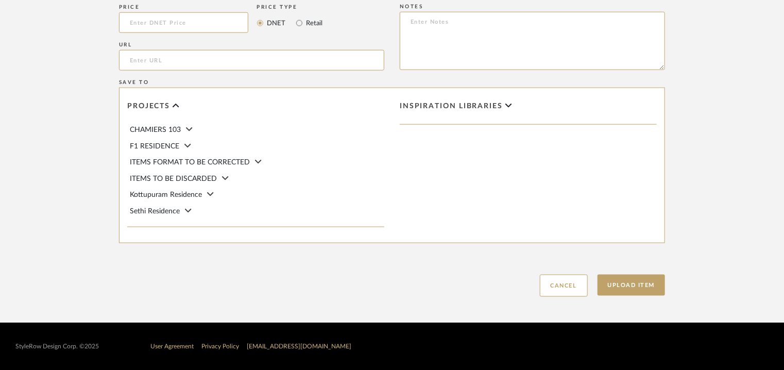
type input "1000 x 1000 x 1000mm"
paste textarea "Price: INR.1,06,425/- Lead time : 120days after confirmation of size. Customisa…"
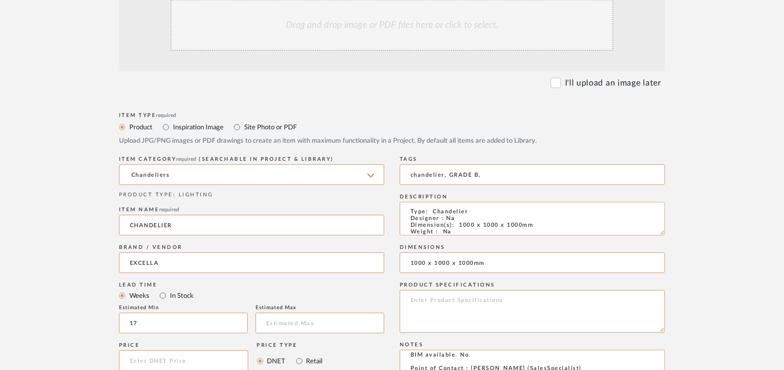
scroll to position [237, 0]
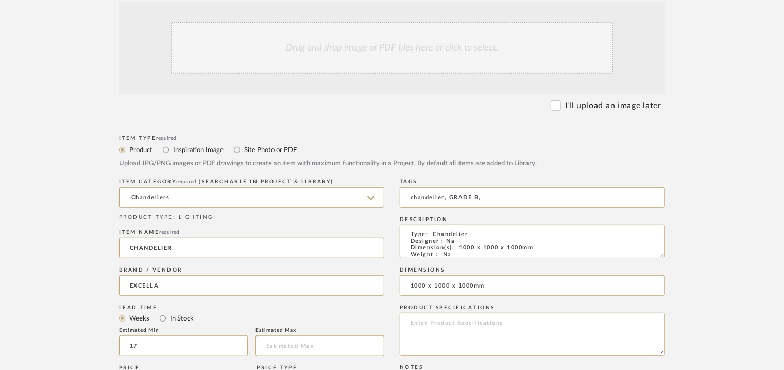
type textarea "Price: INR.1,06,425/- Lead time : 120days after confirmation of size. Customisa…"
click at [371, 48] on div "Drag and drop image or PDF files here or click to select." at bounding box center [391, 47] width 443 height 51
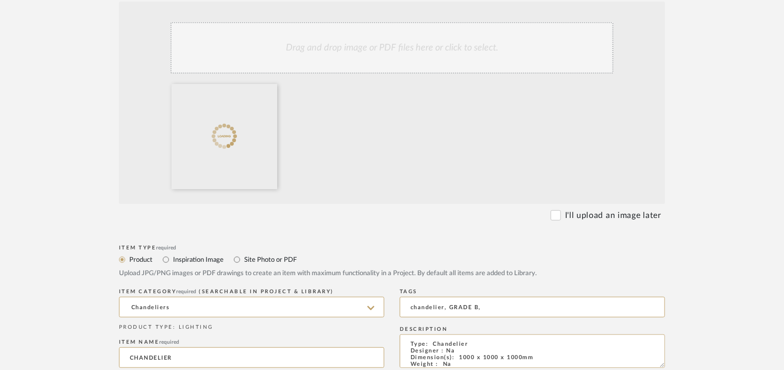
click at [352, 38] on div "Drag and drop image or PDF files here or click to select." at bounding box center [391, 47] width 443 height 51
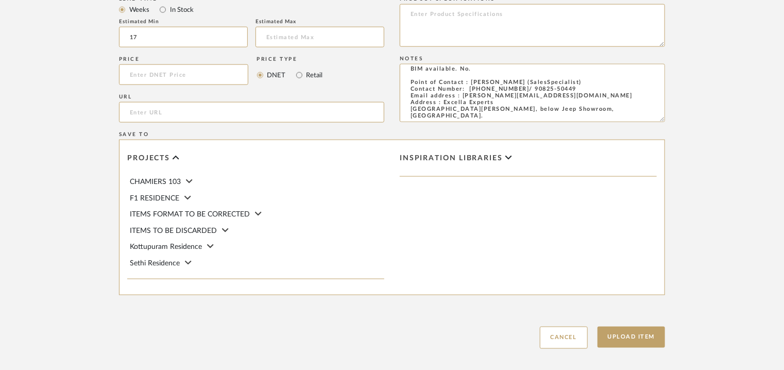
scroll to position [706, 0]
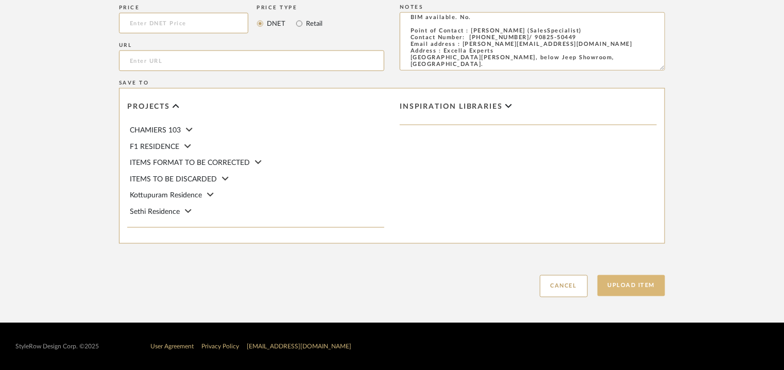
click at [650, 284] on button "Upload Item" at bounding box center [631, 285] width 68 height 21
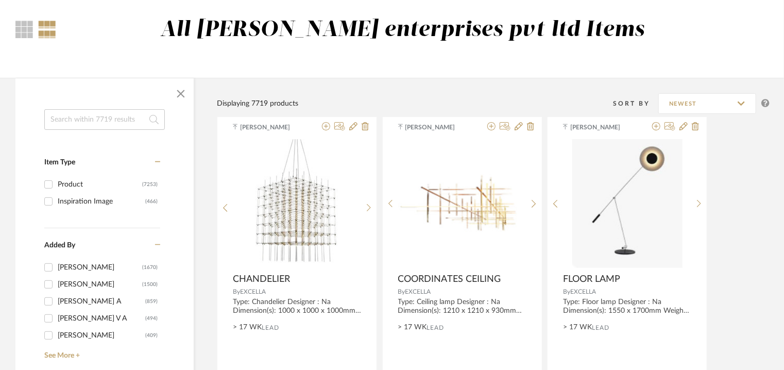
scroll to position [51, 0]
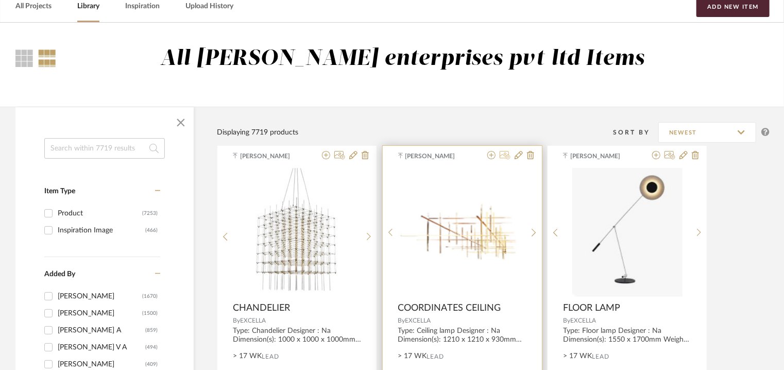
click at [505, 154] on icon at bounding box center [504, 155] width 11 height 8
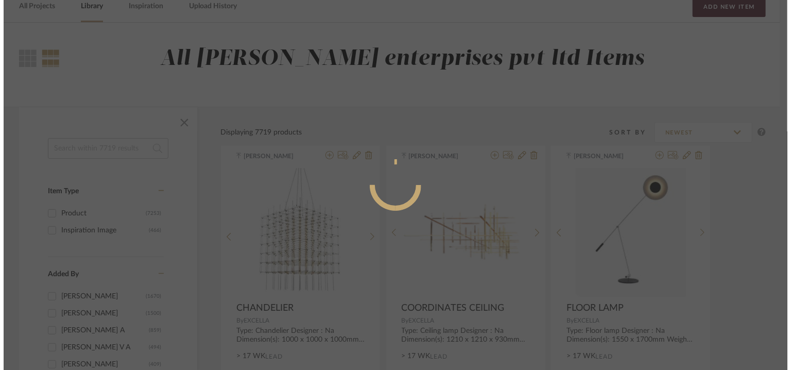
scroll to position [0, 0]
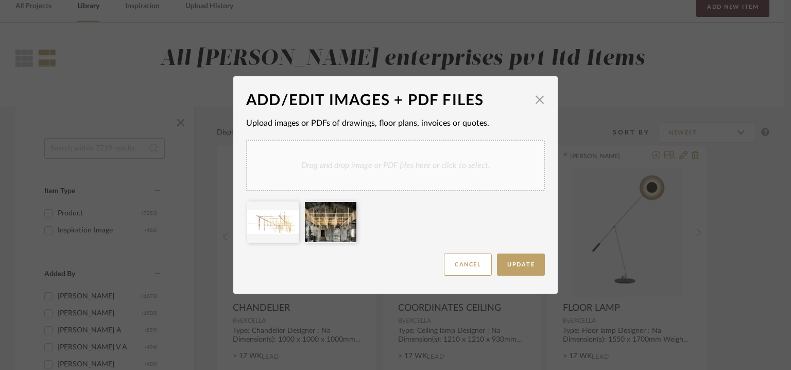
click at [319, 171] on div "Drag and drop image or PDF files here or click to select." at bounding box center [395, 165] width 299 height 51
click at [521, 264] on span "Update" at bounding box center [520, 265] width 27 height 6
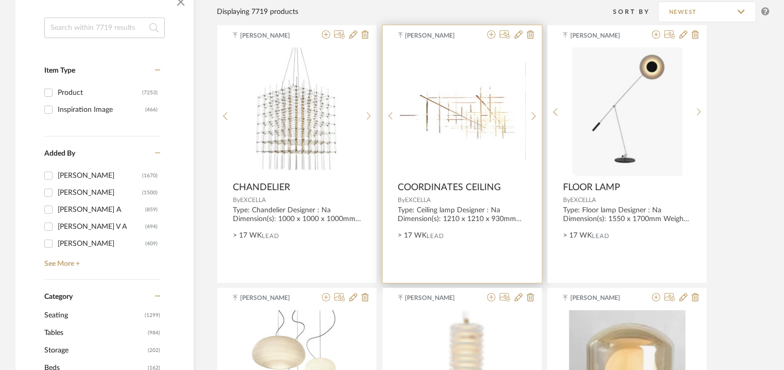
scroll to position [206, 0]
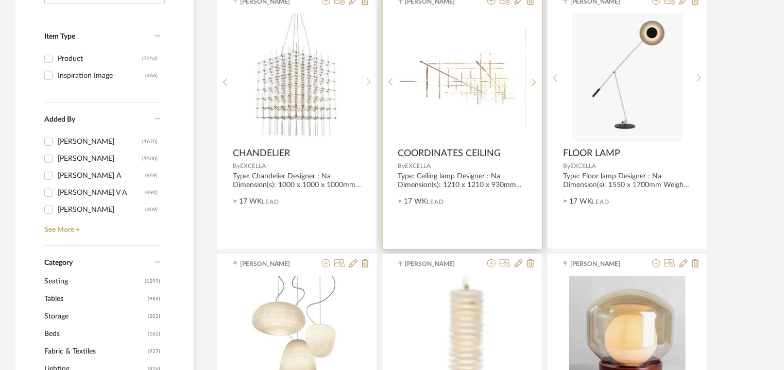
click at [452, 79] on img "0" at bounding box center [462, 77] width 128 height 58
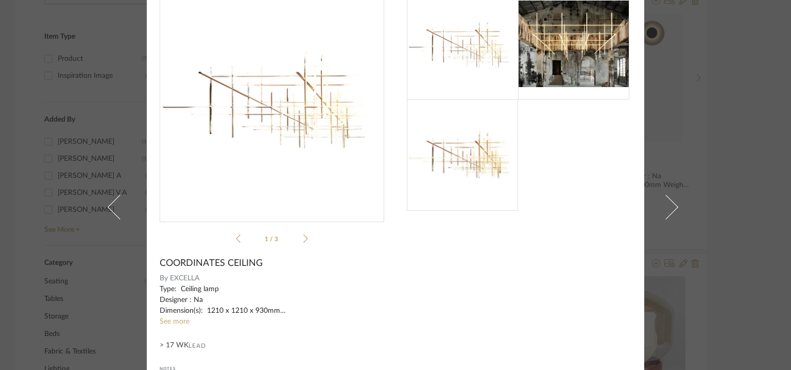
scroll to position [0, 0]
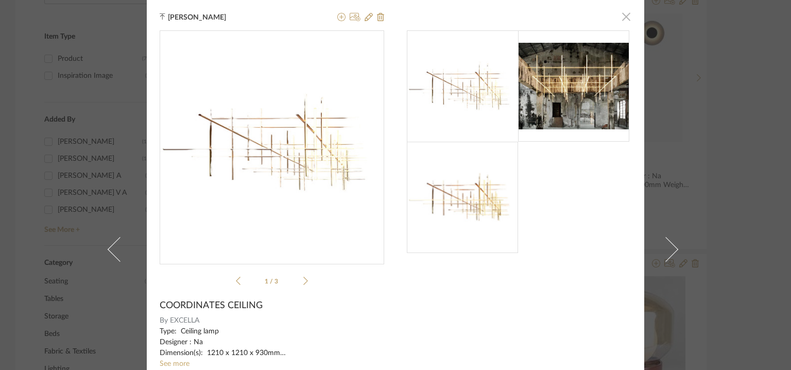
click at [627, 15] on span "button" at bounding box center [626, 16] width 21 height 21
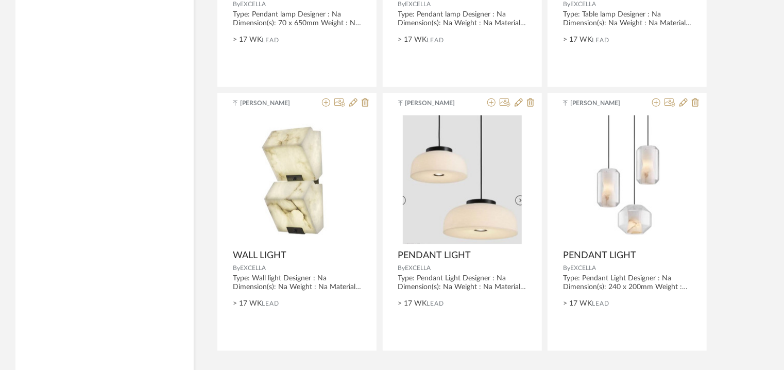
scroll to position [2562, 0]
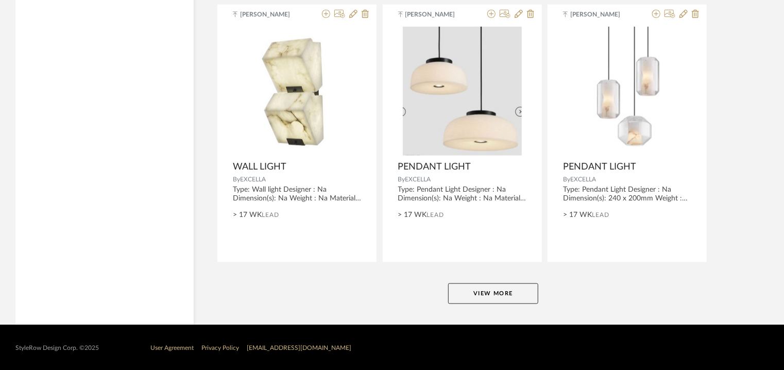
drag, startPoint x: 517, startPoint y: 286, endPoint x: 523, endPoint y: 285, distance: 6.4
click at [523, 285] on button "View More" at bounding box center [493, 293] width 90 height 21
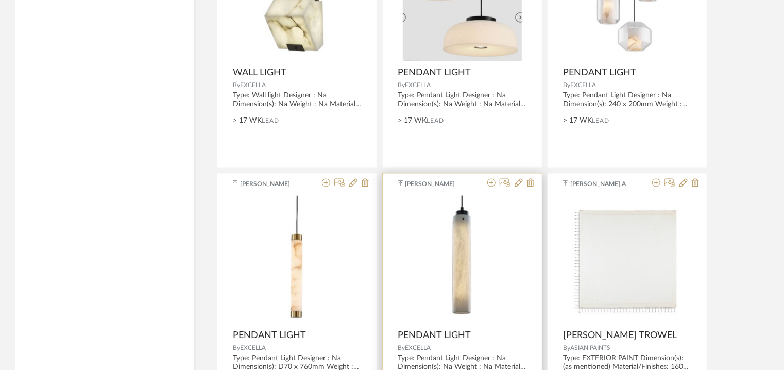
scroll to position [2768, 0]
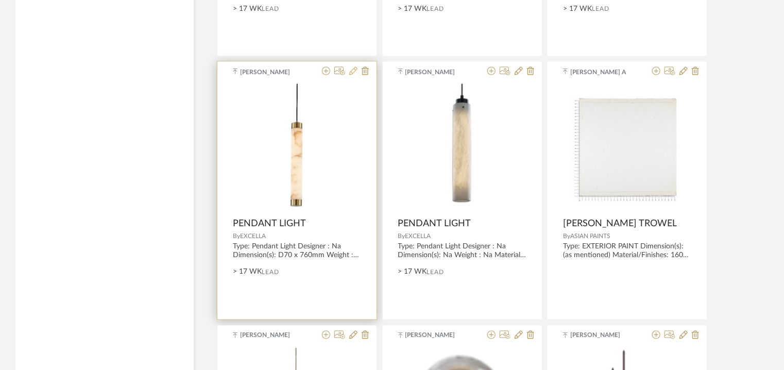
click at [354, 70] on icon at bounding box center [353, 71] width 8 height 8
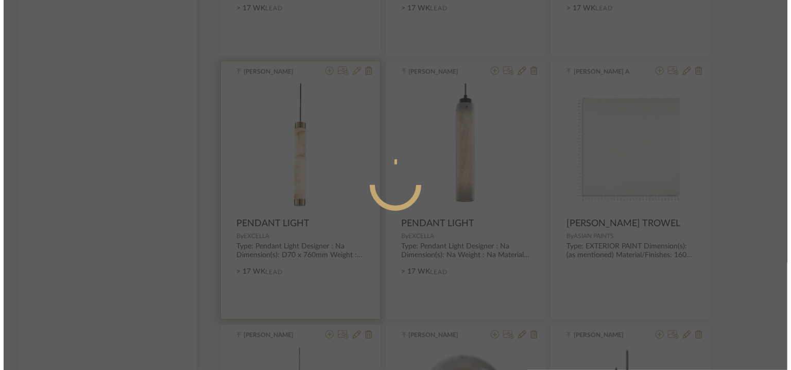
scroll to position [0, 0]
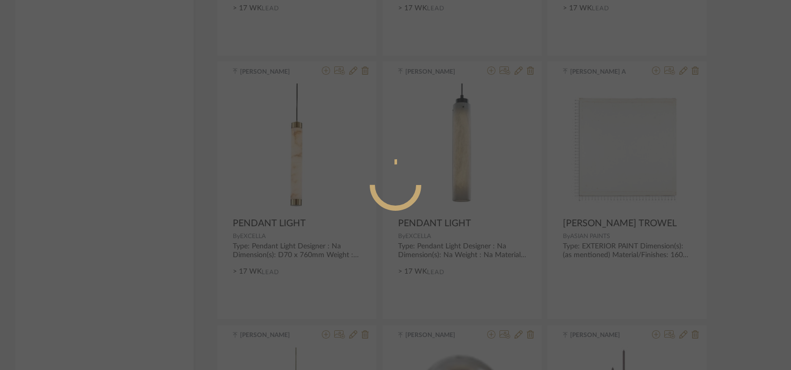
radio input "true"
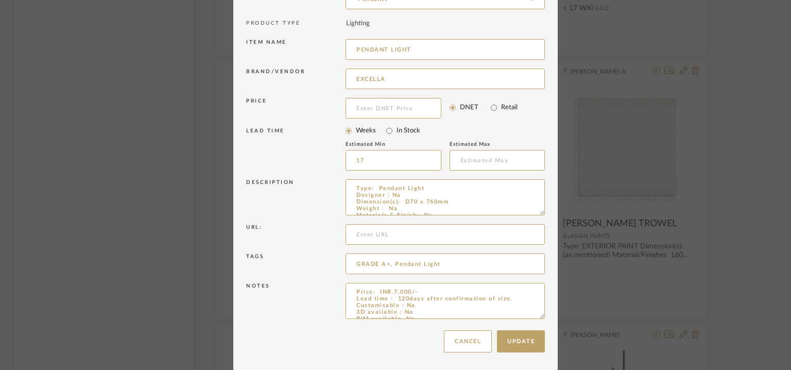
scroll to position [99, 0]
click at [747, 42] on div "Edit Item × Item Type required Product Inspiration Image Site Photo or PDF Uplo…" at bounding box center [395, 185] width 791 height 370
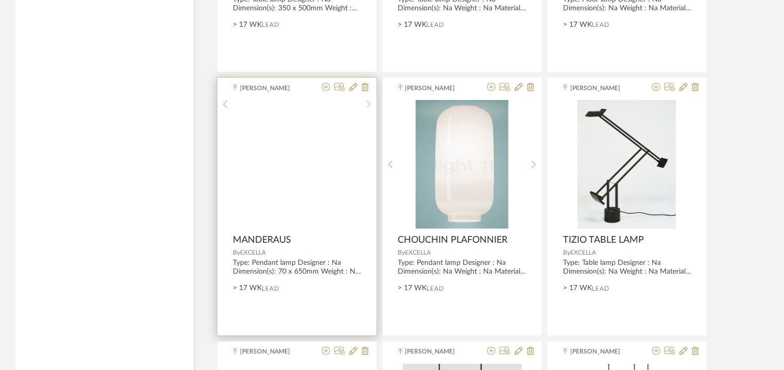
scroll to position [2305, 0]
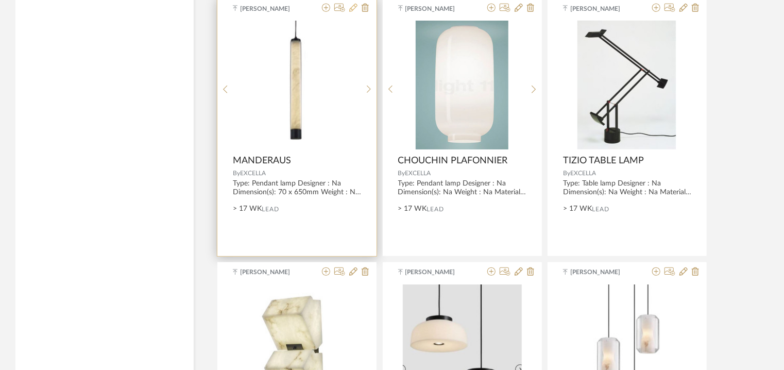
click at [351, 5] on icon at bounding box center [353, 8] width 8 height 8
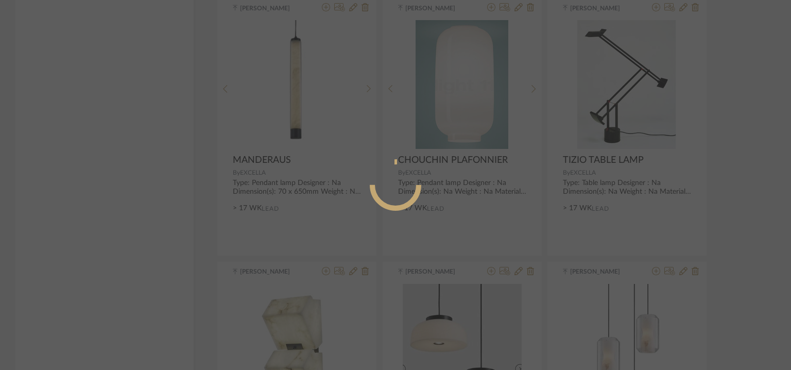
radio input "true"
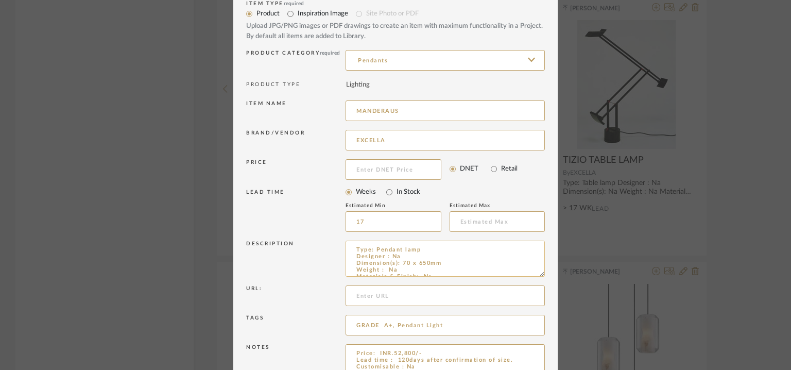
scroll to position [99, 0]
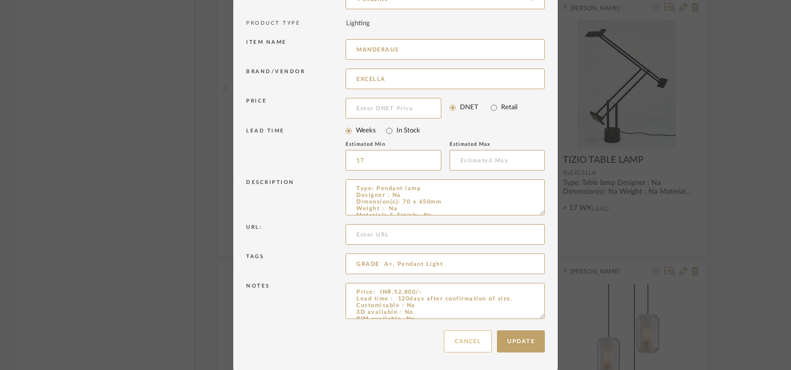
click at [467, 336] on button "Cancel" at bounding box center [468, 341] width 48 height 22
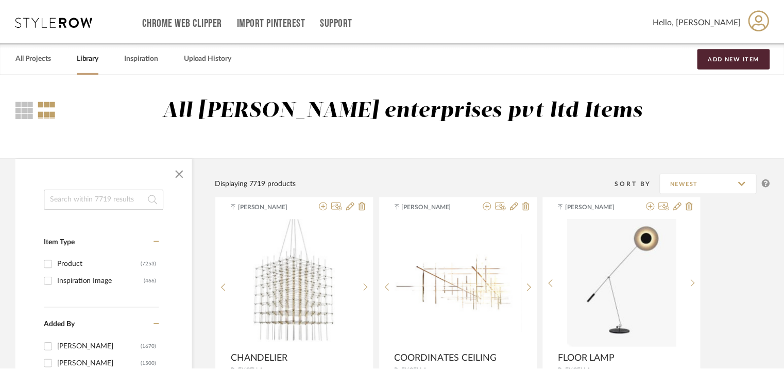
scroll to position [2305, 0]
